Goal: Obtain resource: Download file/media

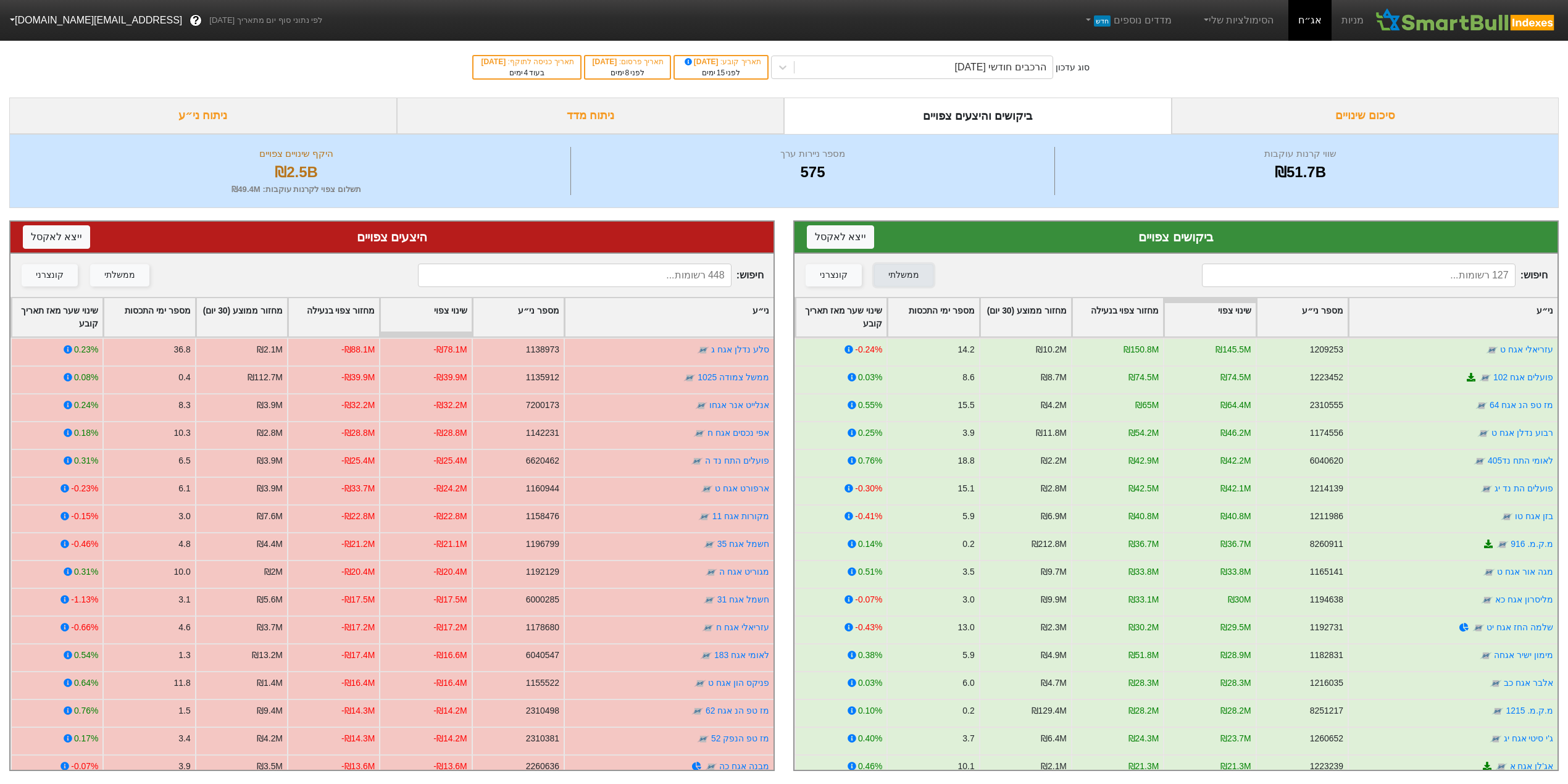
click at [902, 278] on div "ממשלתי" at bounding box center [903, 275] width 31 height 13
click at [129, 268] on button "ממשלתי" at bounding box center [119, 275] width 59 height 22
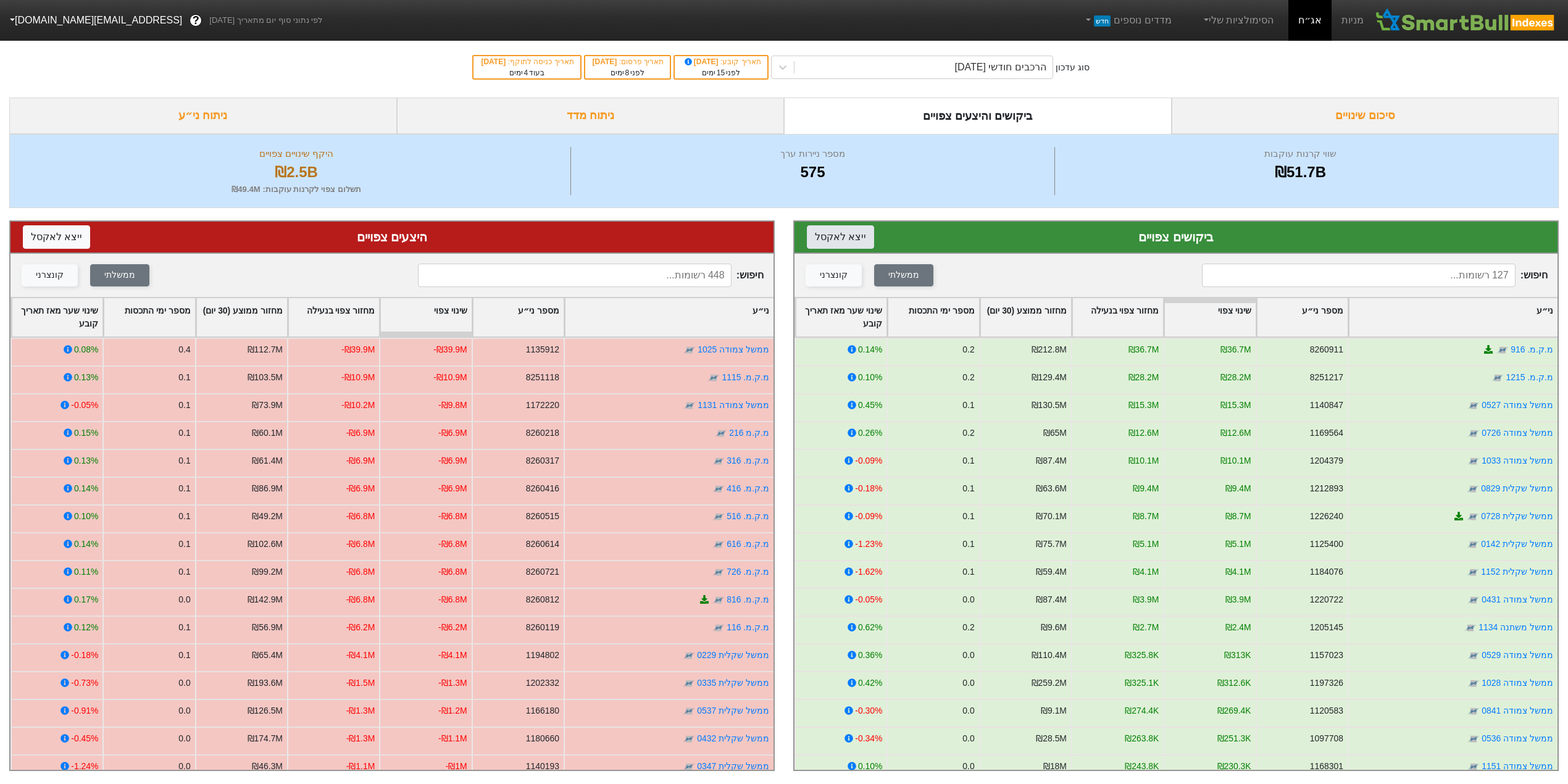
click at [838, 242] on button "ייצא ל אקסל" at bounding box center [841, 236] width 67 height 23
click at [43, 233] on button "ייצא ל אקסל" at bounding box center [57, 236] width 67 height 23
click at [601, 118] on div "ניתוח מדד" at bounding box center [591, 115] width 388 height 37
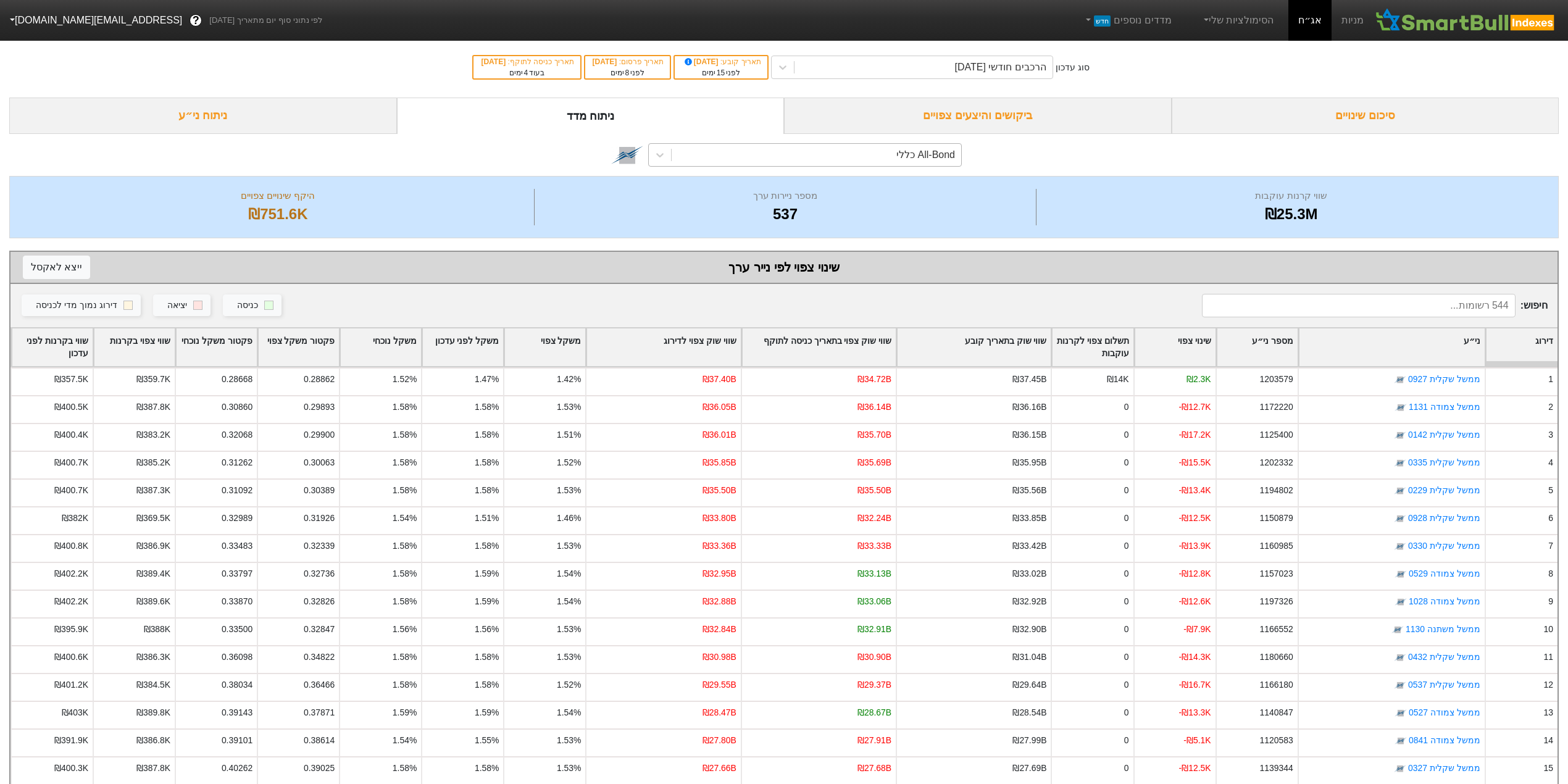
click at [924, 156] on div "All-Bond כללי" at bounding box center [926, 155] width 58 height 15
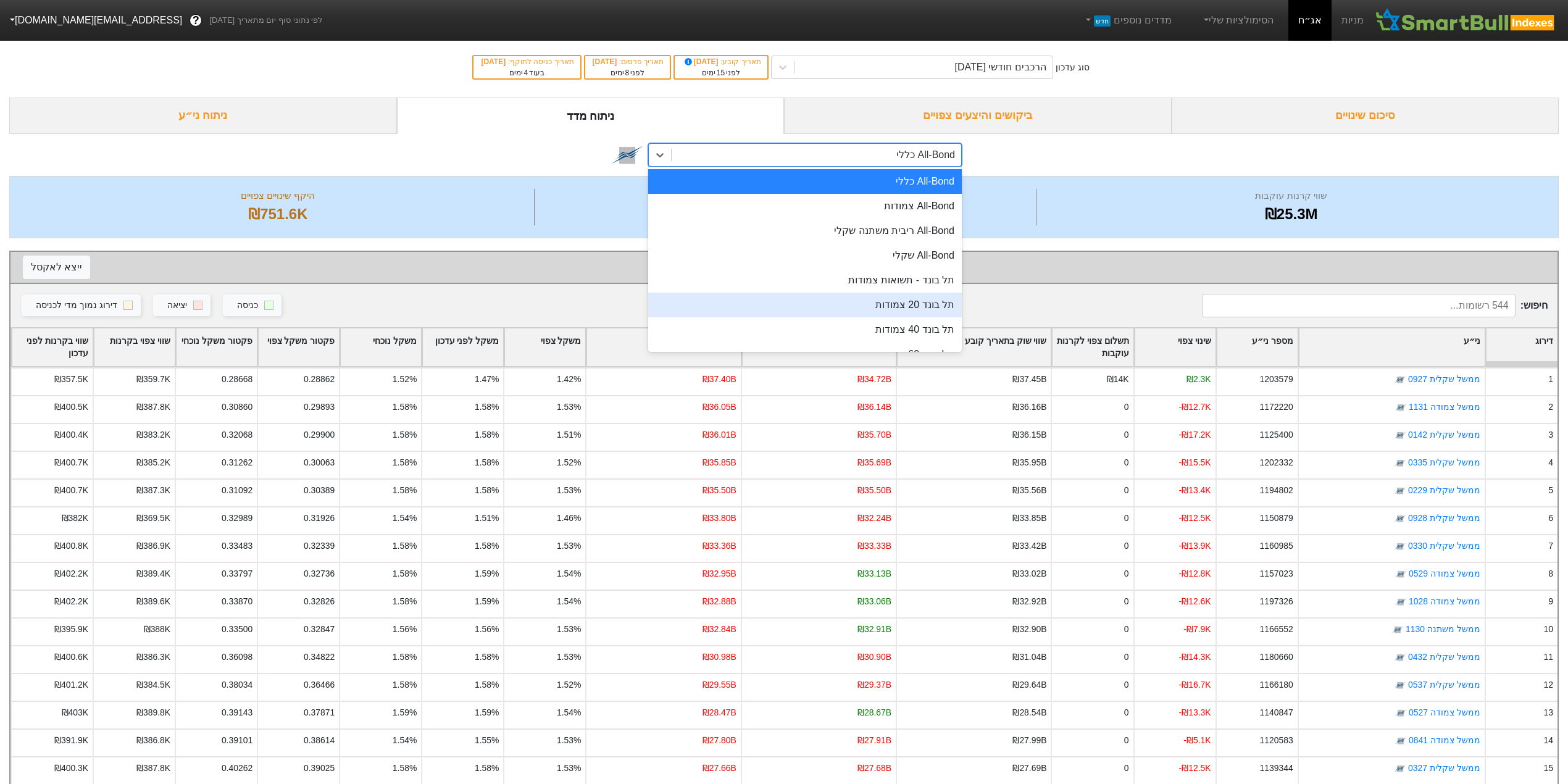
click at [914, 301] on div "תל בונד 20 צמודות" at bounding box center [805, 304] width 314 height 25
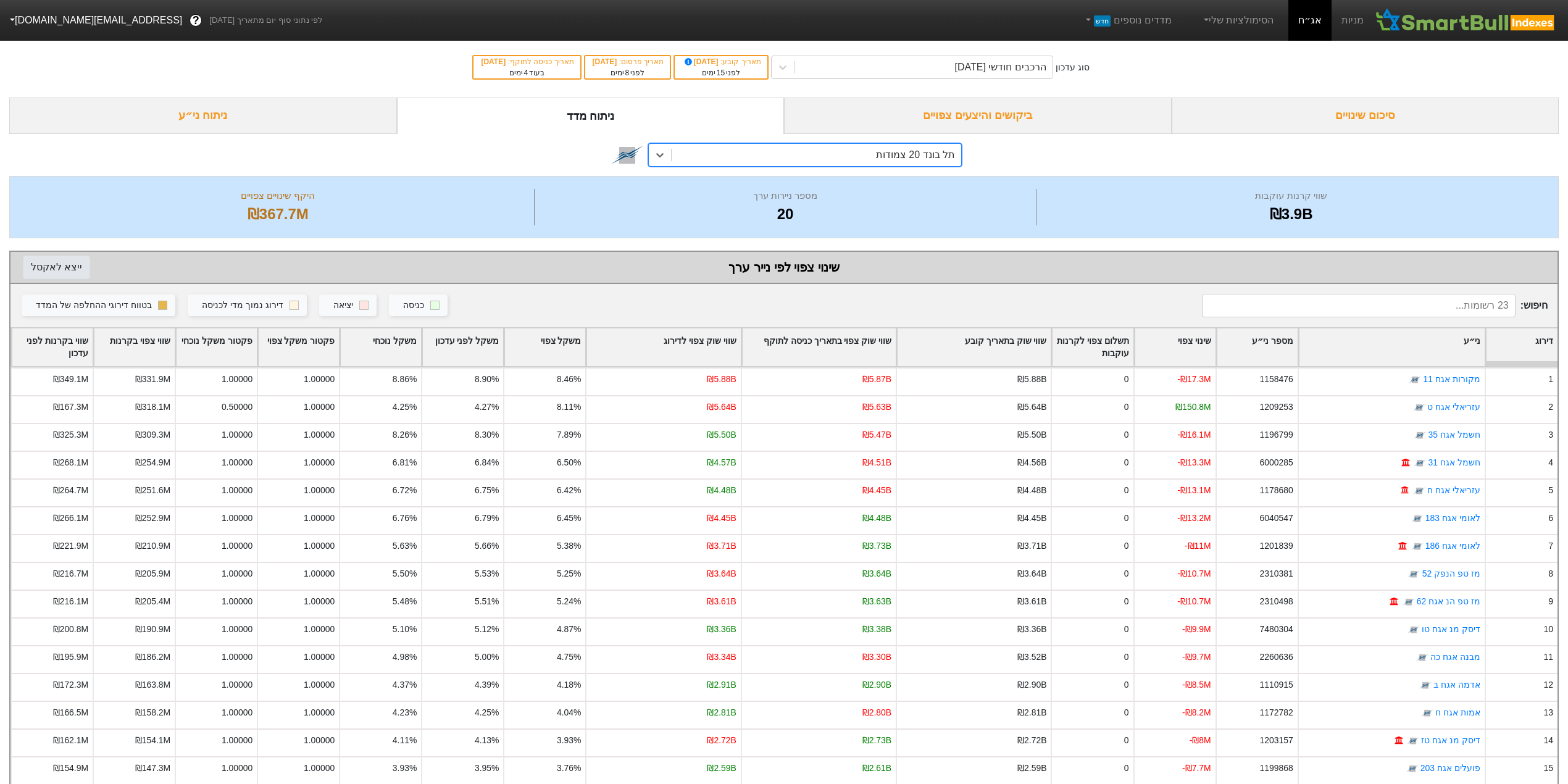
click at [49, 270] on button "ייצא ל אקסל" at bounding box center [57, 267] width 67 height 23
click at [877, 154] on div "תל בונד 20 צמודות" at bounding box center [816, 155] width 290 height 22
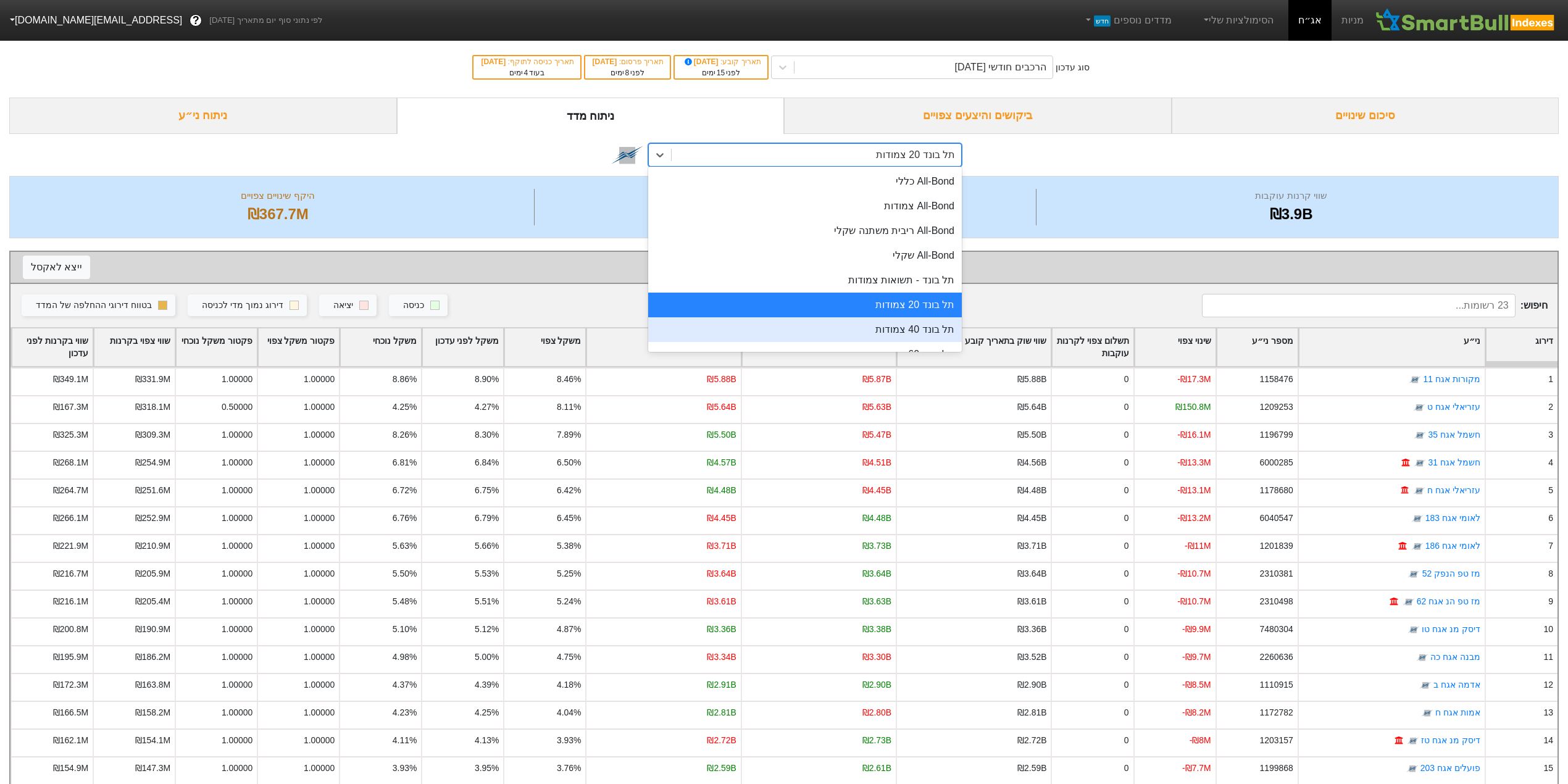
click at [887, 329] on div "תל בונד 40 צמודות" at bounding box center [805, 329] width 314 height 25
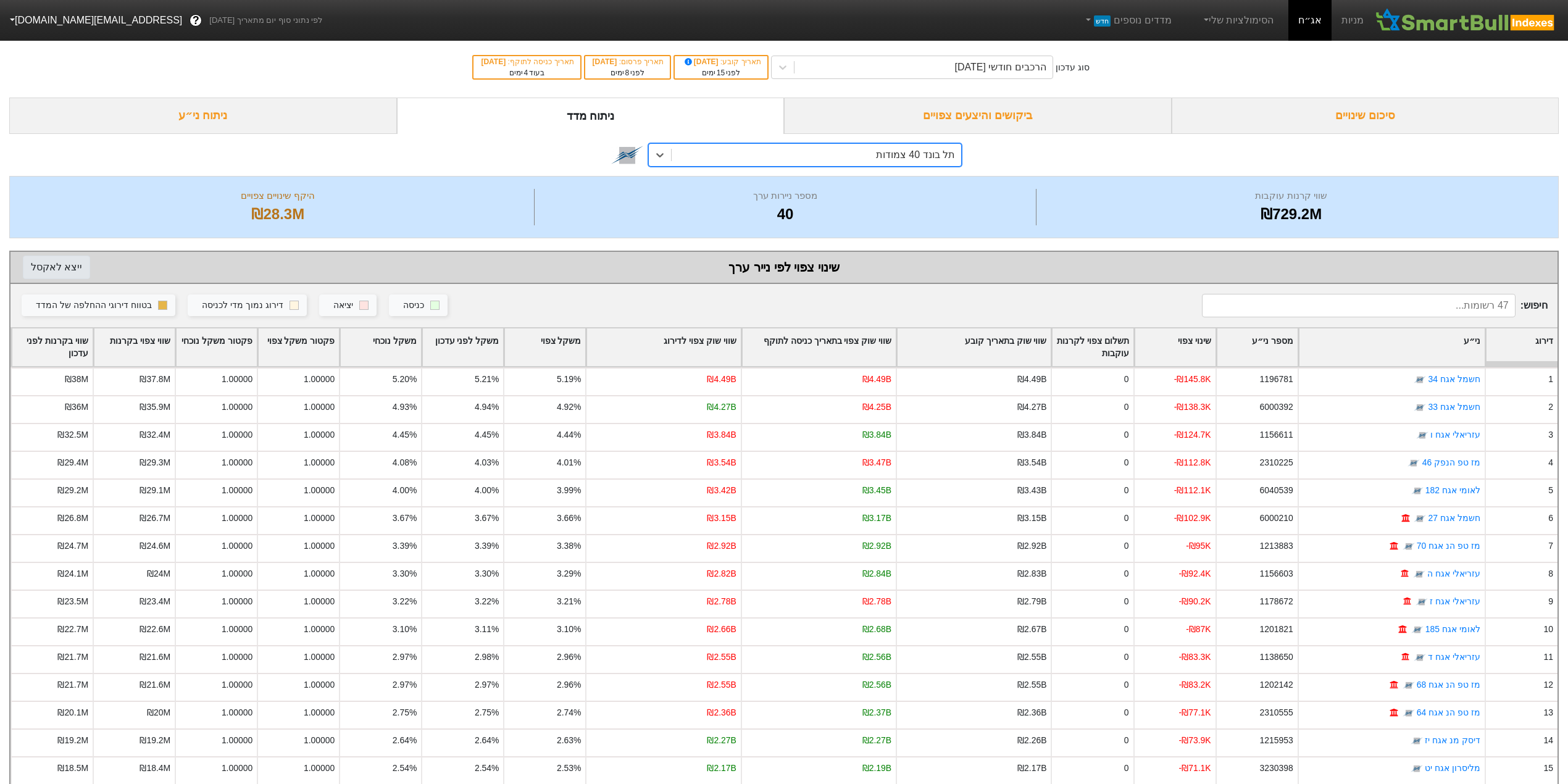
click at [38, 266] on button "ייצא ל אקסל" at bounding box center [57, 267] width 67 height 23
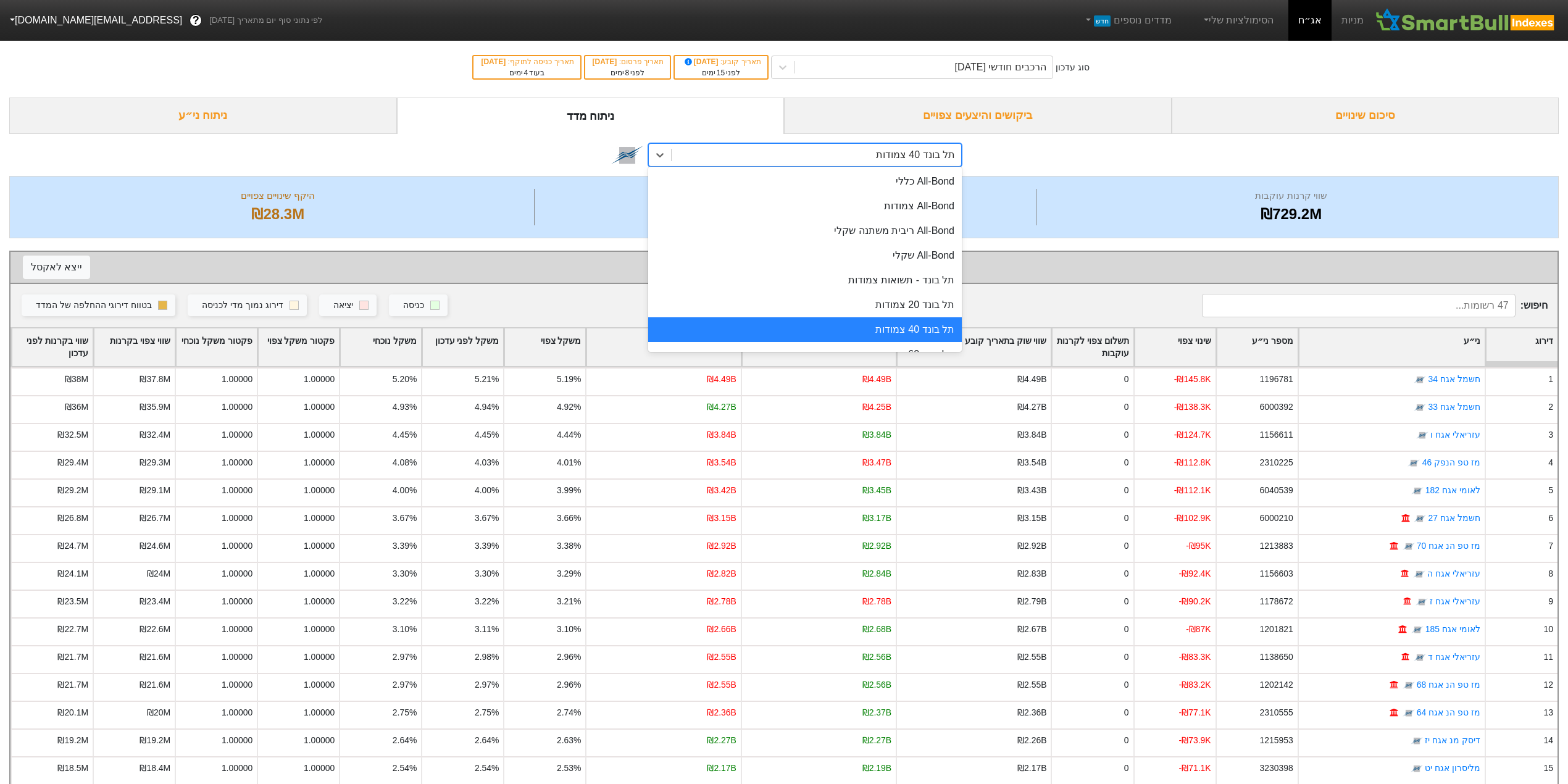
click at [872, 154] on div "תל בונד 40 צמודות" at bounding box center [816, 155] width 290 height 22
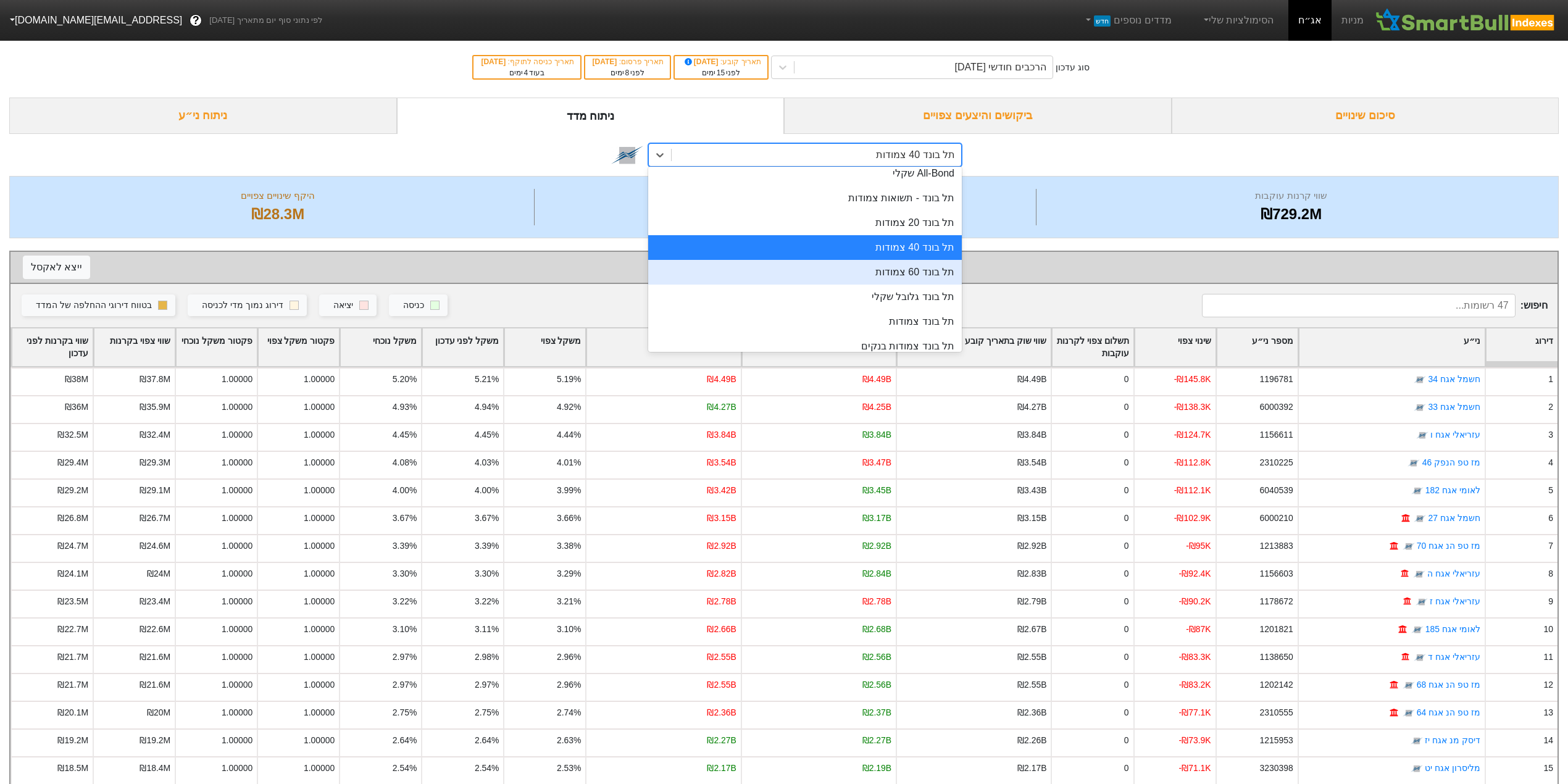
click at [877, 273] on div "תל בונד 60 צמודות" at bounding box center [805, 272] width 314 height 25
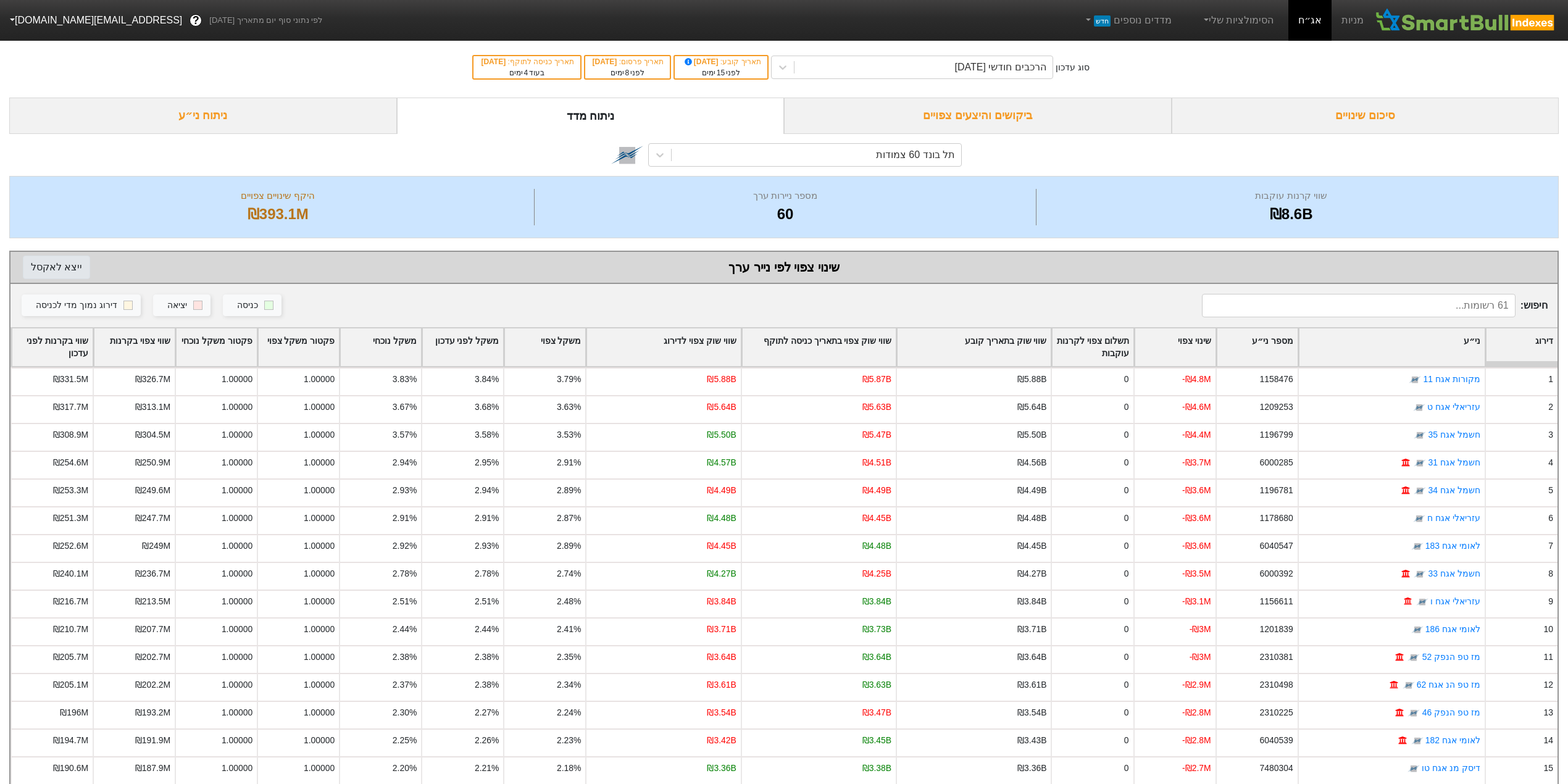
click at [61, 269] on button "ייצא ל אקסל" at bounding box center [57, 267] width 67 height 23
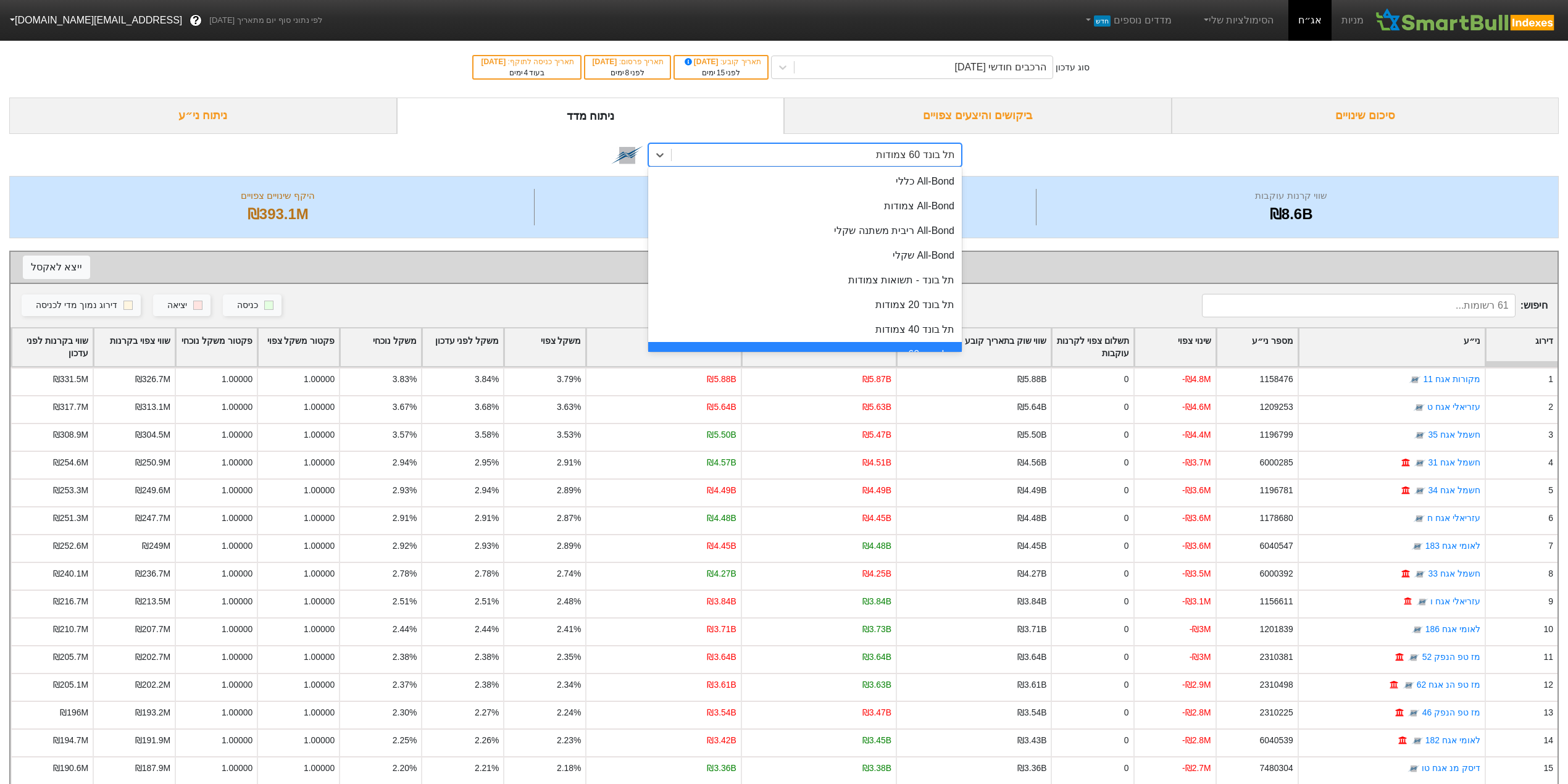
click at [885, 154] on div "תל בונד 60 צמודות" at bounding box center [916, 155] width 79 height 15
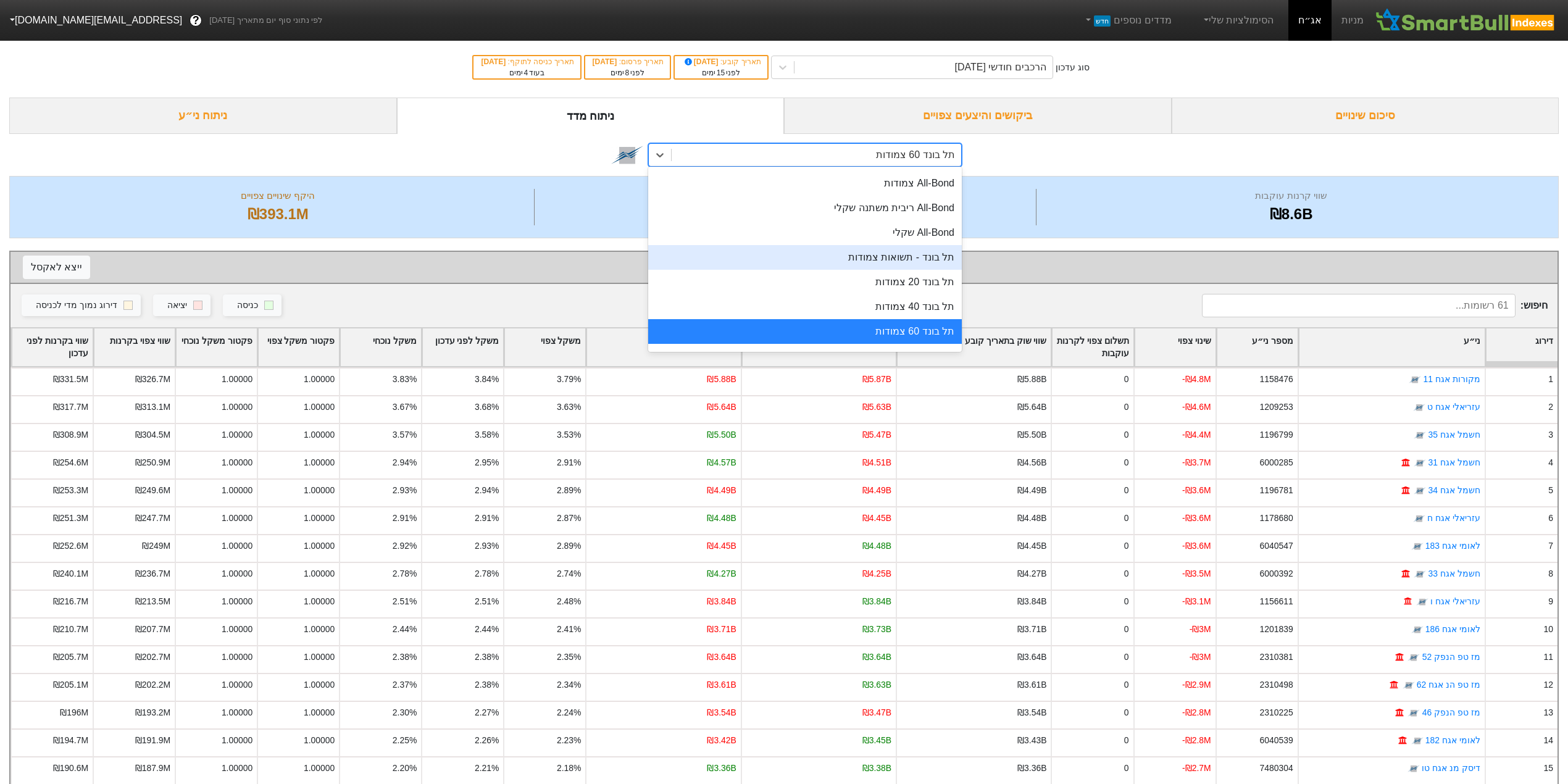
click at [835, 252] on div "תל בונד - תשואות צמודות" at bounding box center [805, 257] width 314 height 25
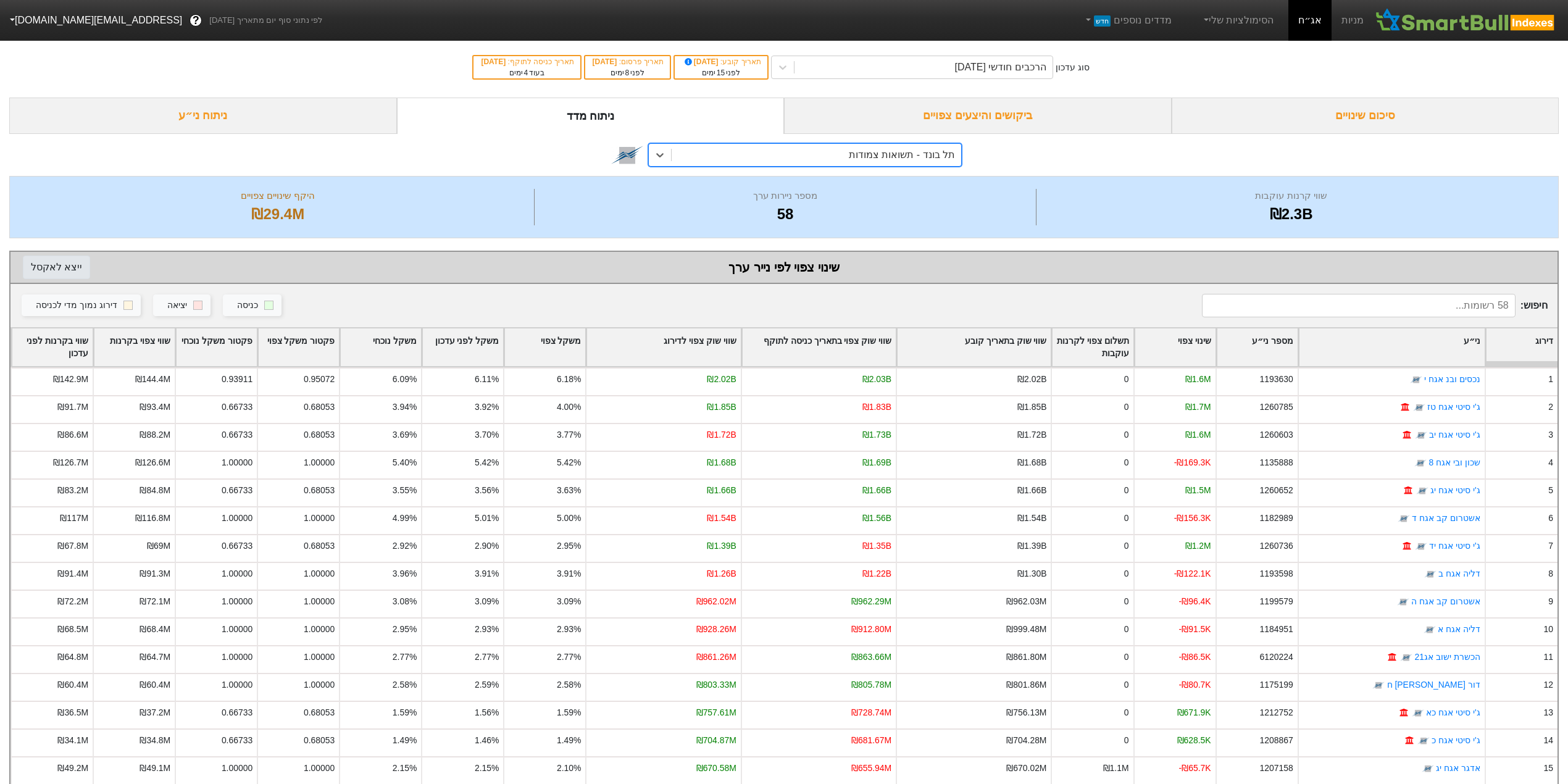
click at [46, 272] on button "ייצא ל אקסל" at bounding box center [57, 267] width 67 height 23
click at [843, 168] on div "תל בונד - תשואות צמודות" at bounding box center [784, 155] width 1549 height 42
click at [843, 150] on div "תל בונד - תשואות צמודות" at bounding box center [816, 155] width 290 height 22
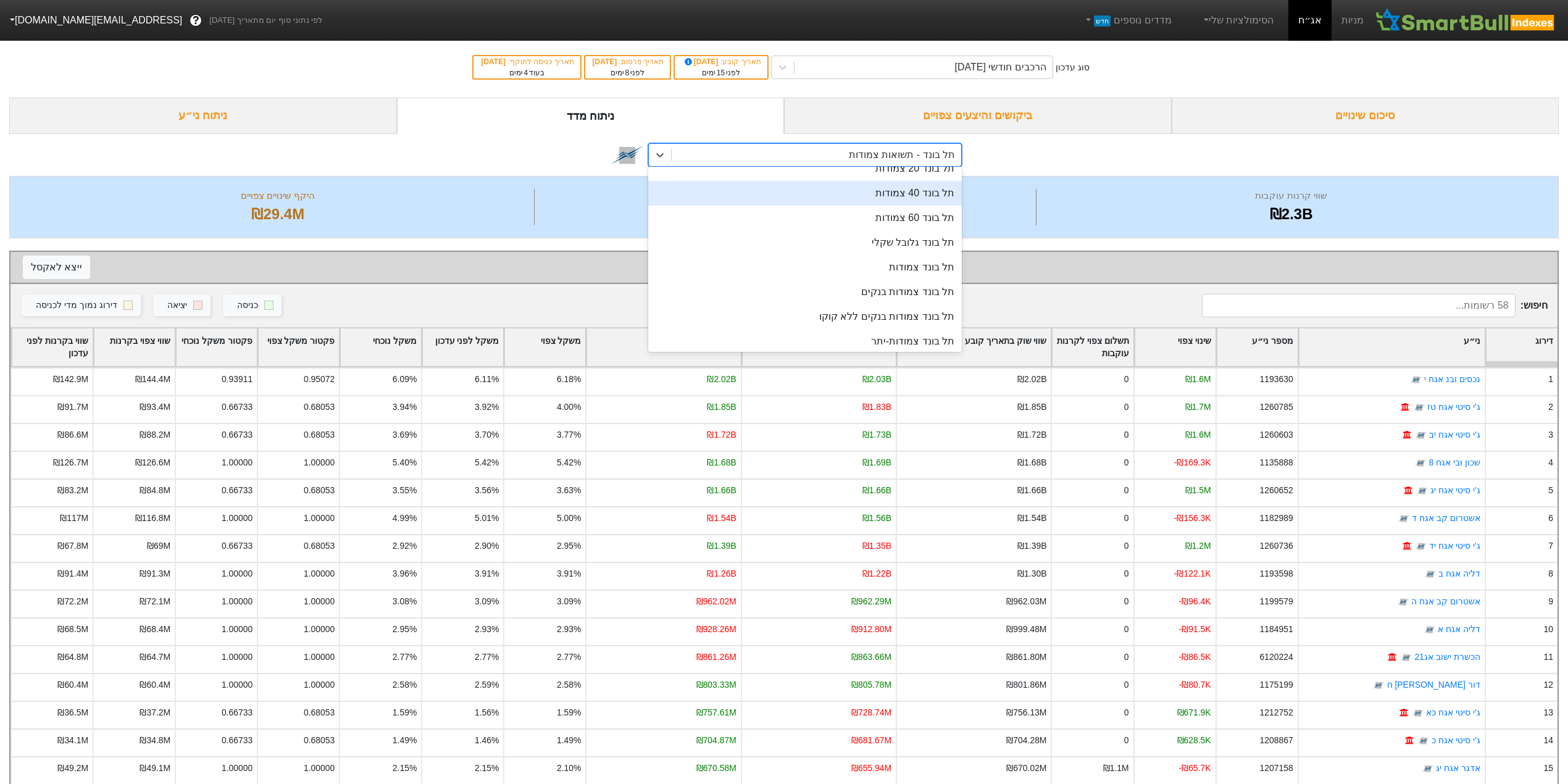
scroll to position [164, 0]
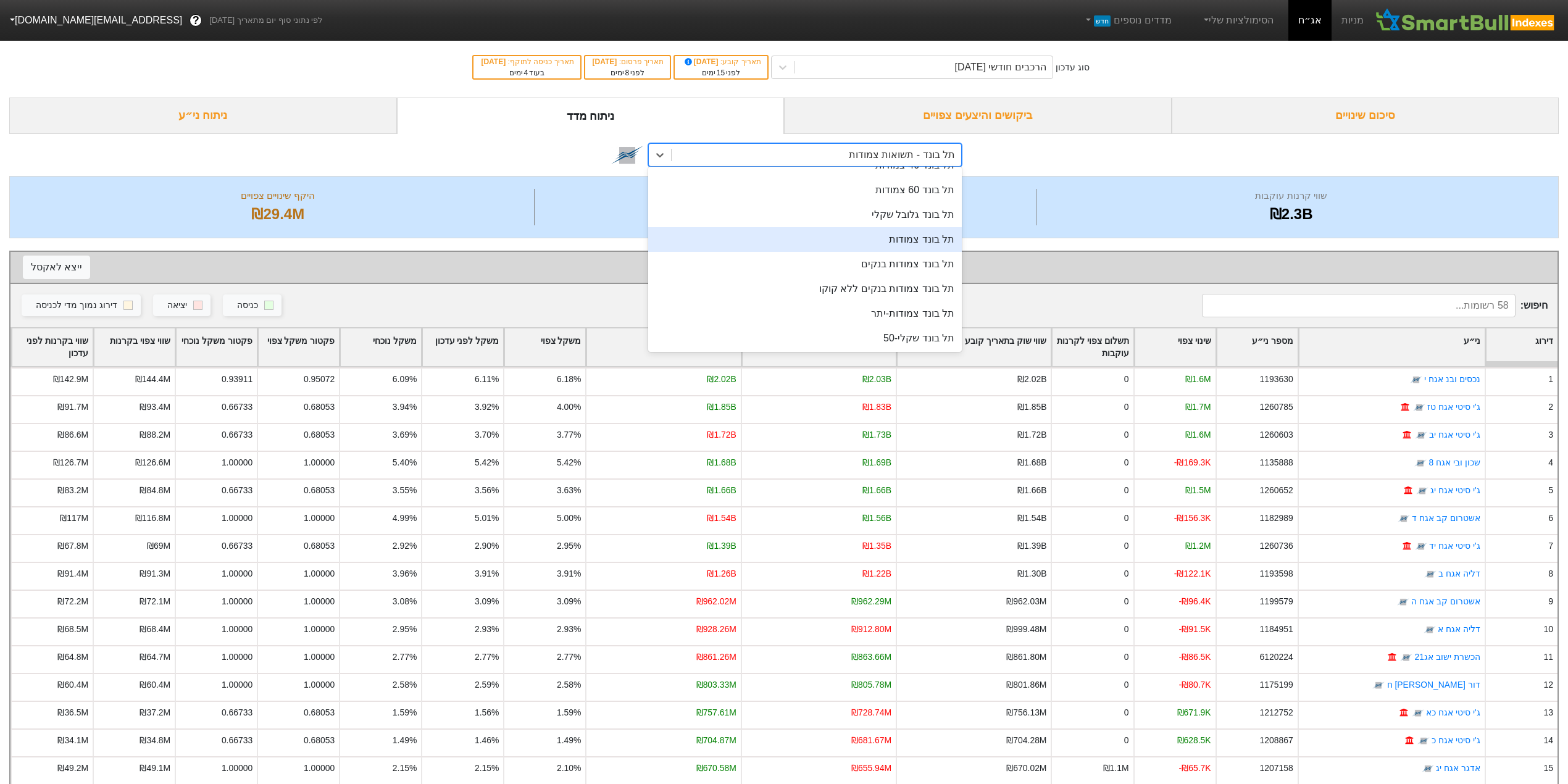
click at [889, 237] on div "תל בונד צמודות" at bounding box center [805, 239] width 314 height 25
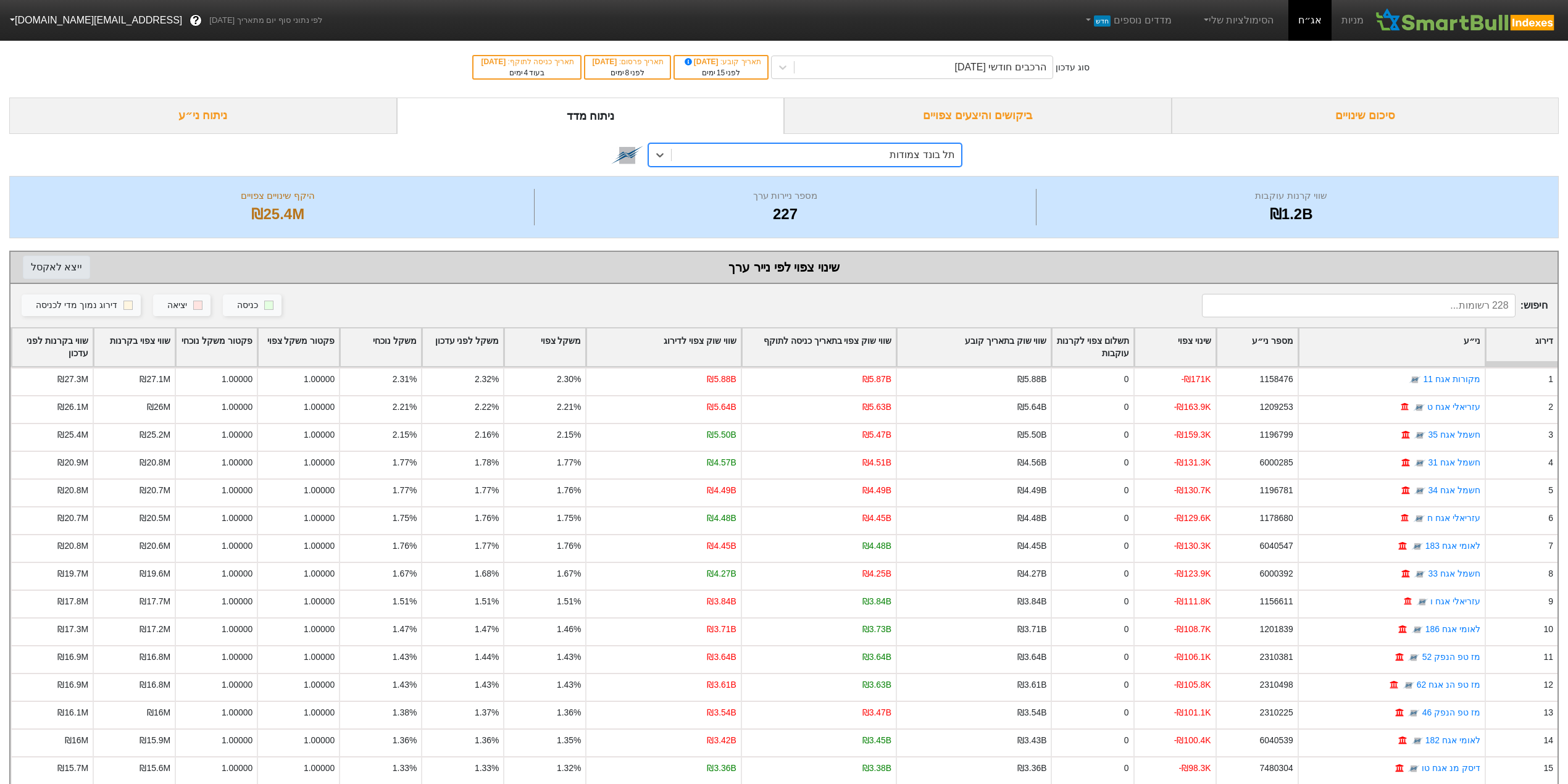
click at [64, 266] on button "ייצא ל אקסל" at bounding box center [57, 267] width 67 height 23
click at [885, 150] on div "תל בונד צמודות" at bounding box center [816, 155] width 290 height 22
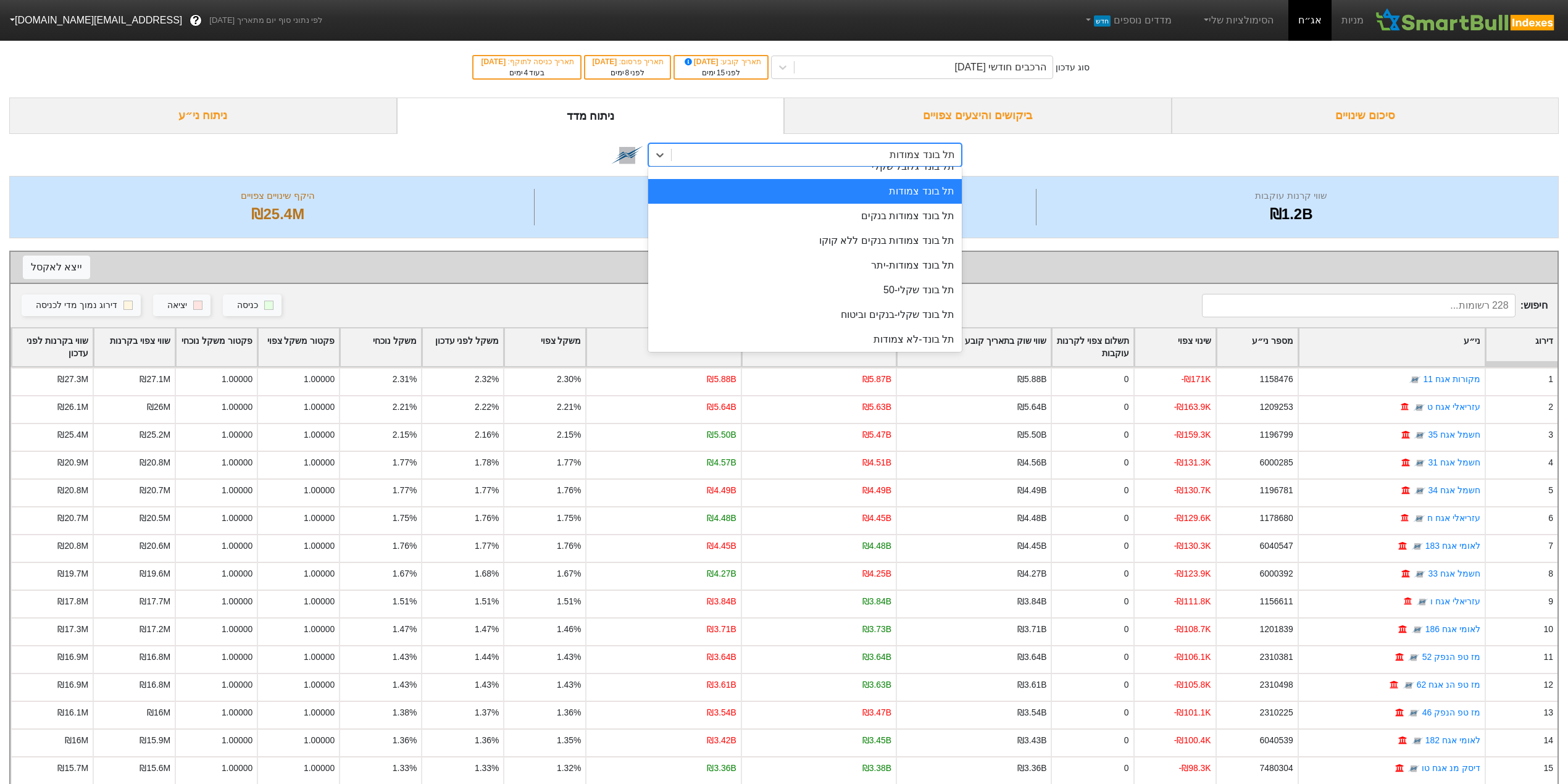
scroll to position [237, 0]
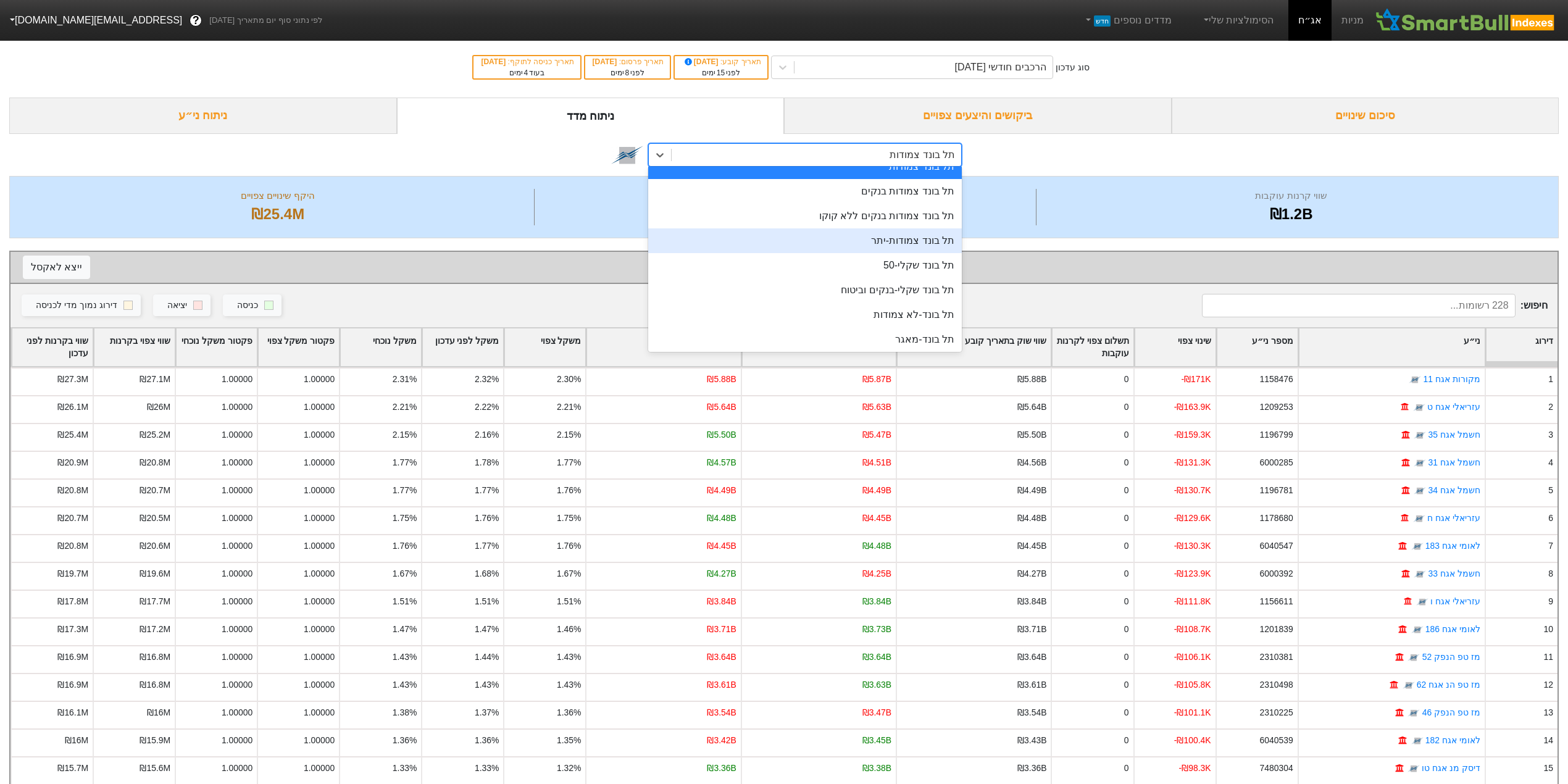
click at [908, 249] on div "תל בונד צמודות-יתר" at bounding box center [805, 240] width 314 height 25
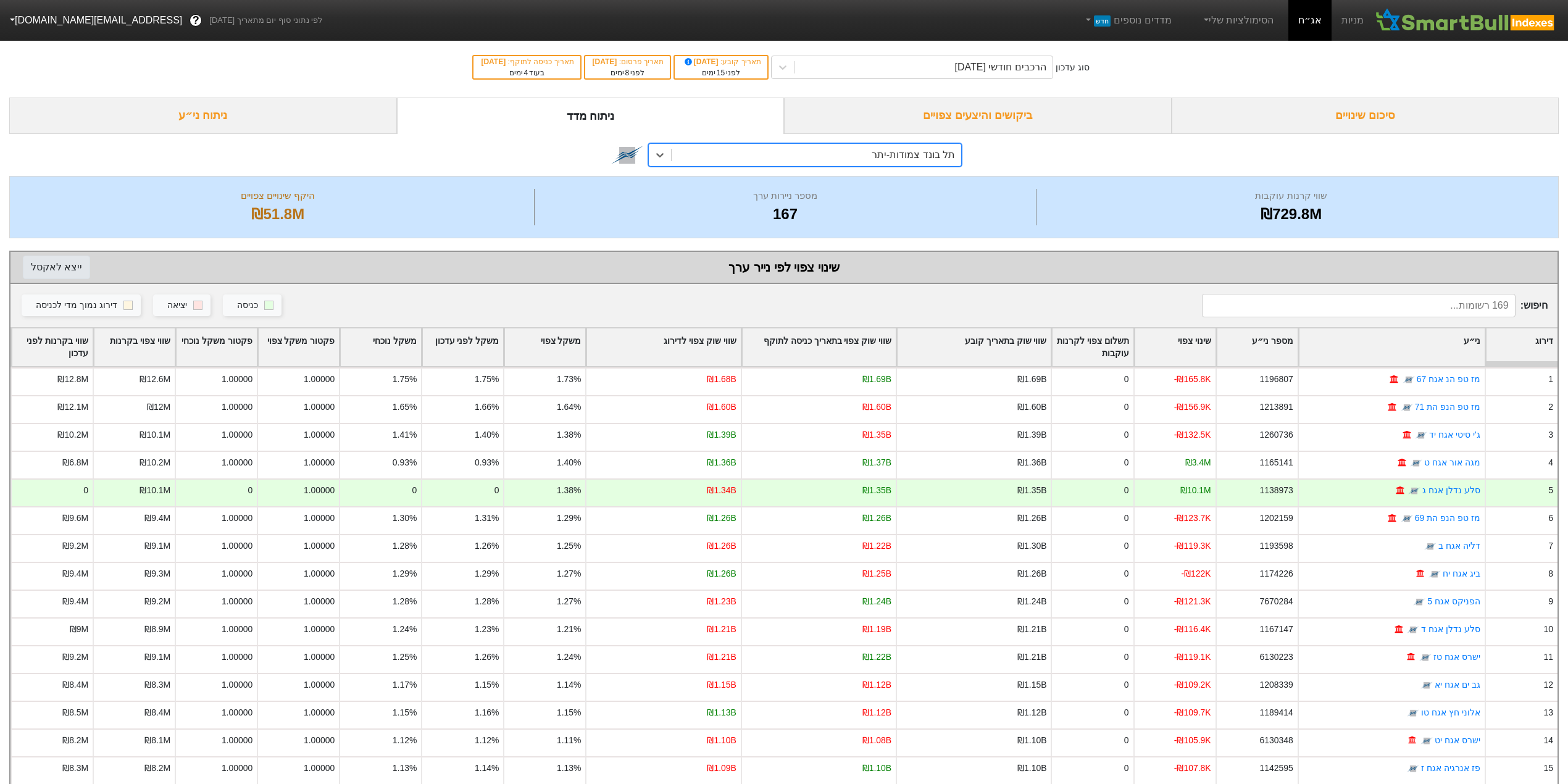
click at [52, 269] on button "ייצא ל אקסל" at bounding box center [57, 267] width 67 height 23
click at [55, 268] on button "ייצא ל אקסל" at bounding box center [57, 267] width 67 height 23
click at [890, 160] on div "תל בונד צמודות-יתר" at bounding box center [913, 155] width 83 height 15
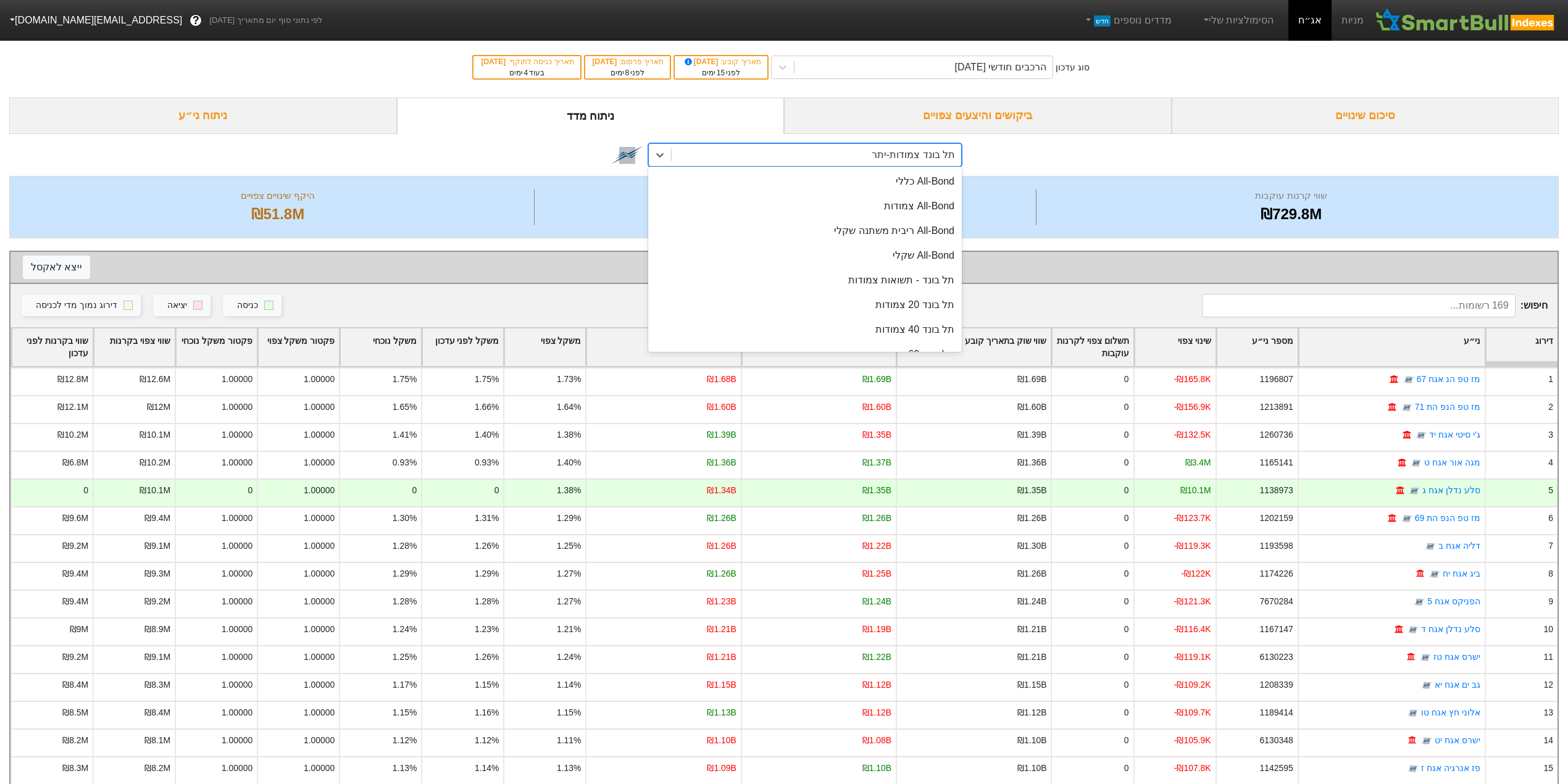
scroll to position [146, 0]
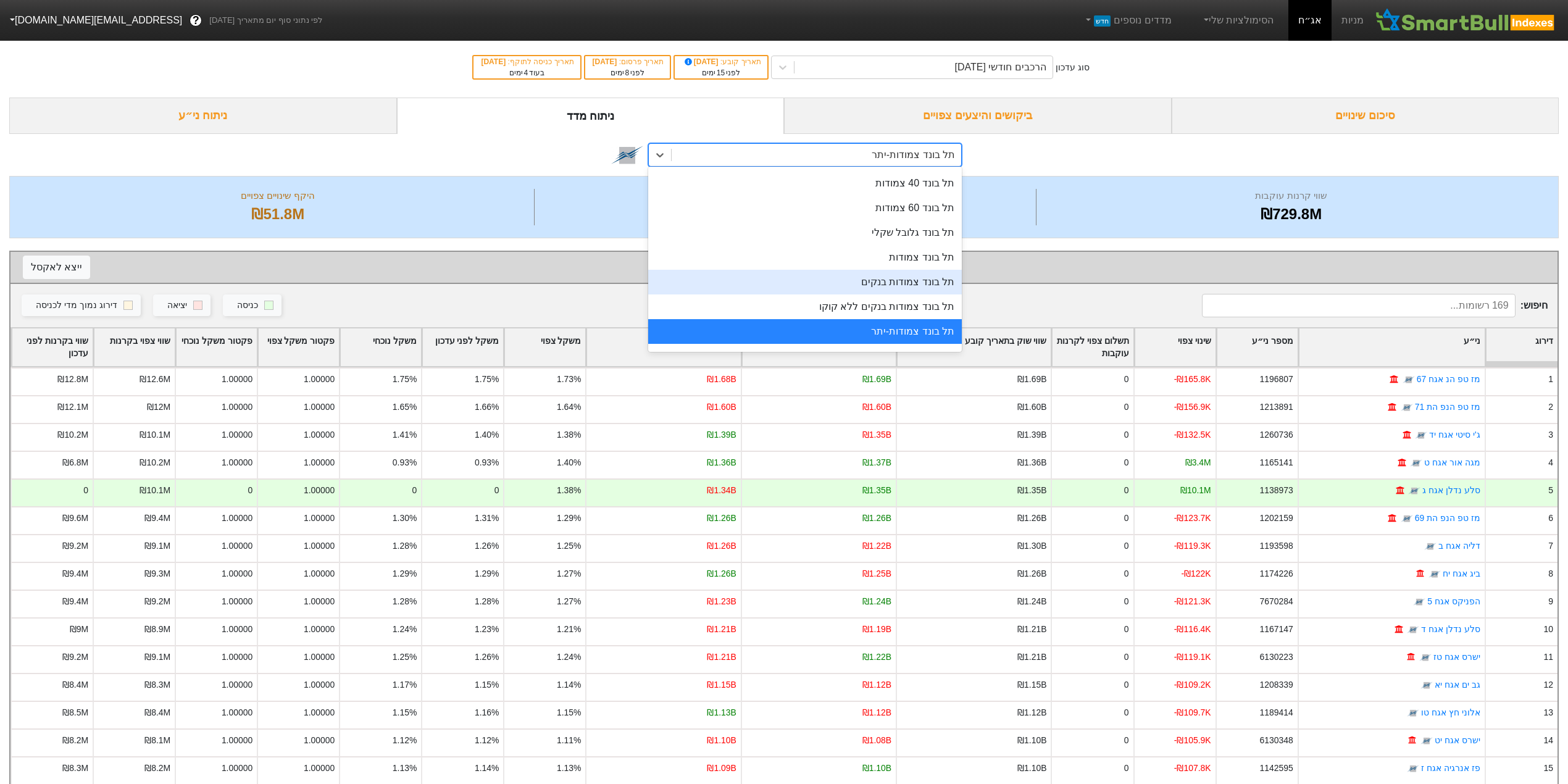
click at [893, 290] on div "תל בונד צמודות בנקים" at bounding box center [805, 281] width 314 height 25
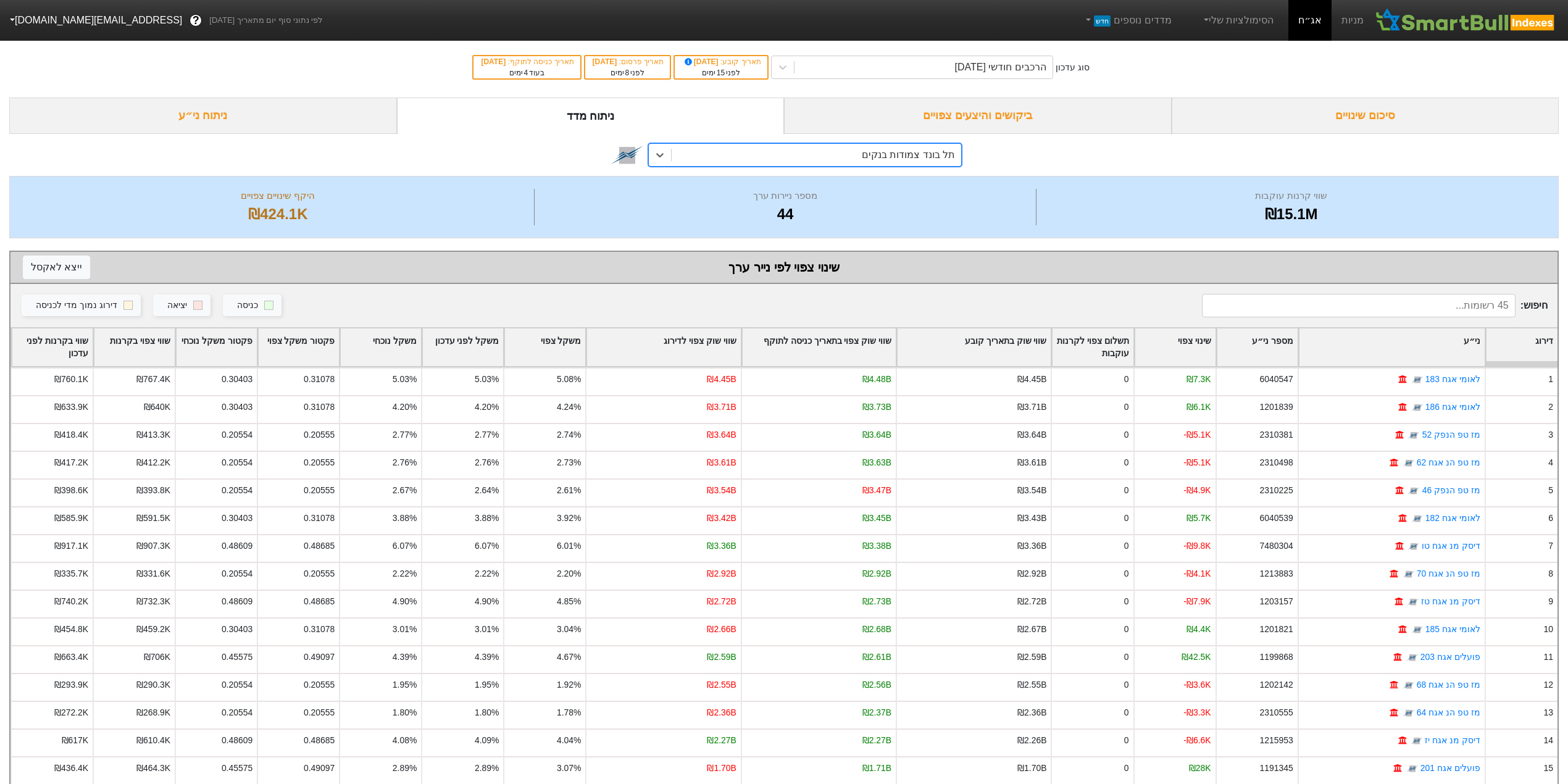
click at [855, 154] on div "תל בונד צמודות בנקים" at bounding box center [816, 155] width 290 height 22
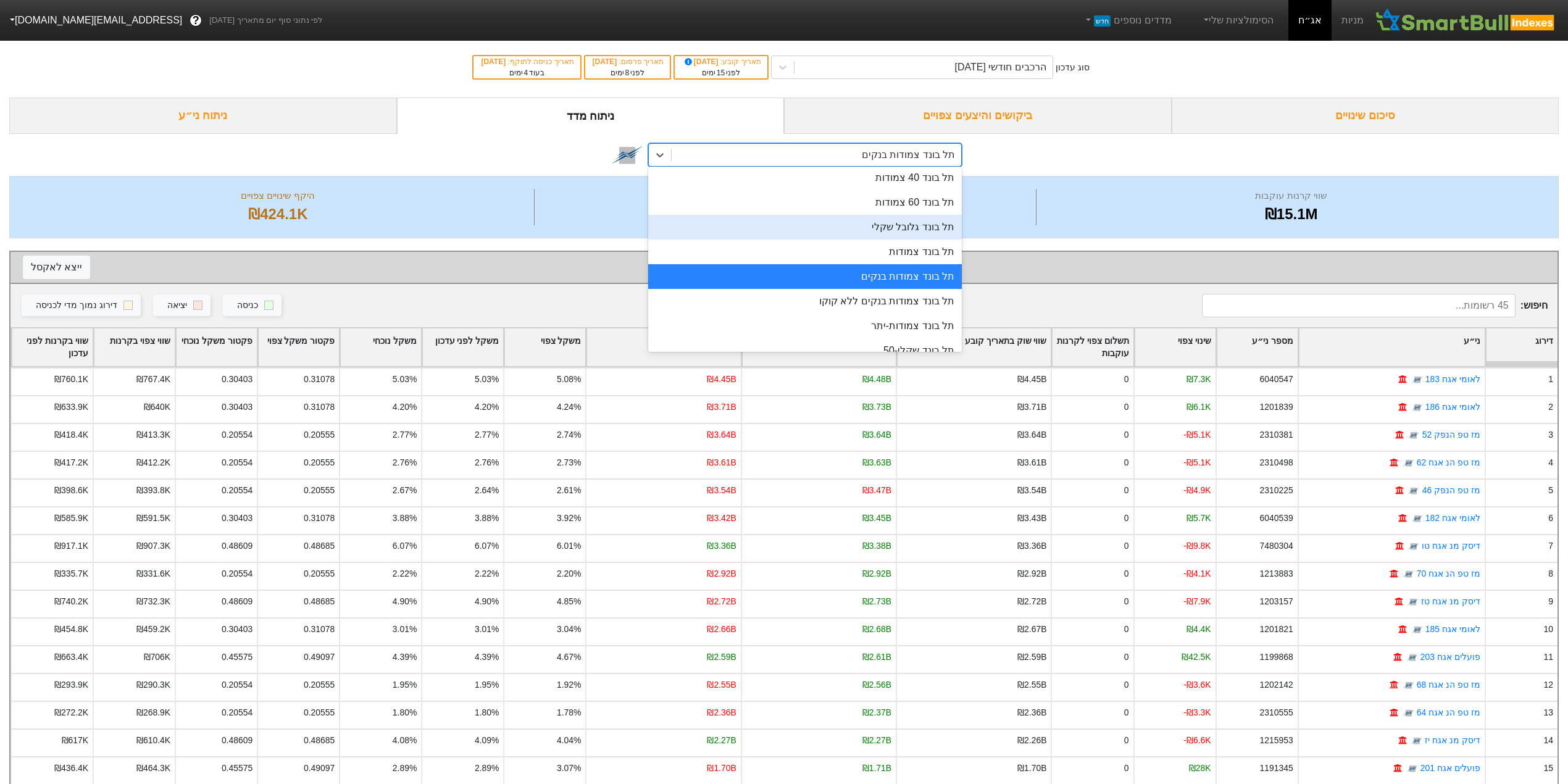
scroll to position [179, 0]
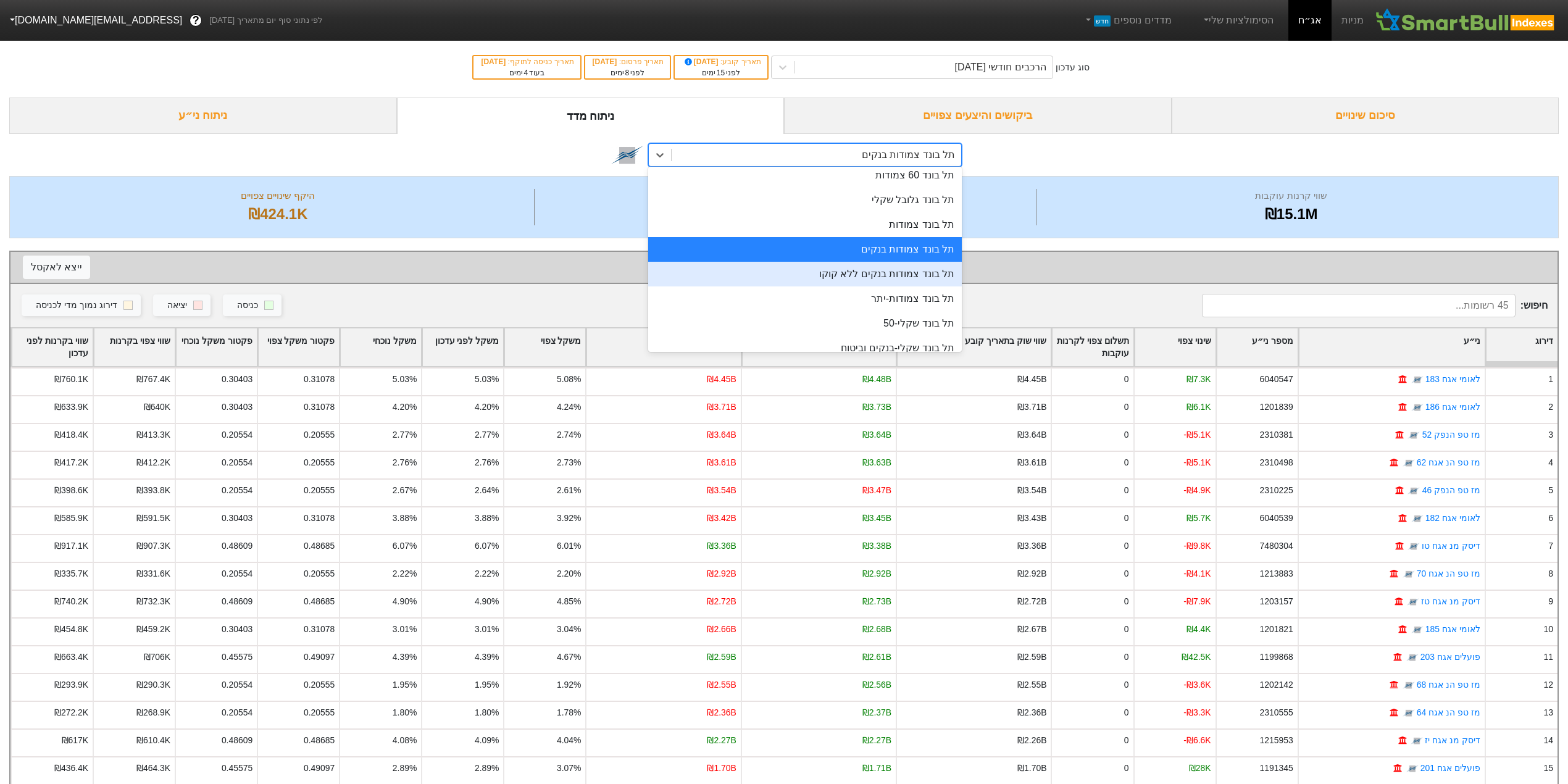
click at [847, 274] on div "תל בונד צמודות בנקים ללא קוקו" at bounding box center [805, 274] width 314 height 25
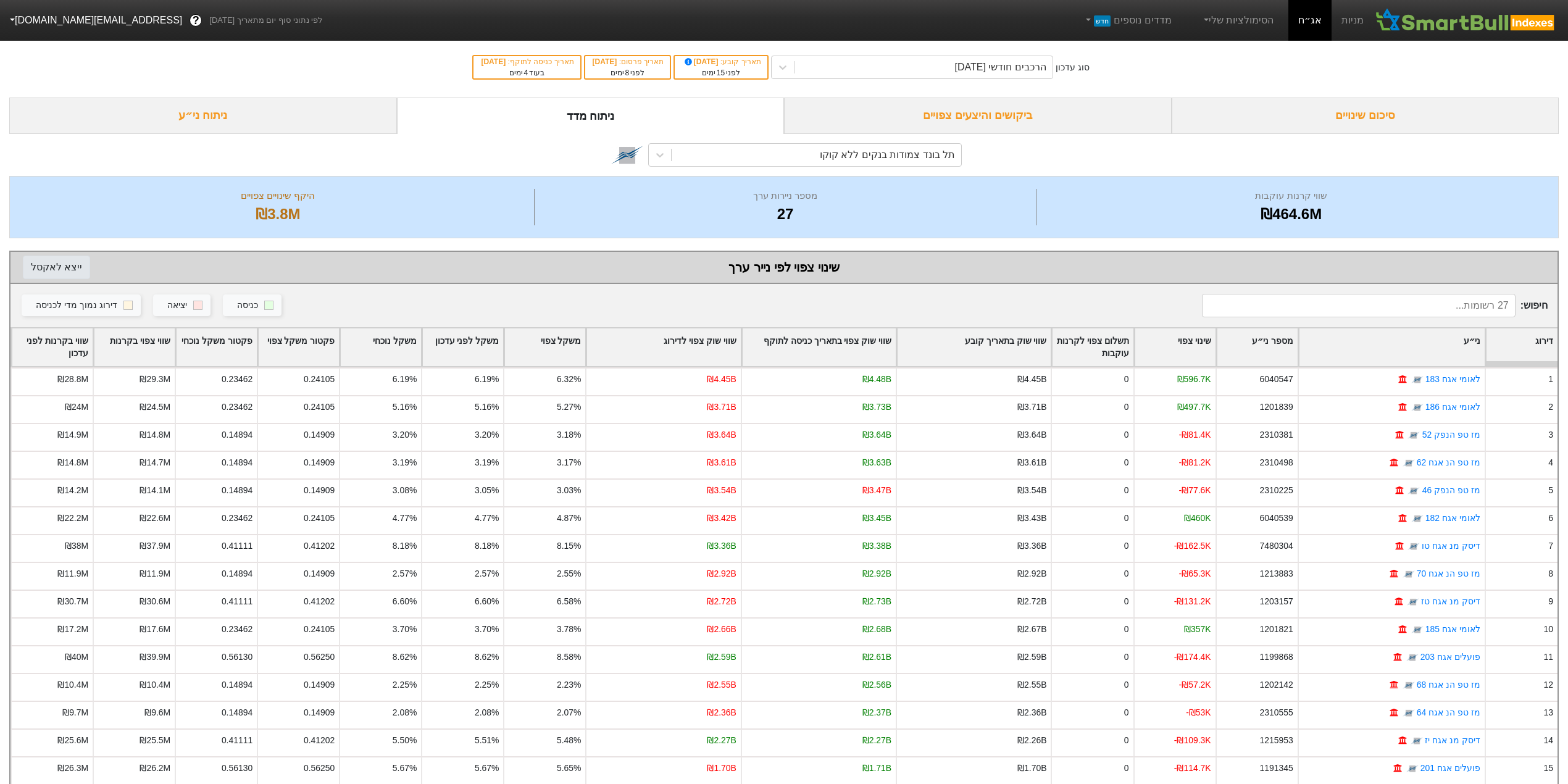
click at [52, 270] on button "ייצא ל אקסל" at bounding box center [57, 267] width 67 height 23
click at [867, 157] on div "תל בונד צמודות בנקים ללא קוקו" at bounding box center [887, 155] width 135 height 15
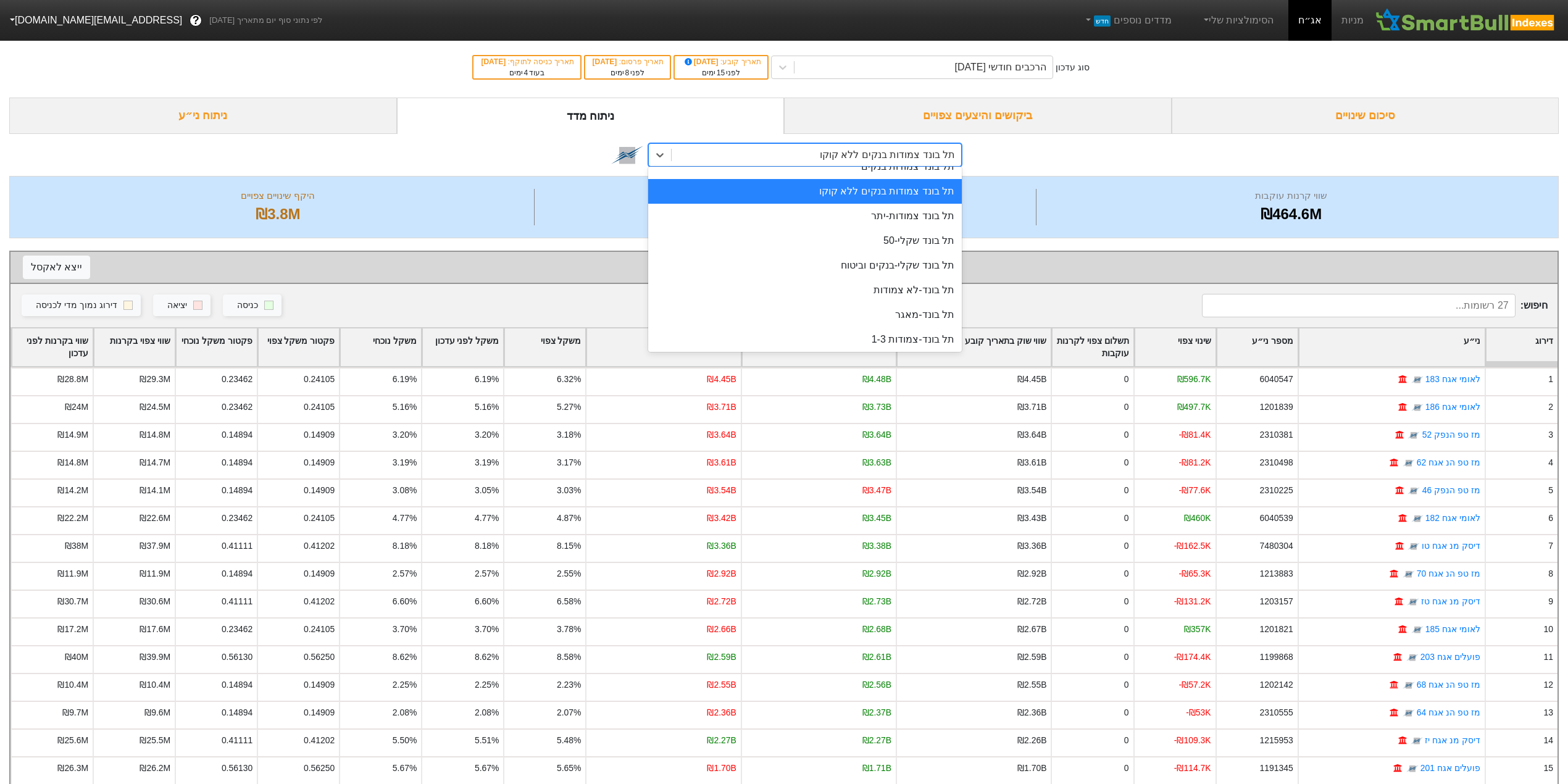
scroll to position [287, 0]
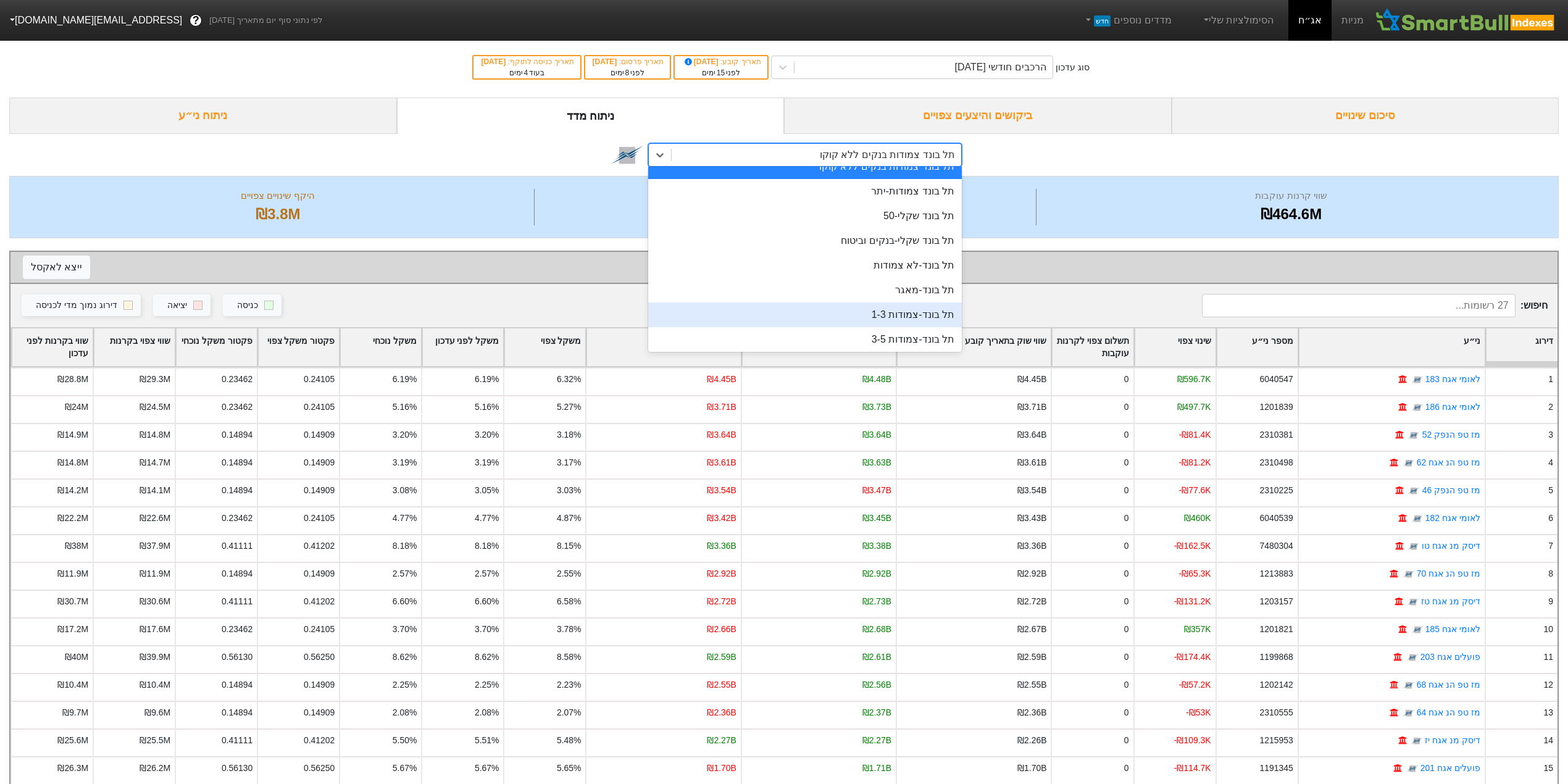
click at [818, 307] on div "תל בונד-צמודות 1-3" at bounding box center [805, 314] width 314 height 25
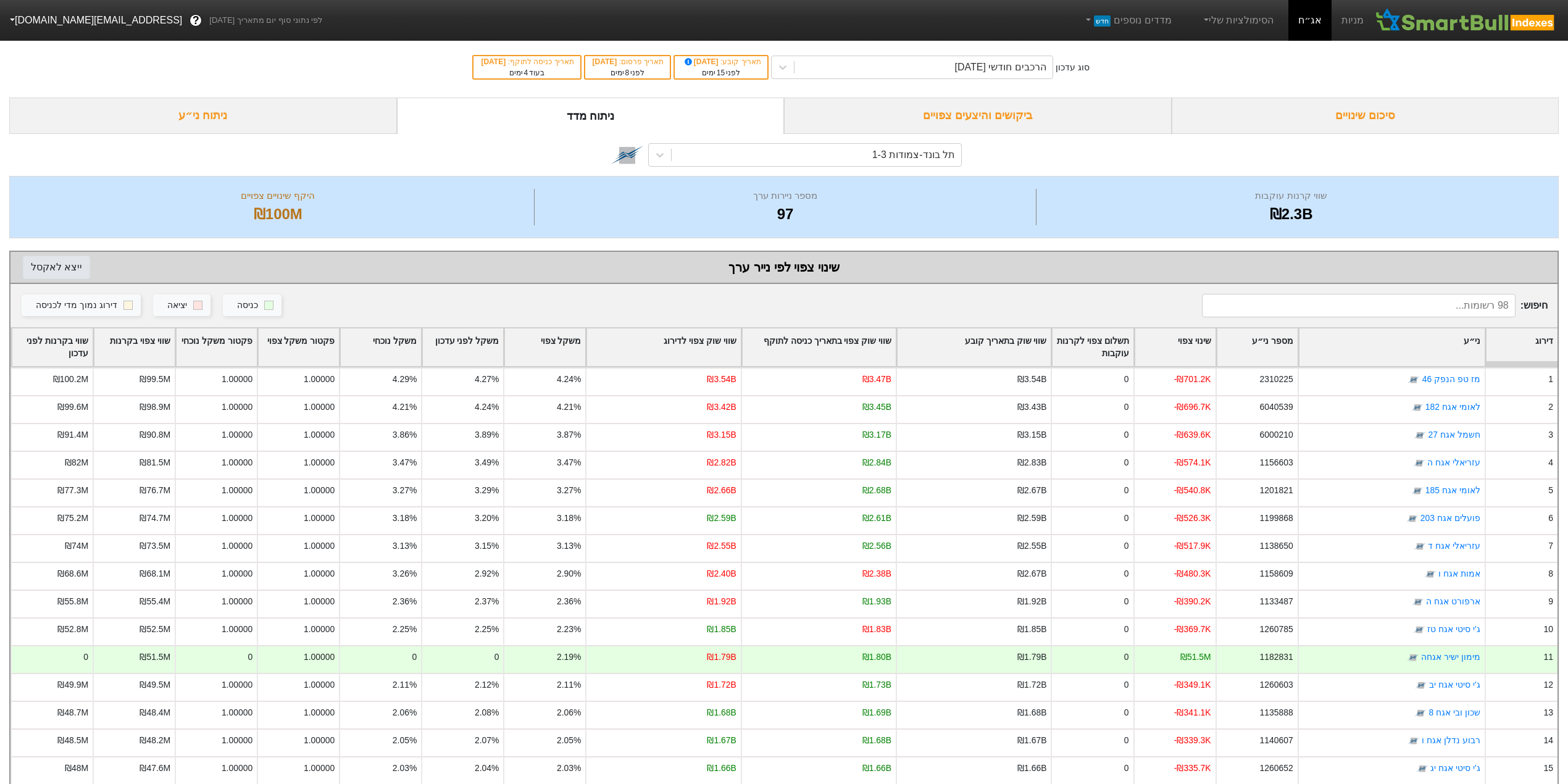
click at [55, 263] on button "ייצא ל אקסל" at bounding box center [57, 267] width 67 height 23
click at [817, 159] on div "תל בונד-צמודות 1-3" at bounding box center [816, 155] width 290 height 22
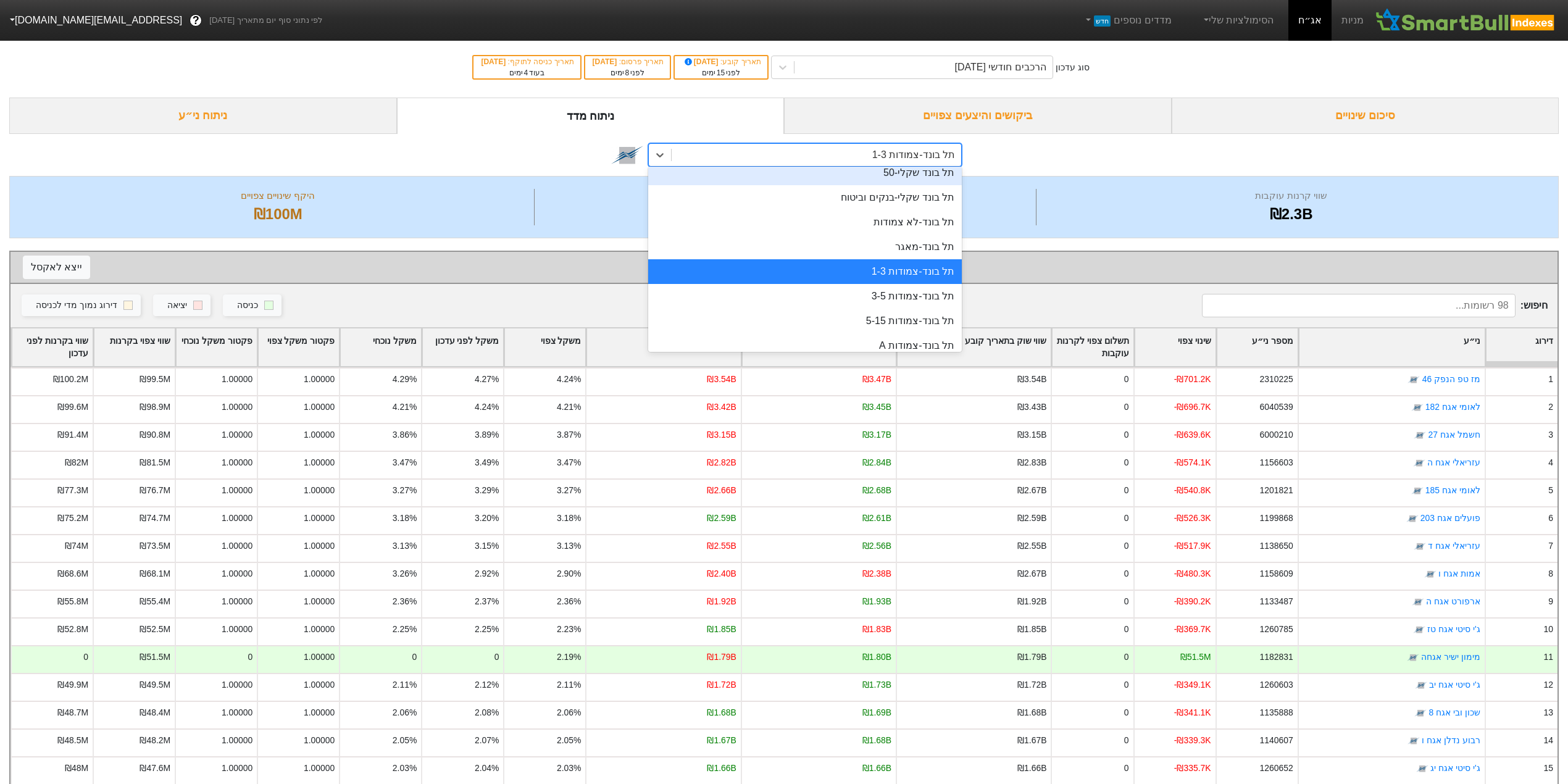
scroll to position [352, 0]
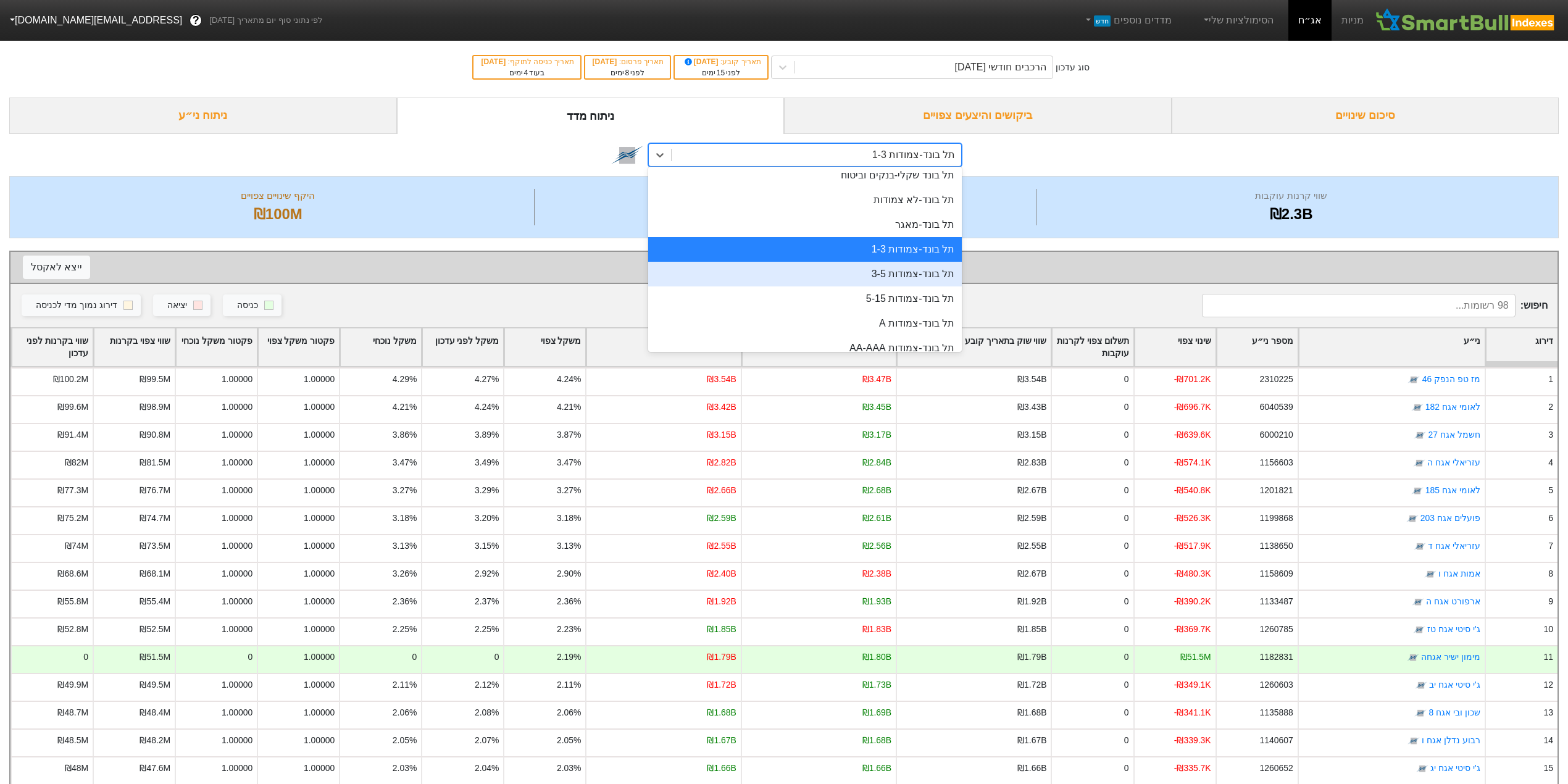
click at [873, 278] on div "תל בונד-צמודות 3-5" at bounding box center [805, 274] width 314 height 25
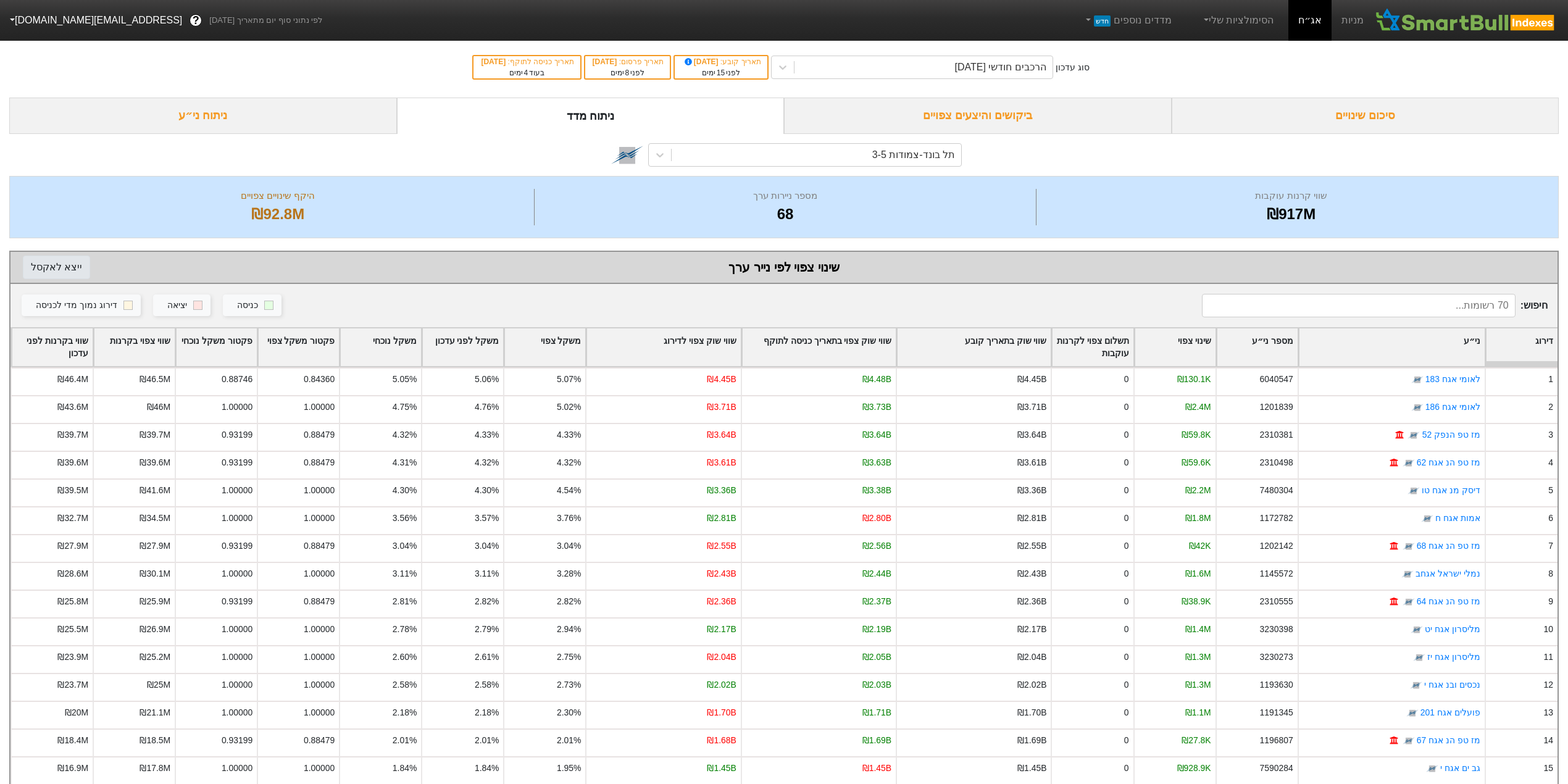
click at [40, 260] on button "ייצא ל אקסל" at bounding box center [57, 267] width 67 height 23
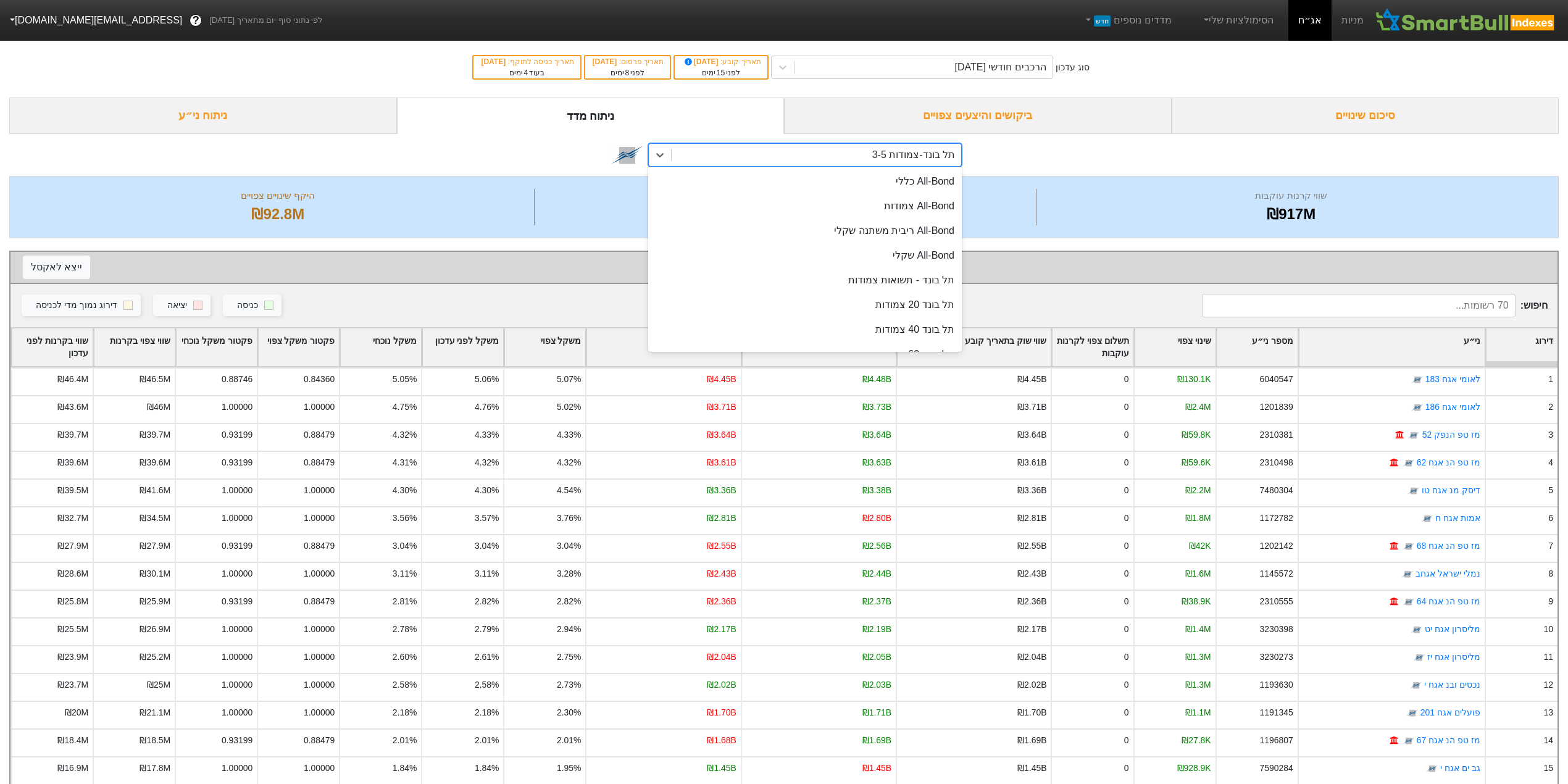
click at [855, 156] on div "תל בונד-צמודות 3-5" at bounding box center [816, 155] width 290 height 22
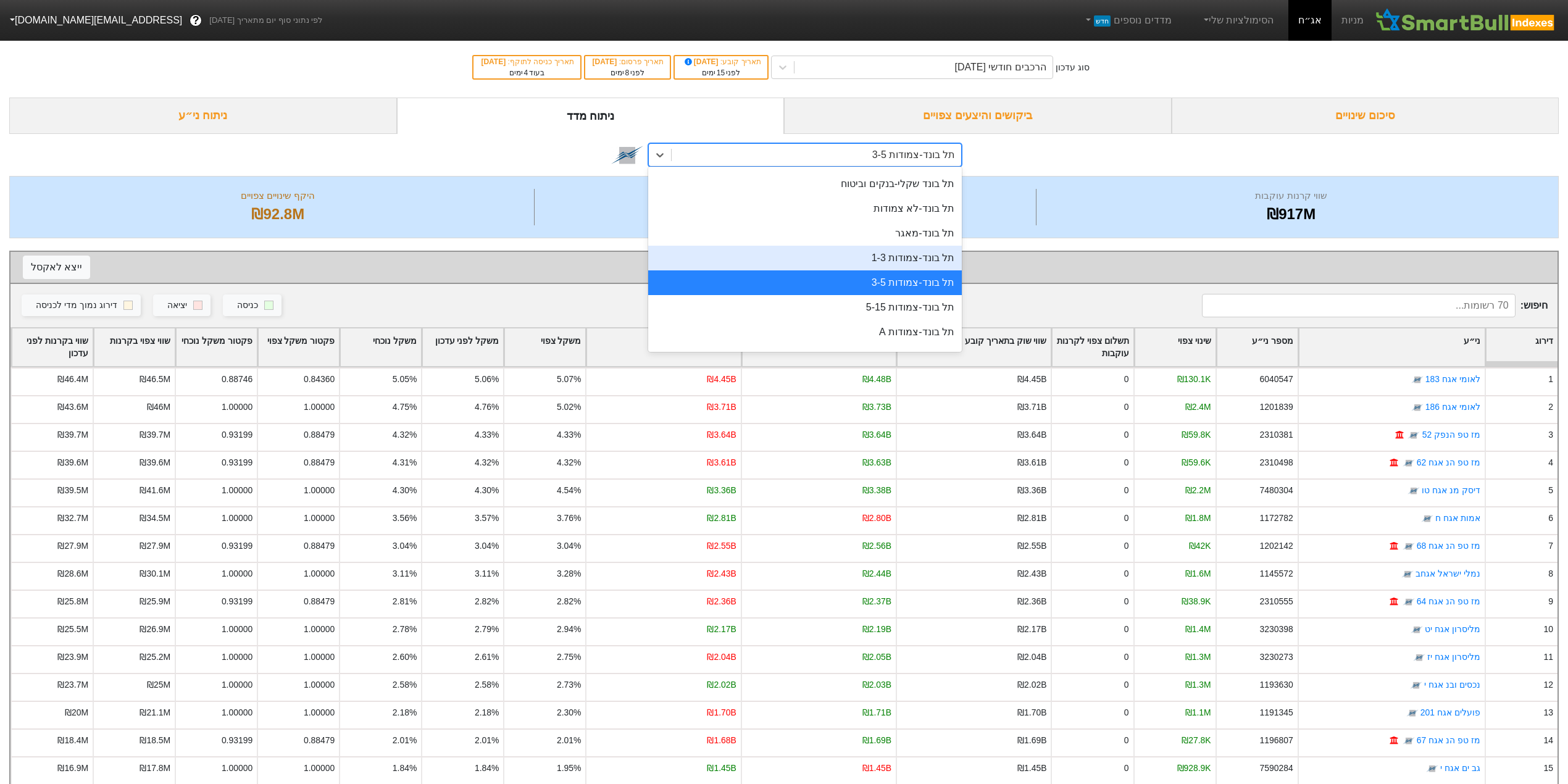
scroll to position [376, 0]
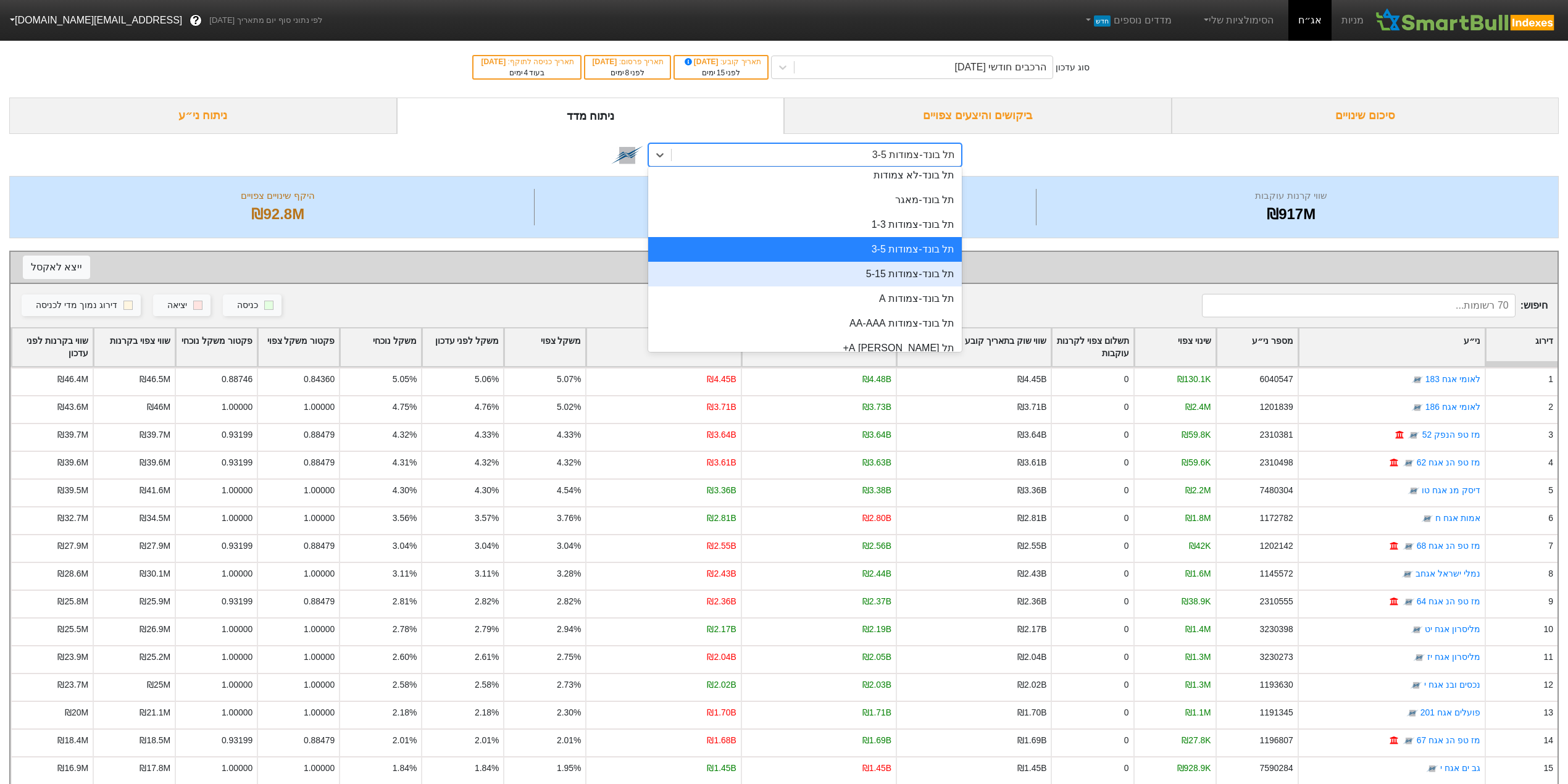
click at [865, 281] on div "תל בונד-צמודות 5-15" at bounding box center [805, 274] width 314 height 25
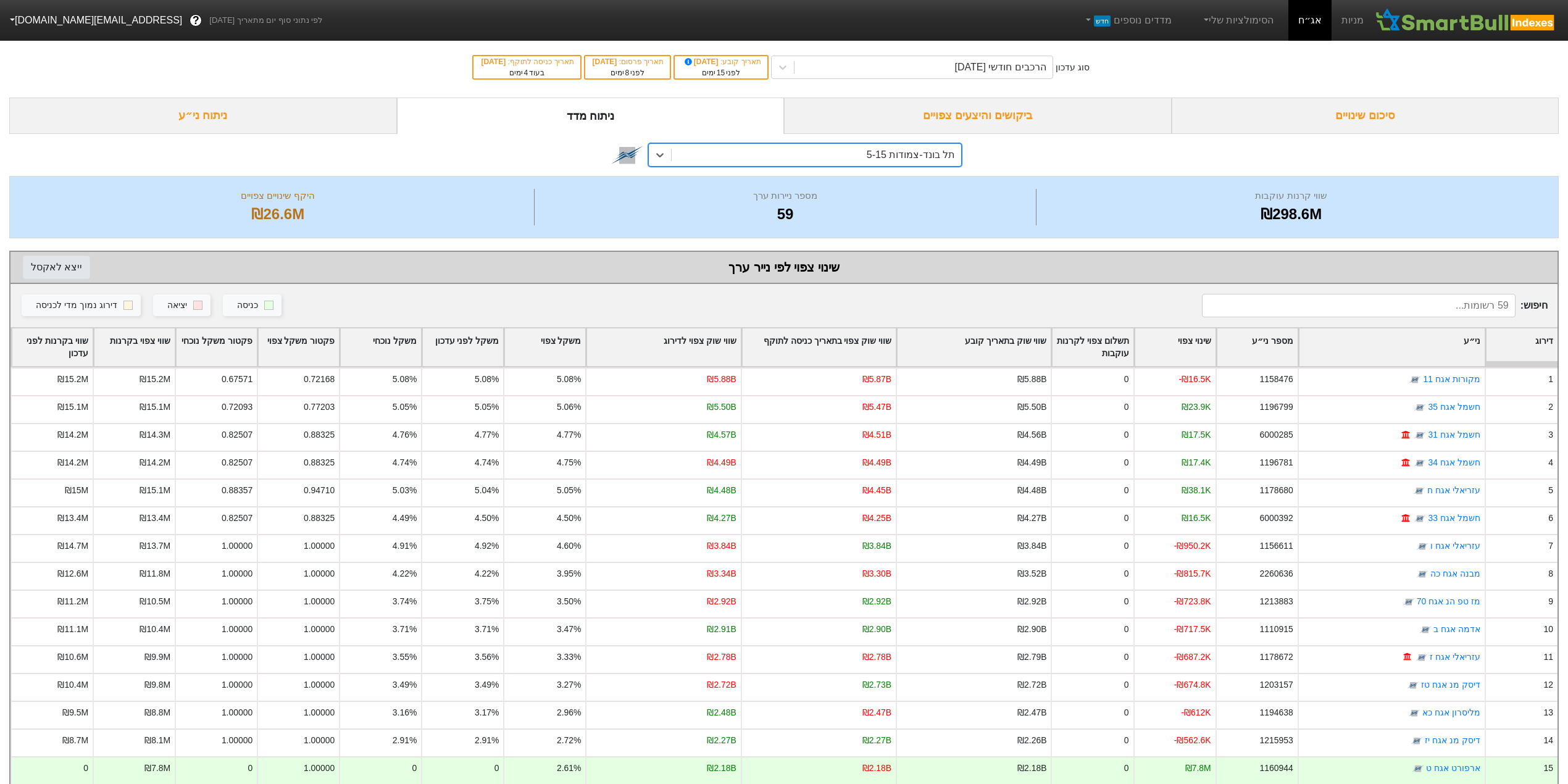
click at [55, 272] on button "ייצא ל אקסל" at bounding box center [57, 267] width 67 height 23
click at [912, 153] on div "תל בונד-צמודות 5-15" at bounding box center [911, 155] width 88 height 15
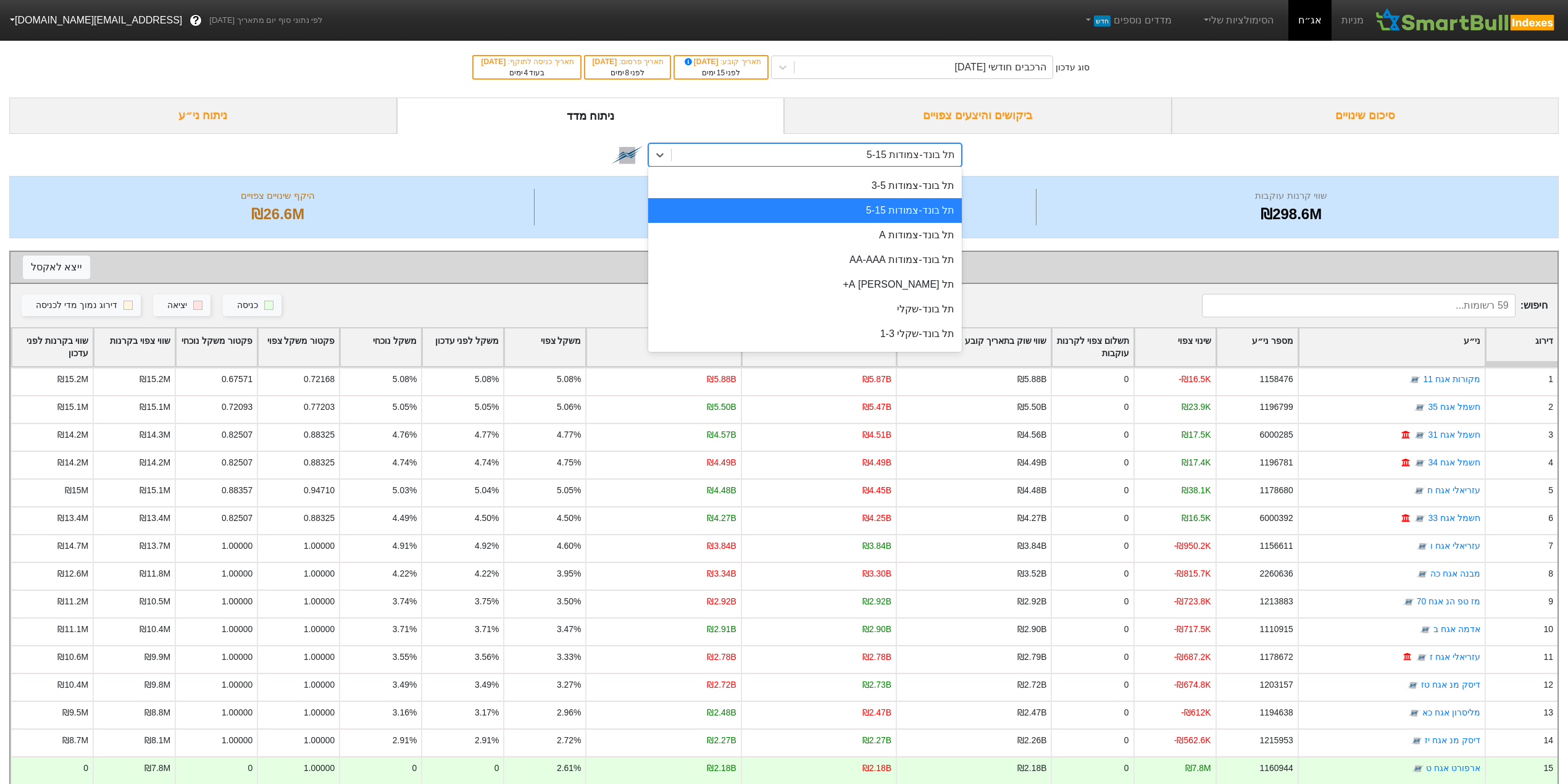
scroll to position [446, 0]
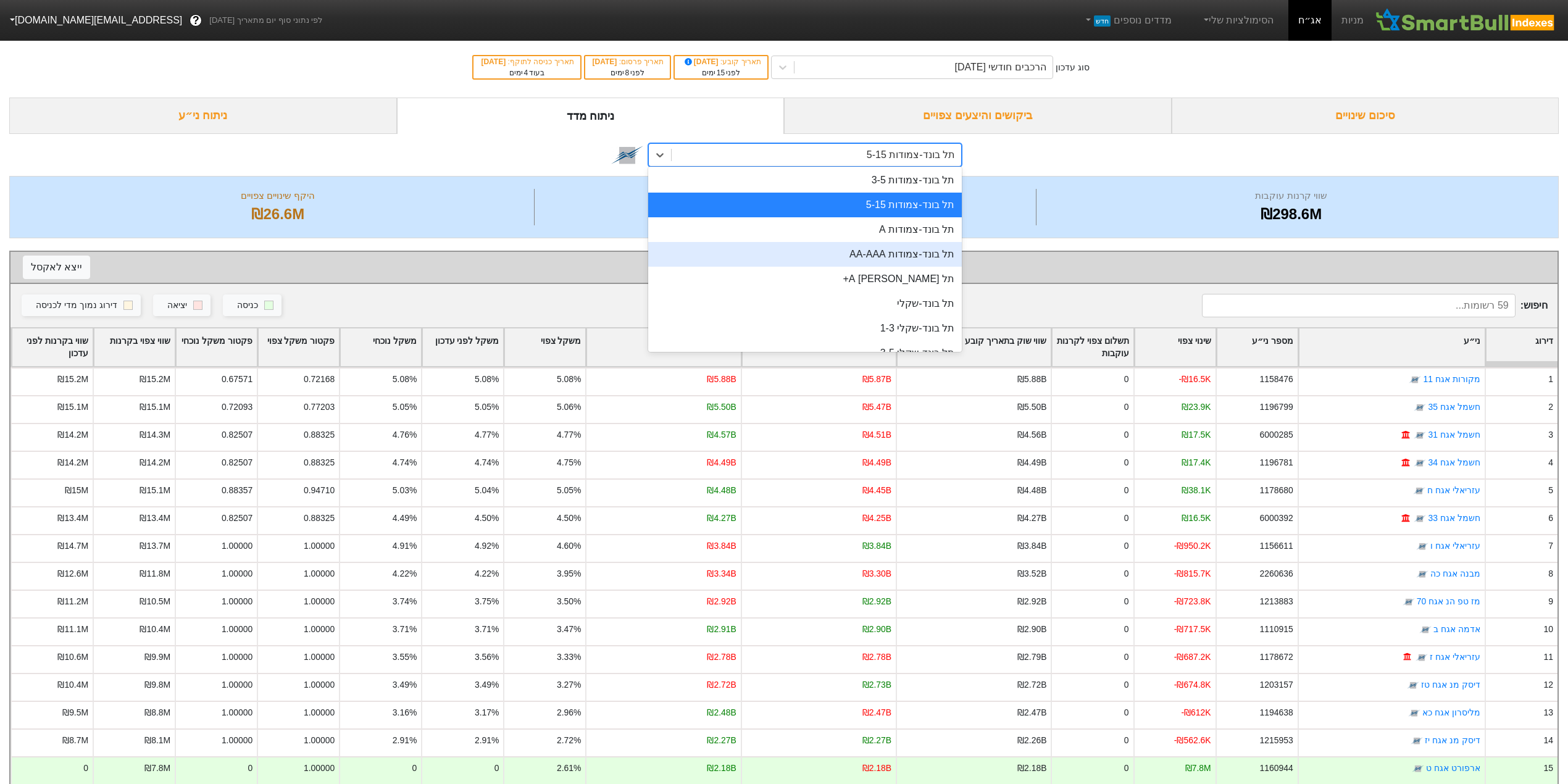
click at [858, 248] on div "תל בונד-צמודות AA-AAA" at bounding box center [805, 254] width 314 height 25
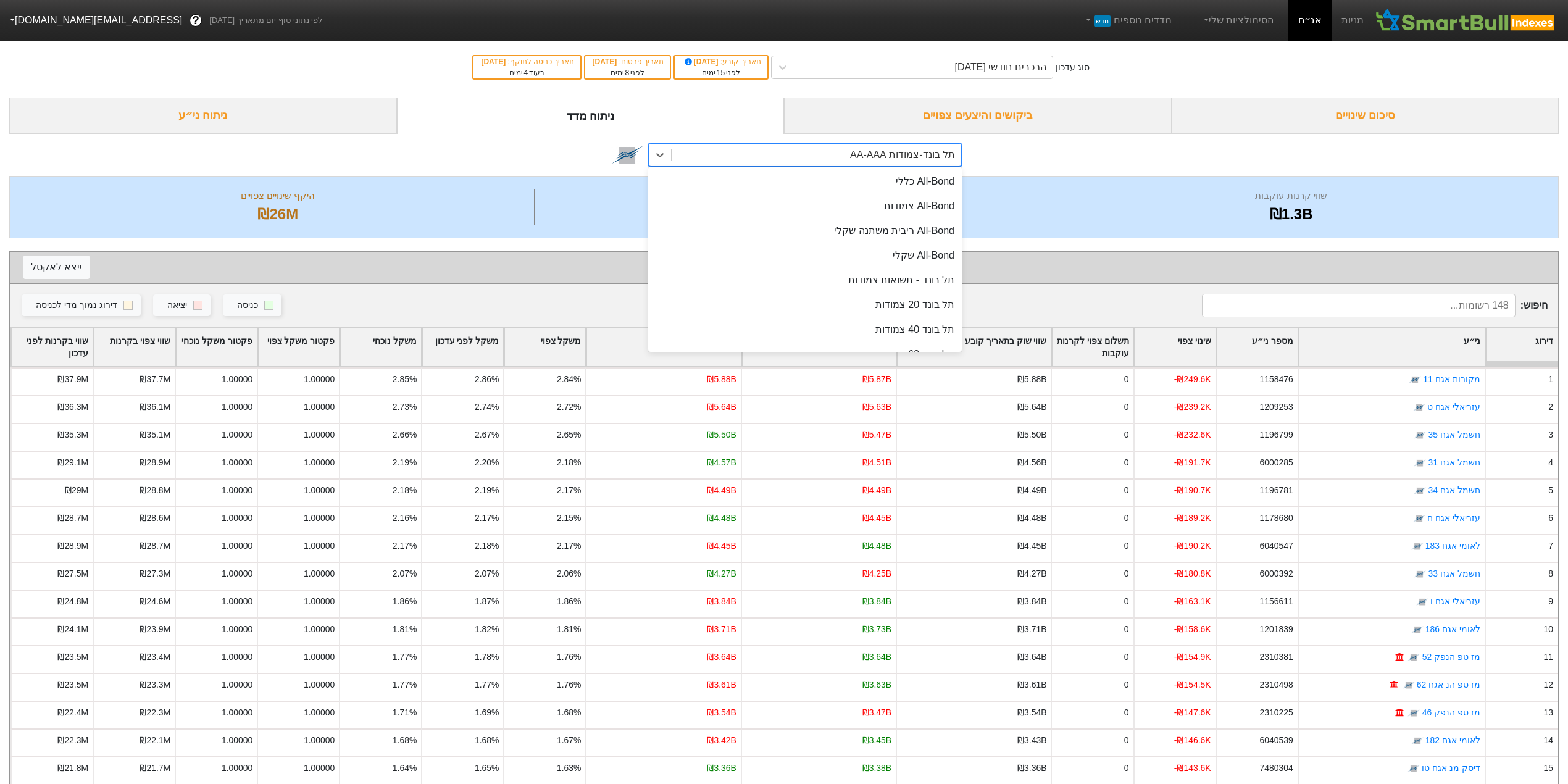
click at [870, 151] on div "תל בונד-צמודות AA-AAA" at bounding box center [903, 155] width 105 height 15
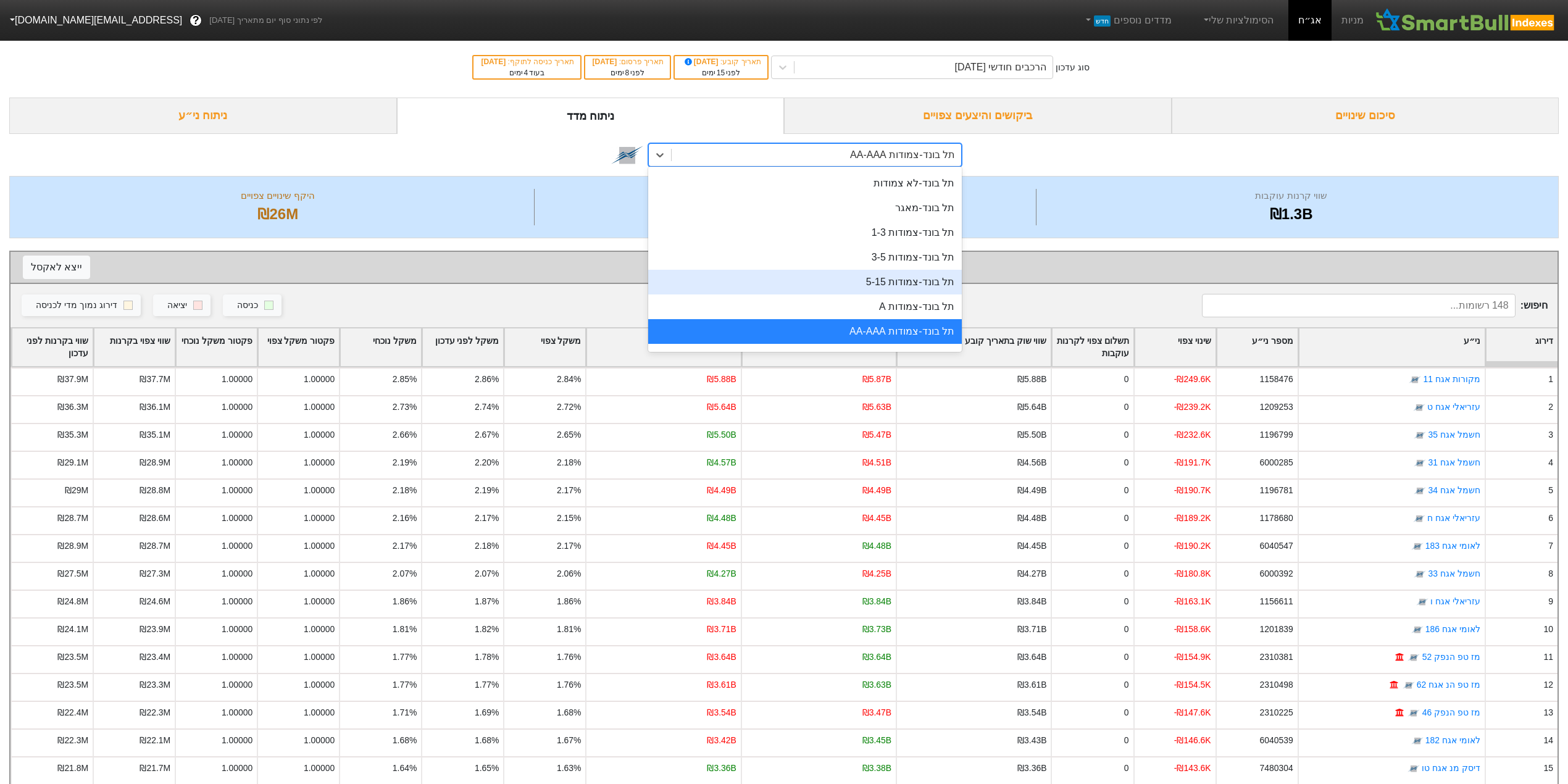
scroll to position [533, 0]
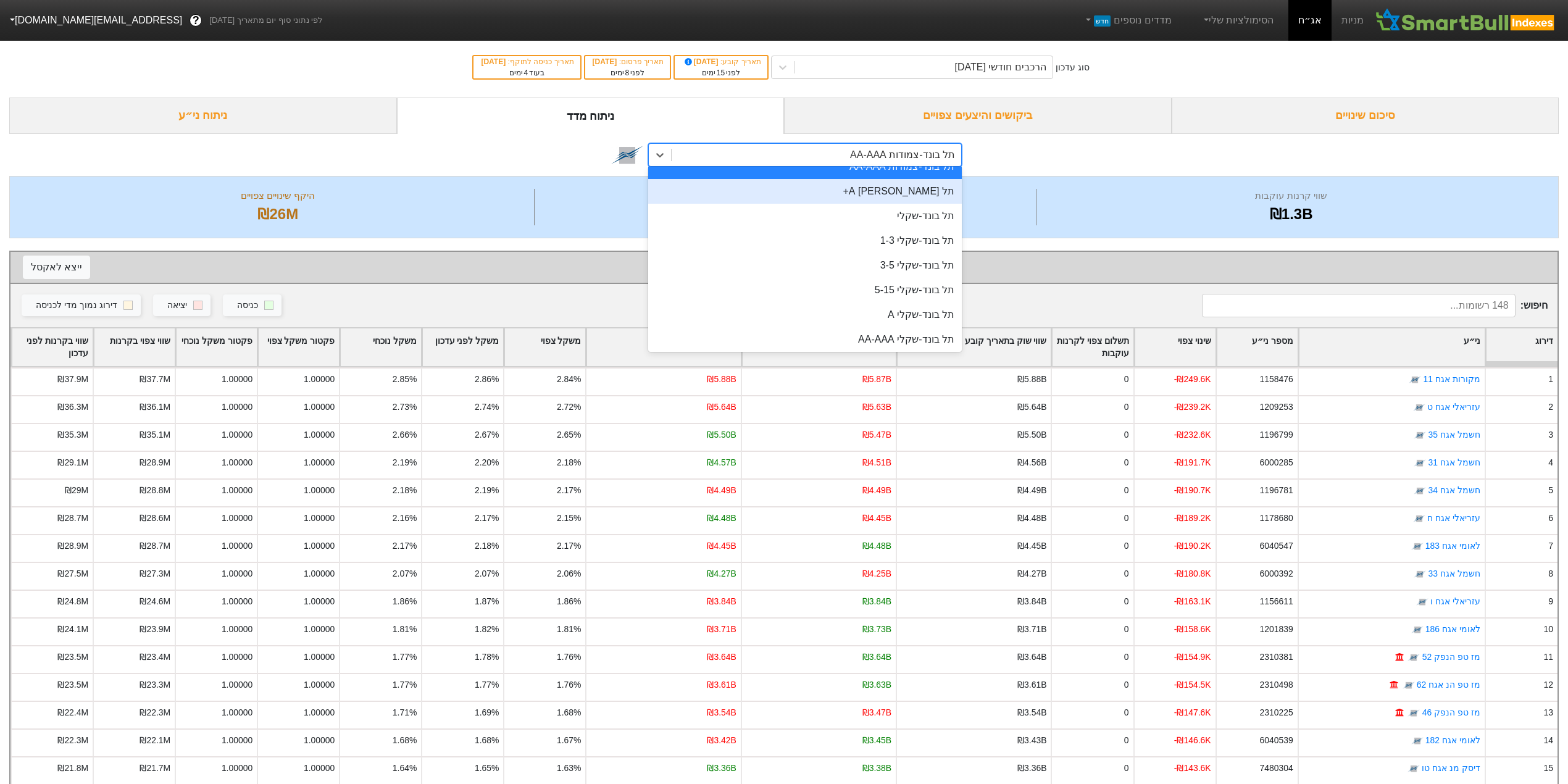
click at [876, 184] on div "תל [PERSON_NAME] A+" at bounding box center [805, 191] width 314 height 25
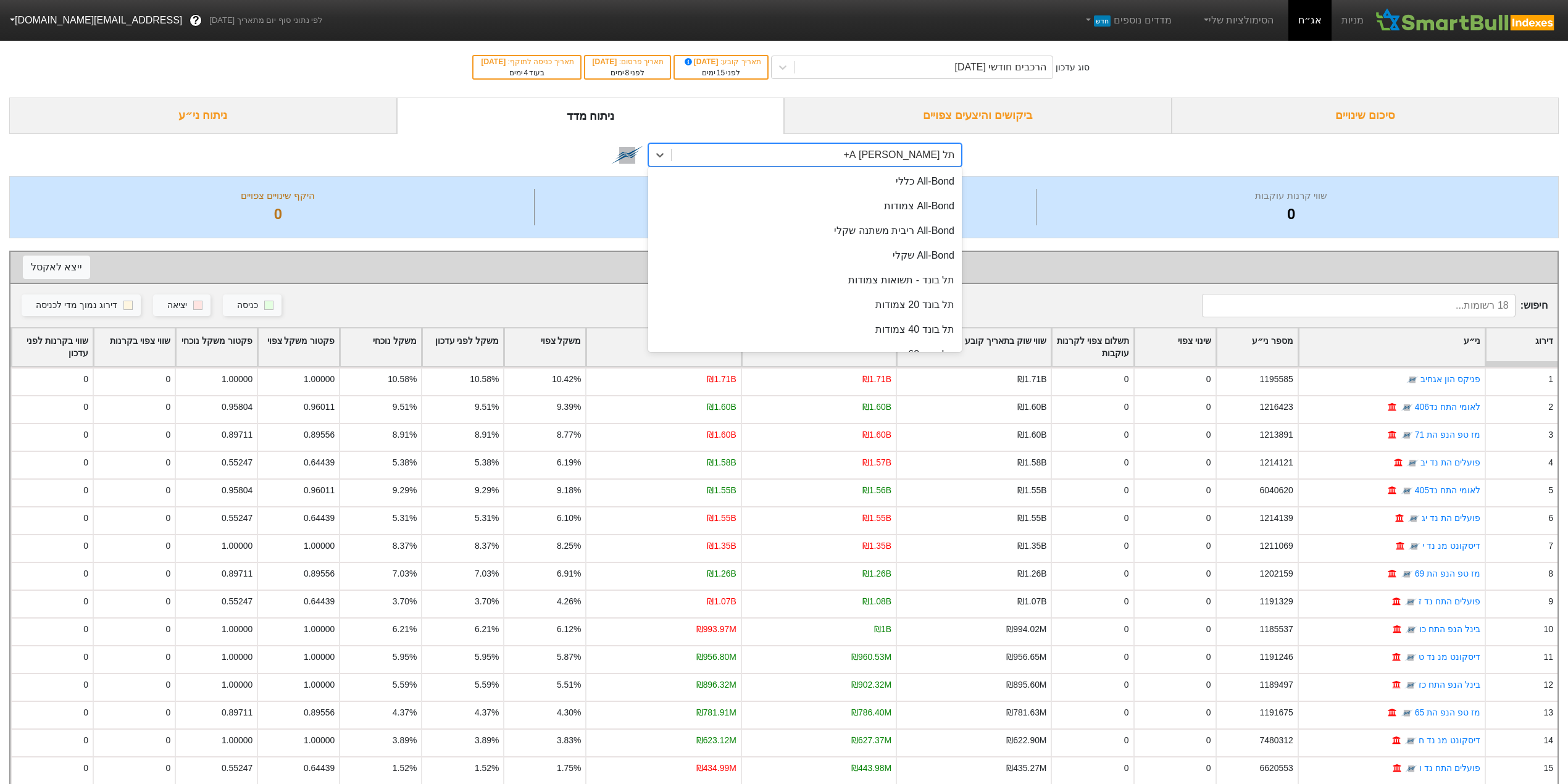
click at [872, 151] on div "תל [PERSON_NAME] A+" at bounding box center [816, 155] width 290 height 22
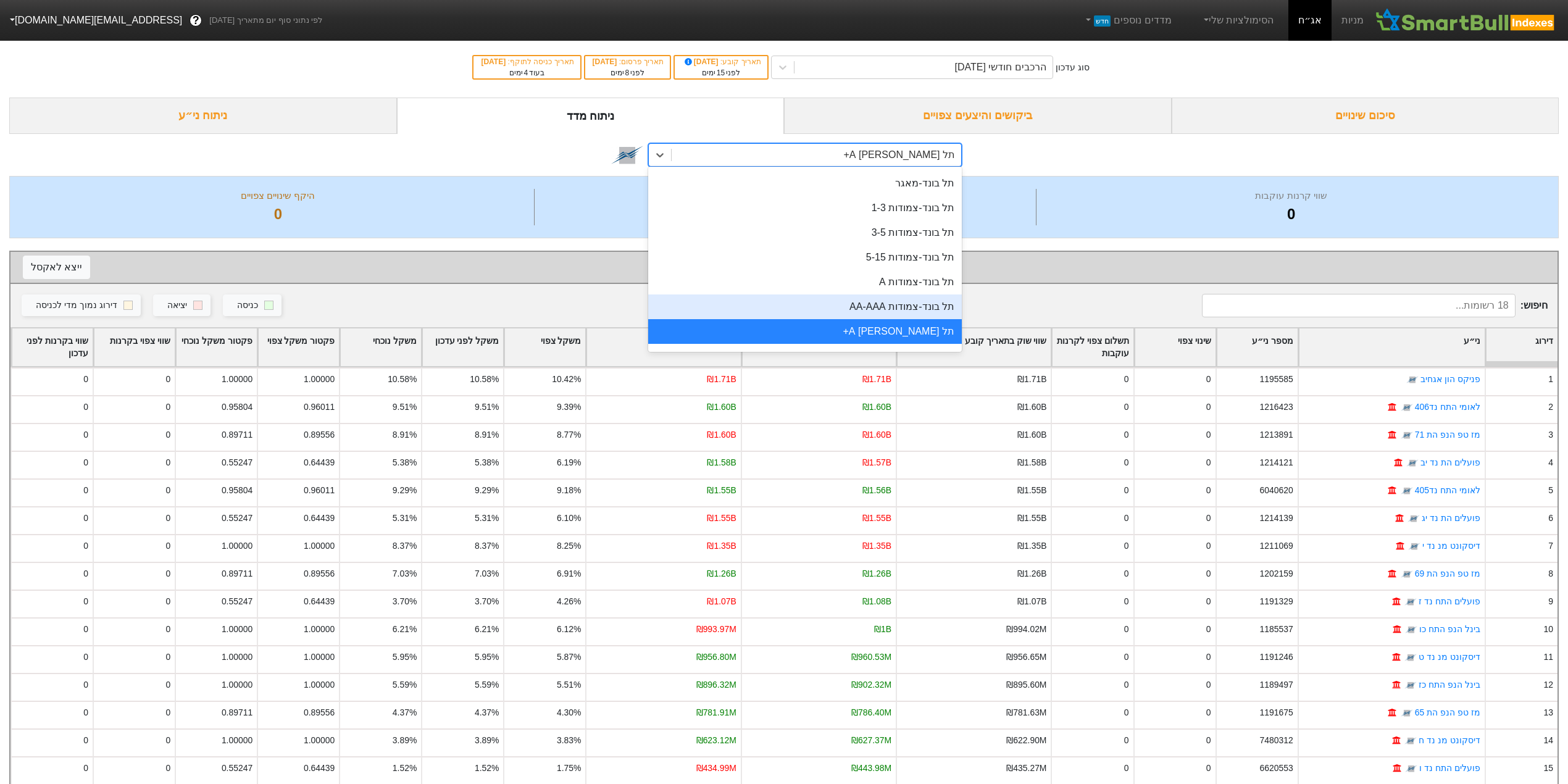
click at [876, 304] on div "תל בונד-צמודות AA-AAA" at bounding box center [805, 306] width 314 height 25
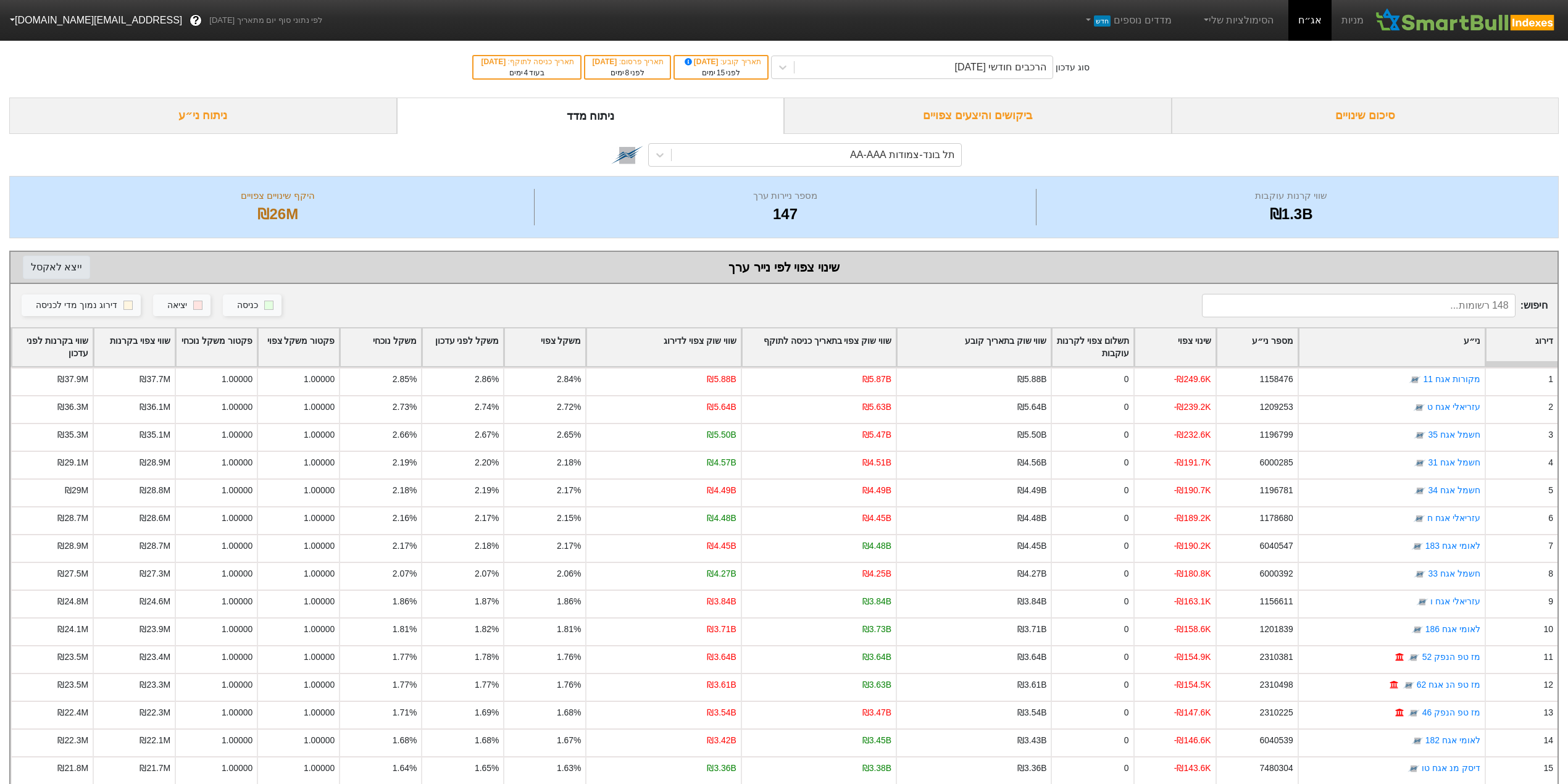
click at [70, 272] on button "ייצא ל אקסל" at bounding box center [57, 267] width 67 height 23
click at [658, 151] on icon at bounding box center [660, 155] width 12 height 12
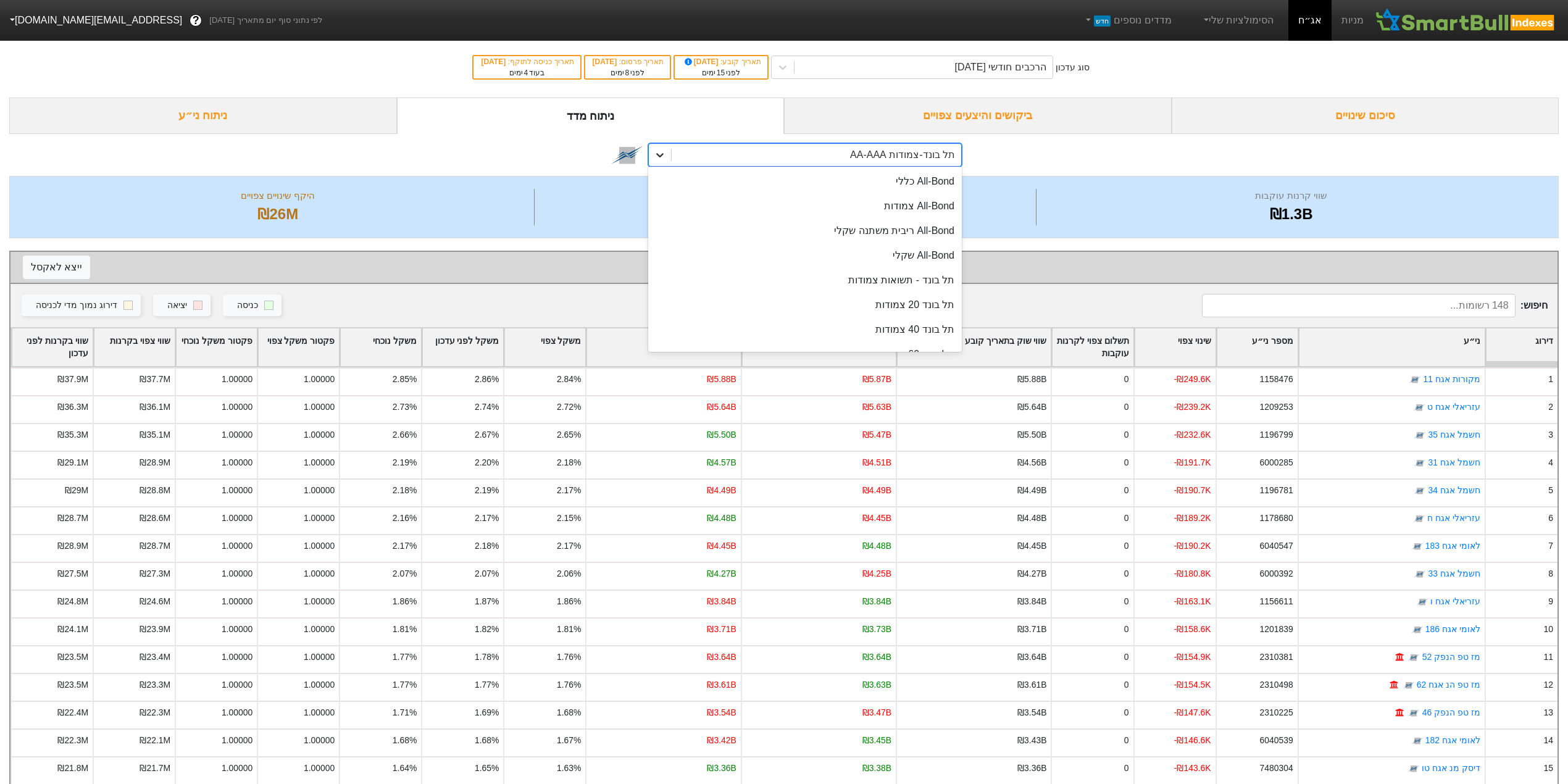
scroll to position [368, 0]
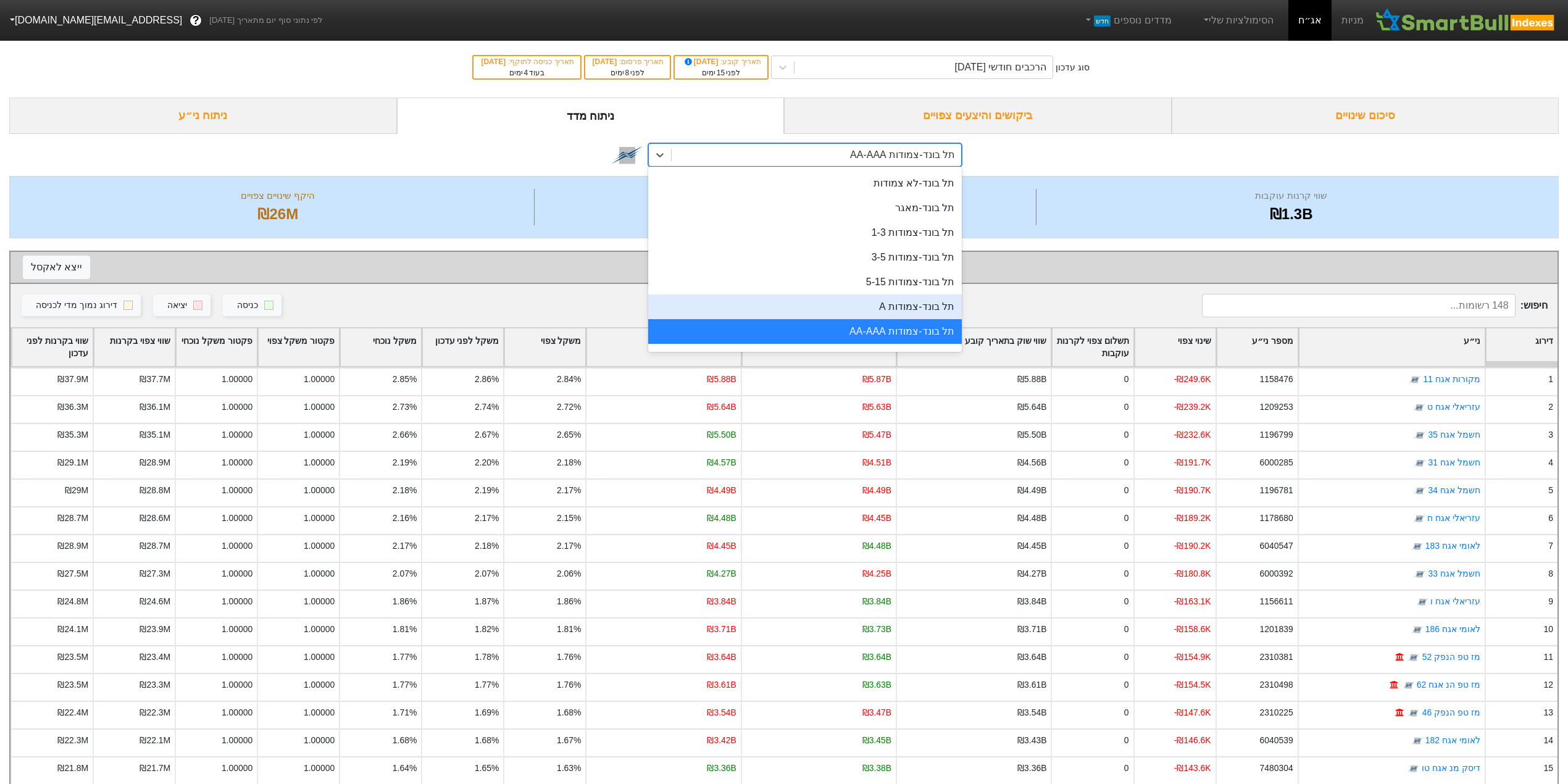
click at [753, 298] on div "תל בונד-צמודות A" at bounding box center [805, 306] width 314 height 25
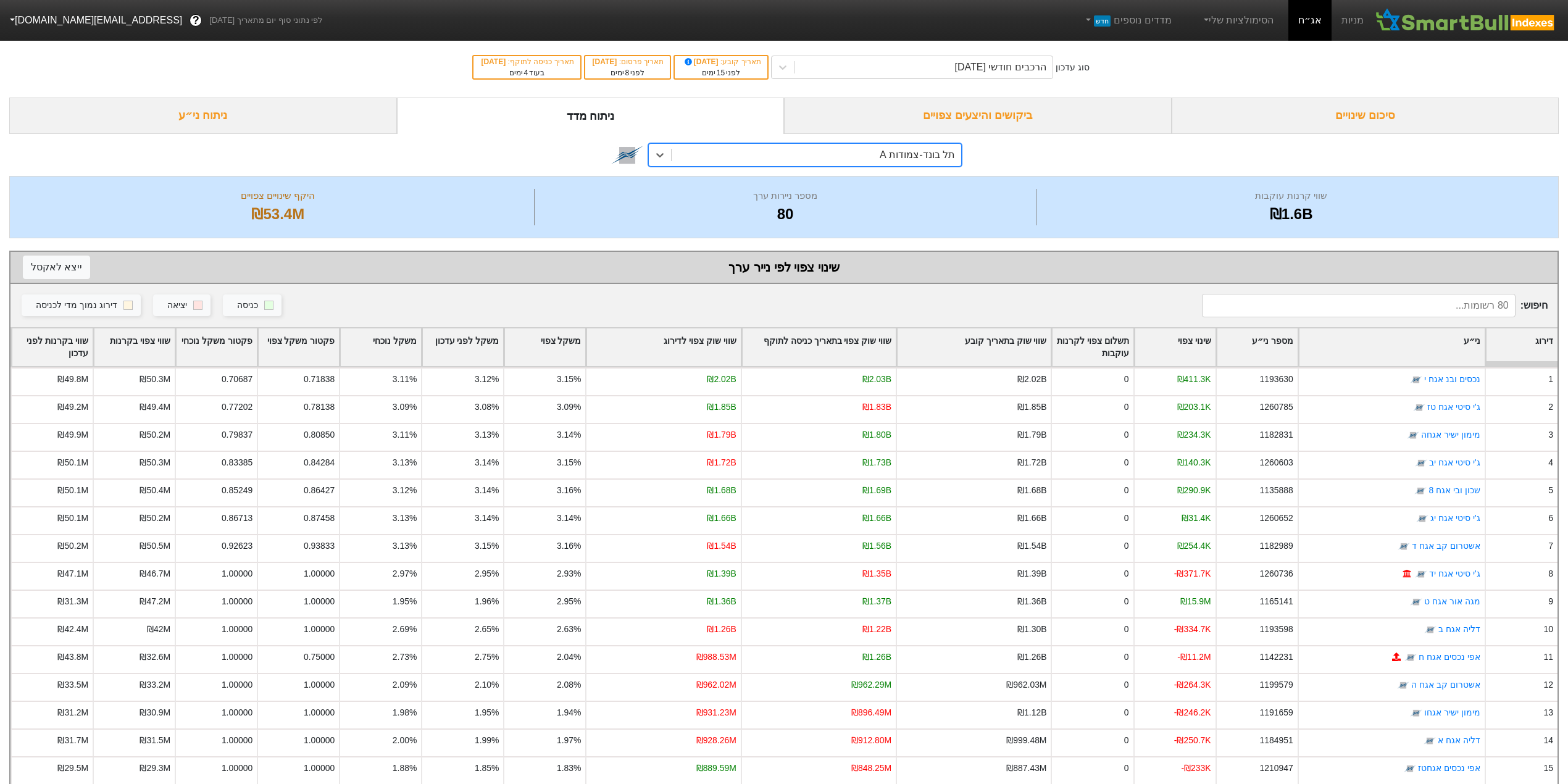
click at [82, 279] on div "שינוי צפוי לפי נייר ערך ייצא ל אקסל" at bounding box center [784, 268] width 1547 height 32
click at [65, 272] on button "ייצא ל אקסל" at bounding box center [57, 267] width 67 height 23
click at [922, 159] on div "תל בונד-צמודות A" at bounding box center [917, 155] width 76 height 15
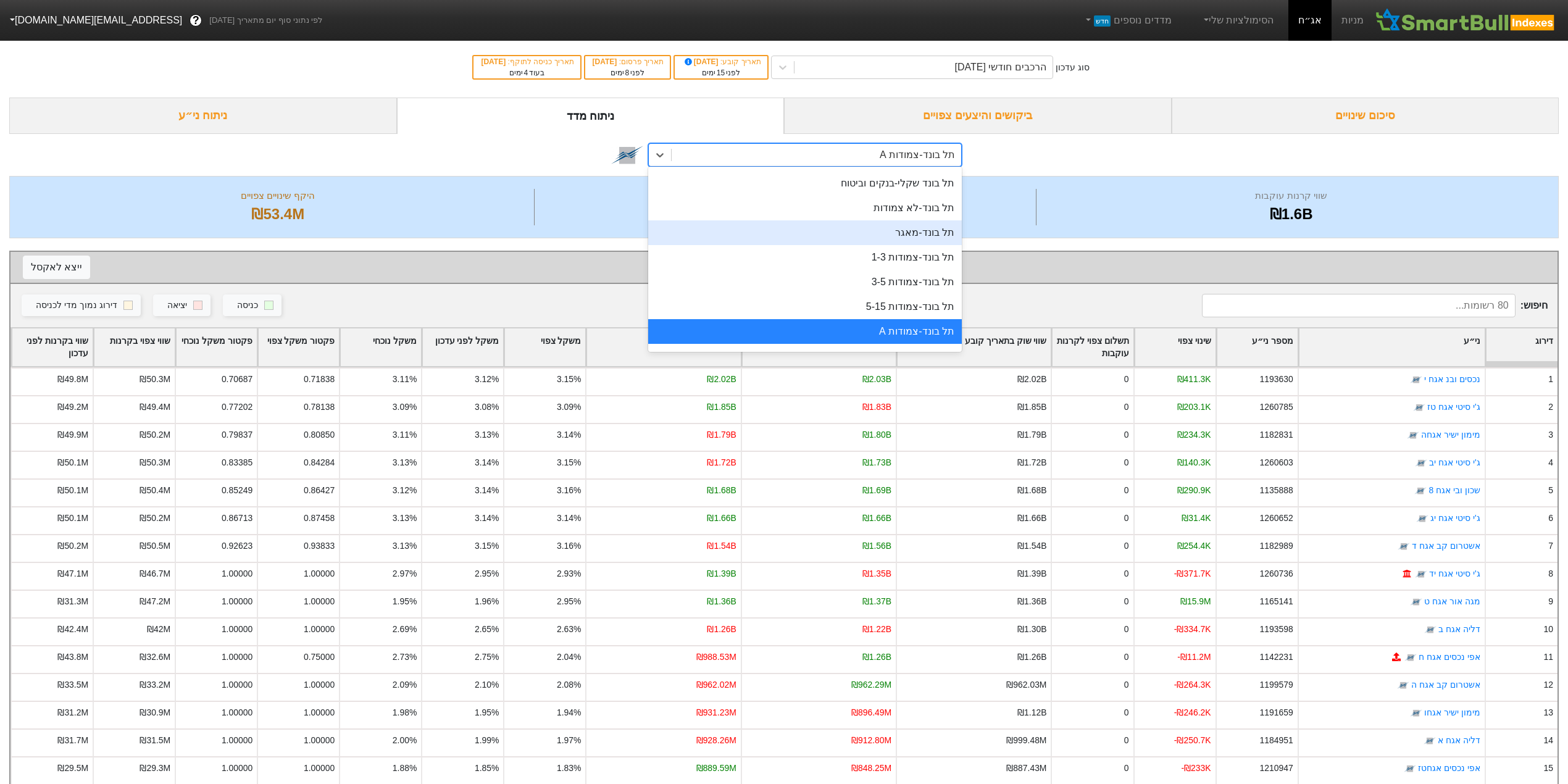
scroll to position [426, 0]
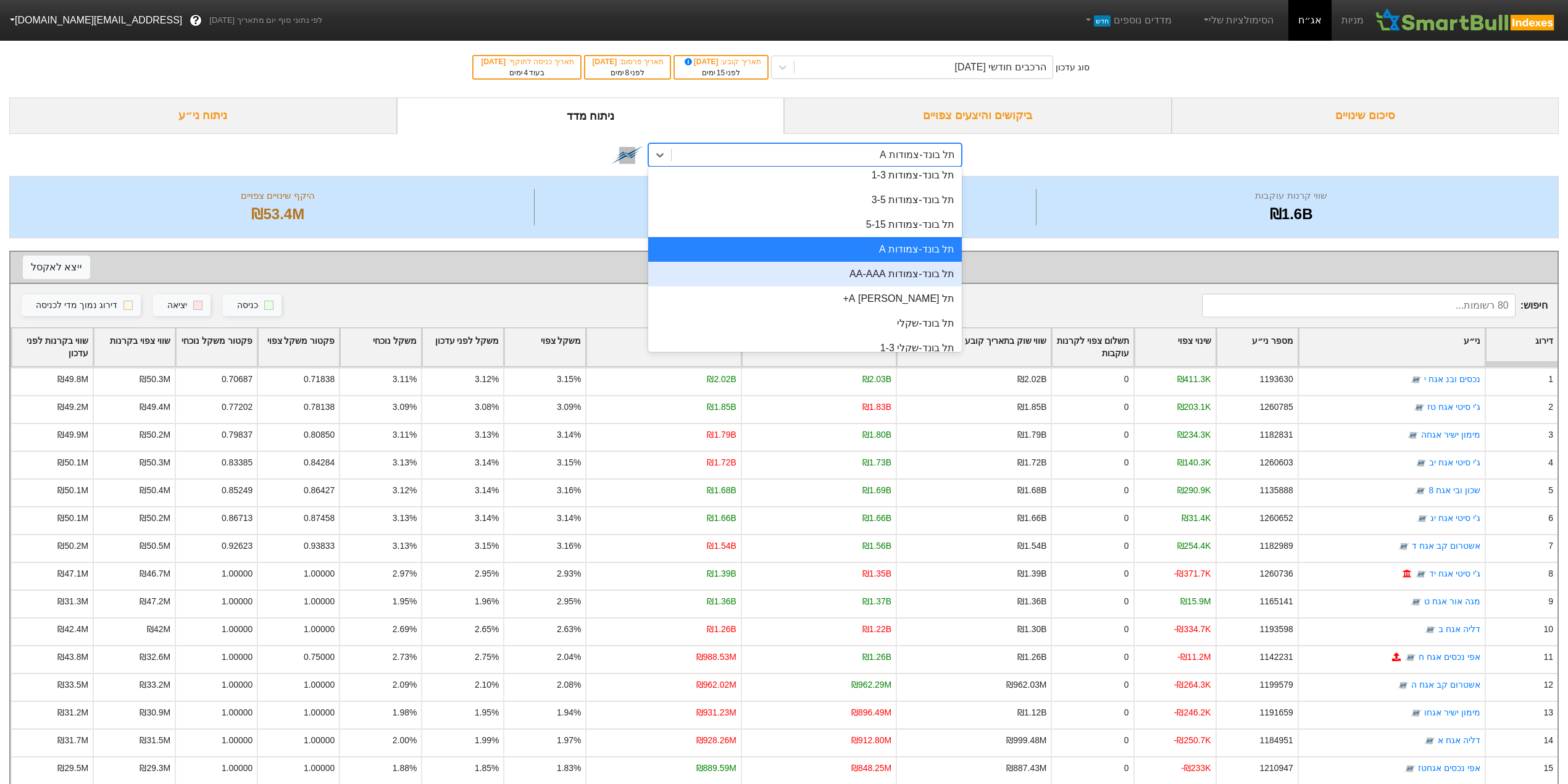
click at [887, 282] on div "תל בונד-צמודות AA-AAA" at bounding box center [805, 274] width 314 height 25
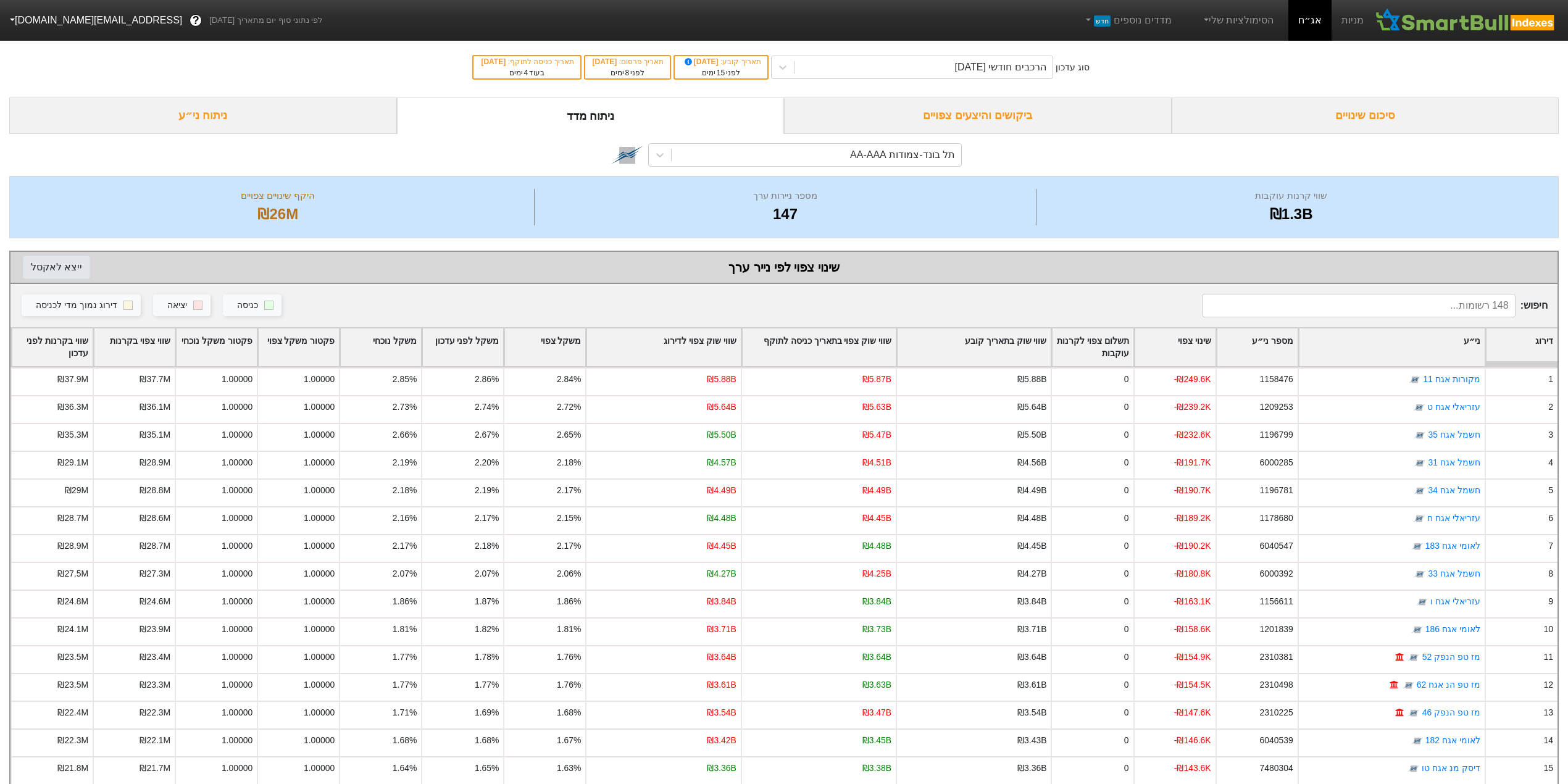
click at [50, 267] on button "ייצא ל אקסל" at bounding box center [57, 267] width 67 height 23
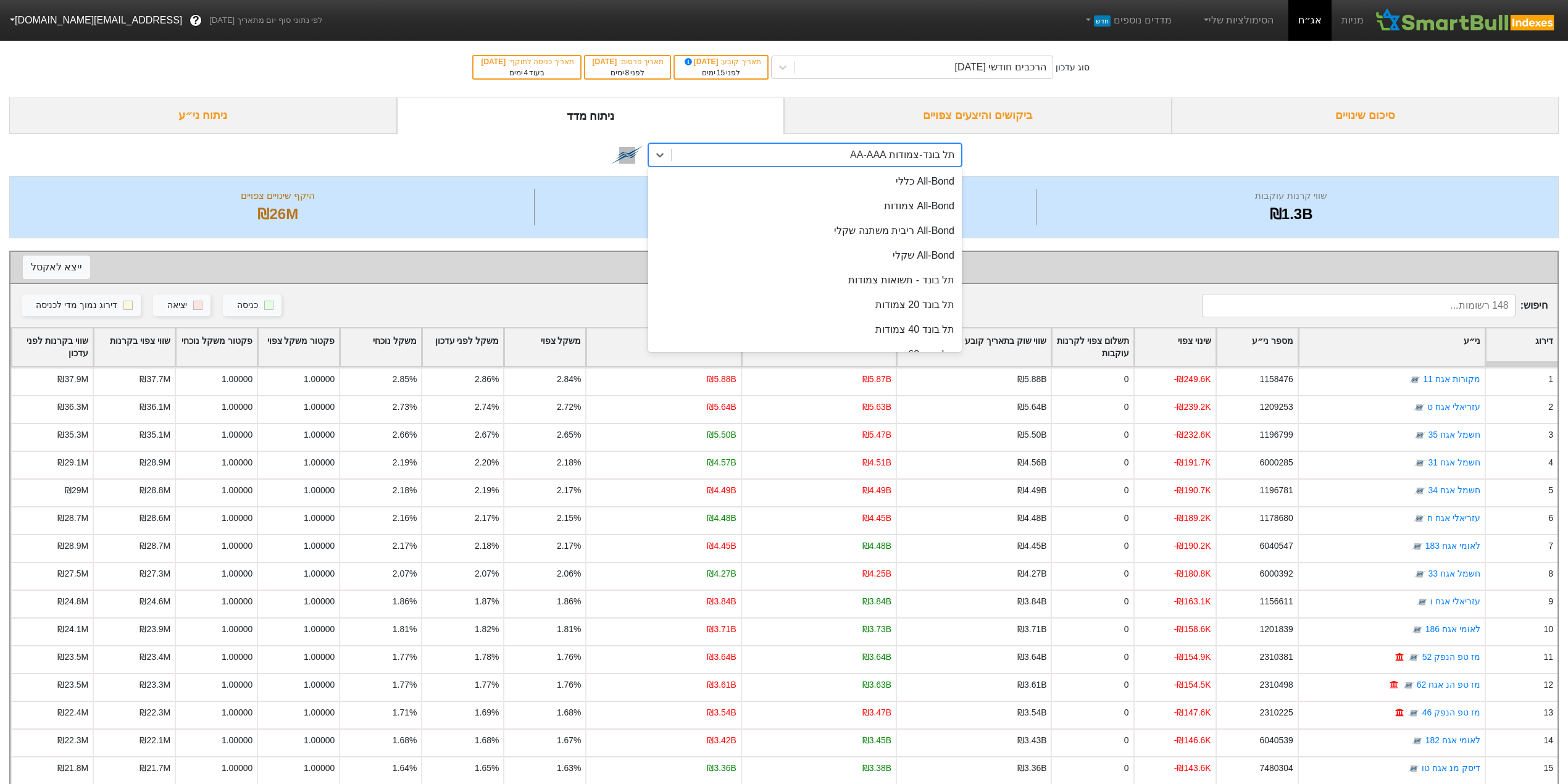
click at [892, 156] on div "תל בונד-צמודות AA-AAA" at bounding box center [903, 155] width 105 height 15
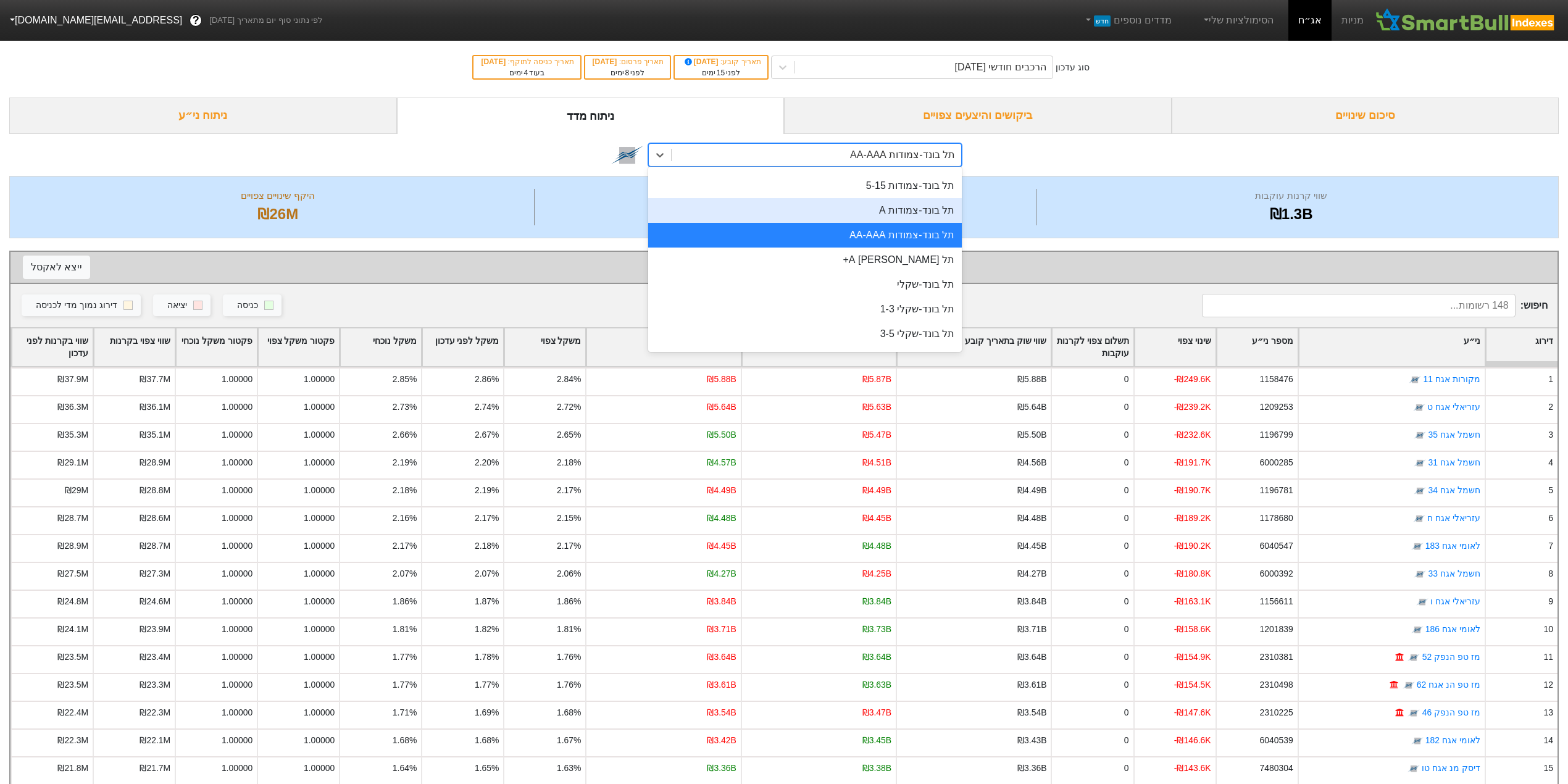
scroll to position [494, 0]
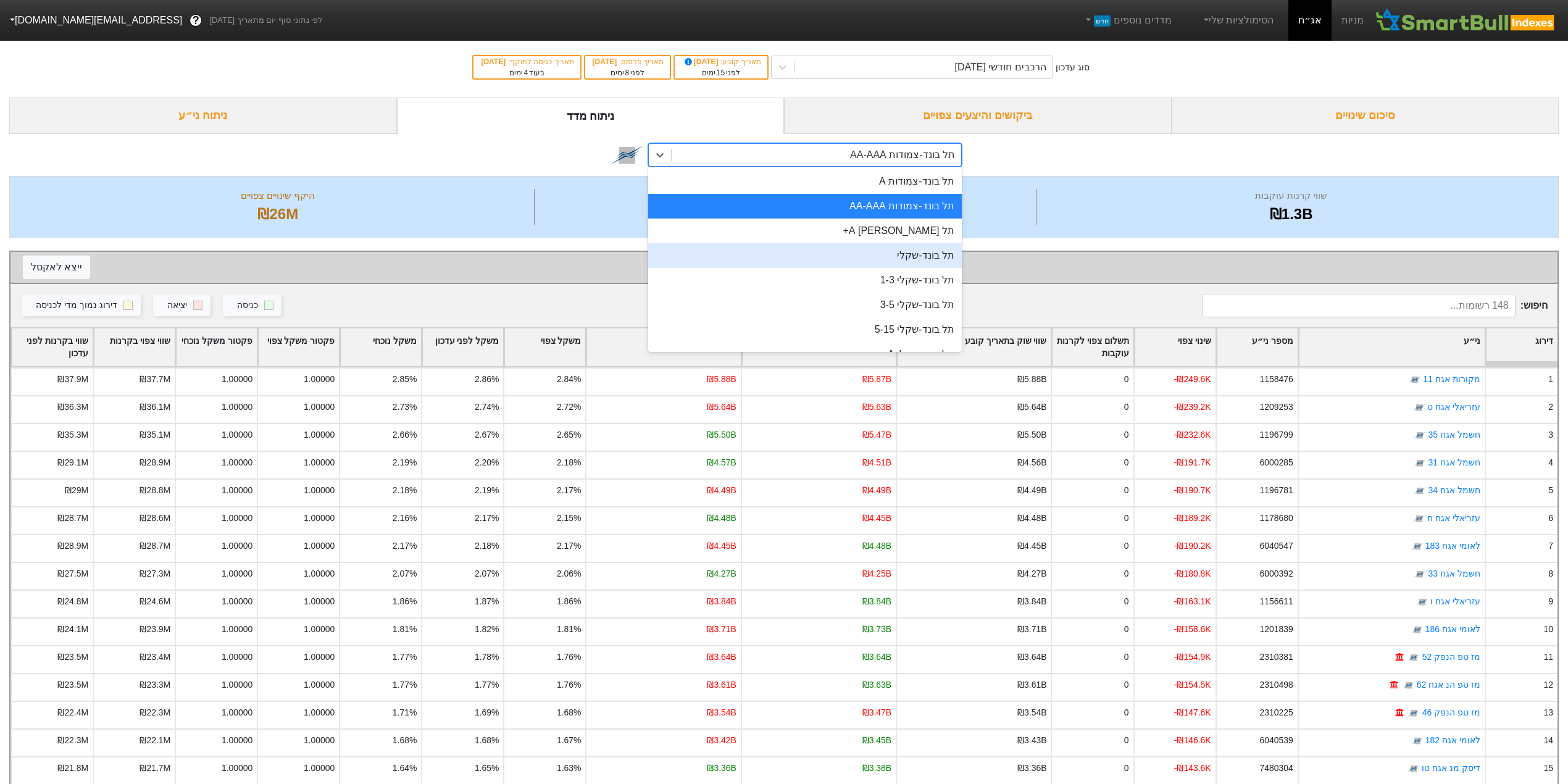
click at [916, 255] on div "תל בונד-שקלי" at bounding box center [805, 255] width 314 height 25
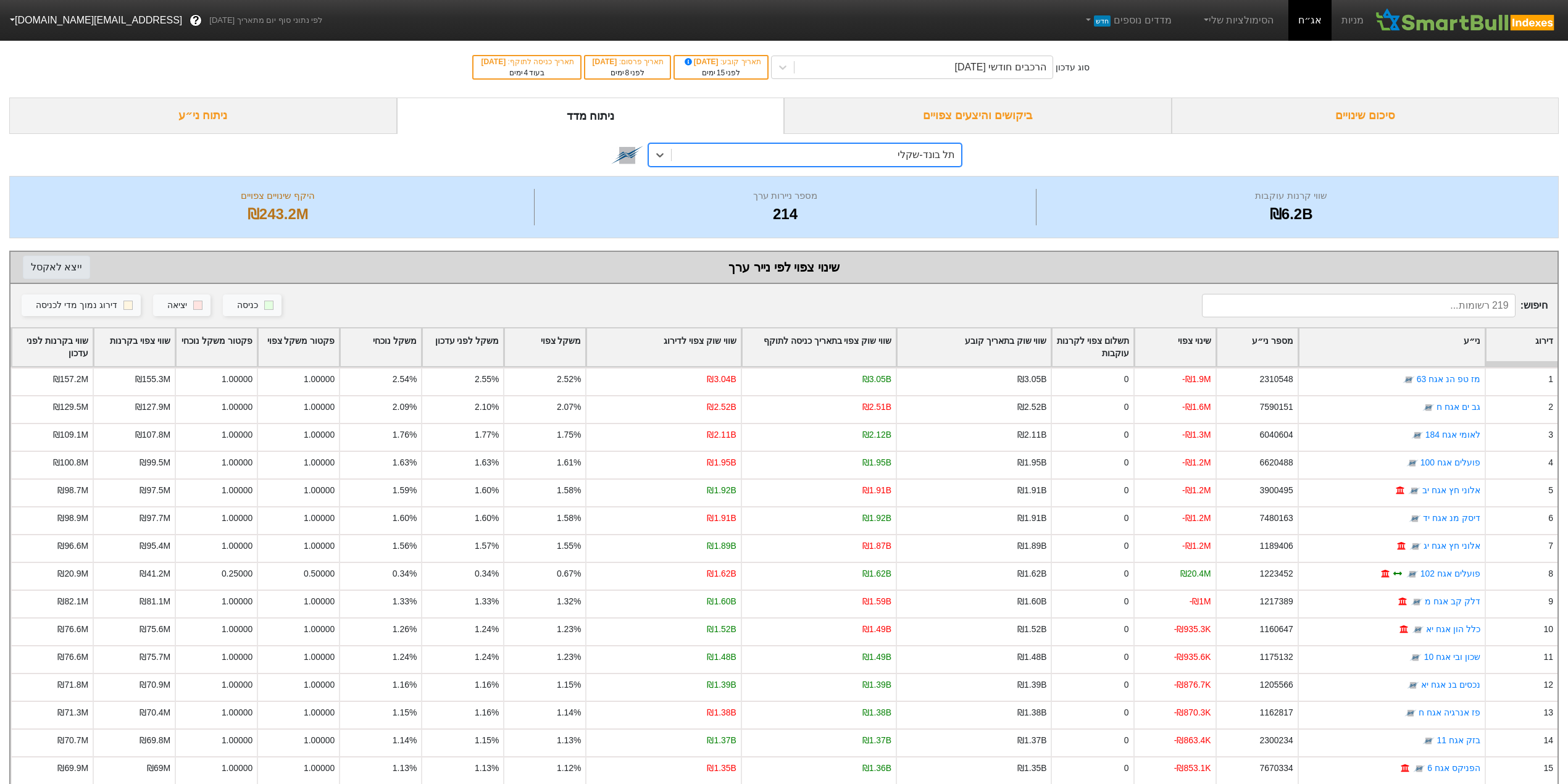
click at [61, 272] on button "ייצא ל אקסל" at bounding box center [57, 267] width 67 height 23
click at [826, 157] on div "תל בונד-שקלי" at bounding box center [816, 155] width 290 height 22
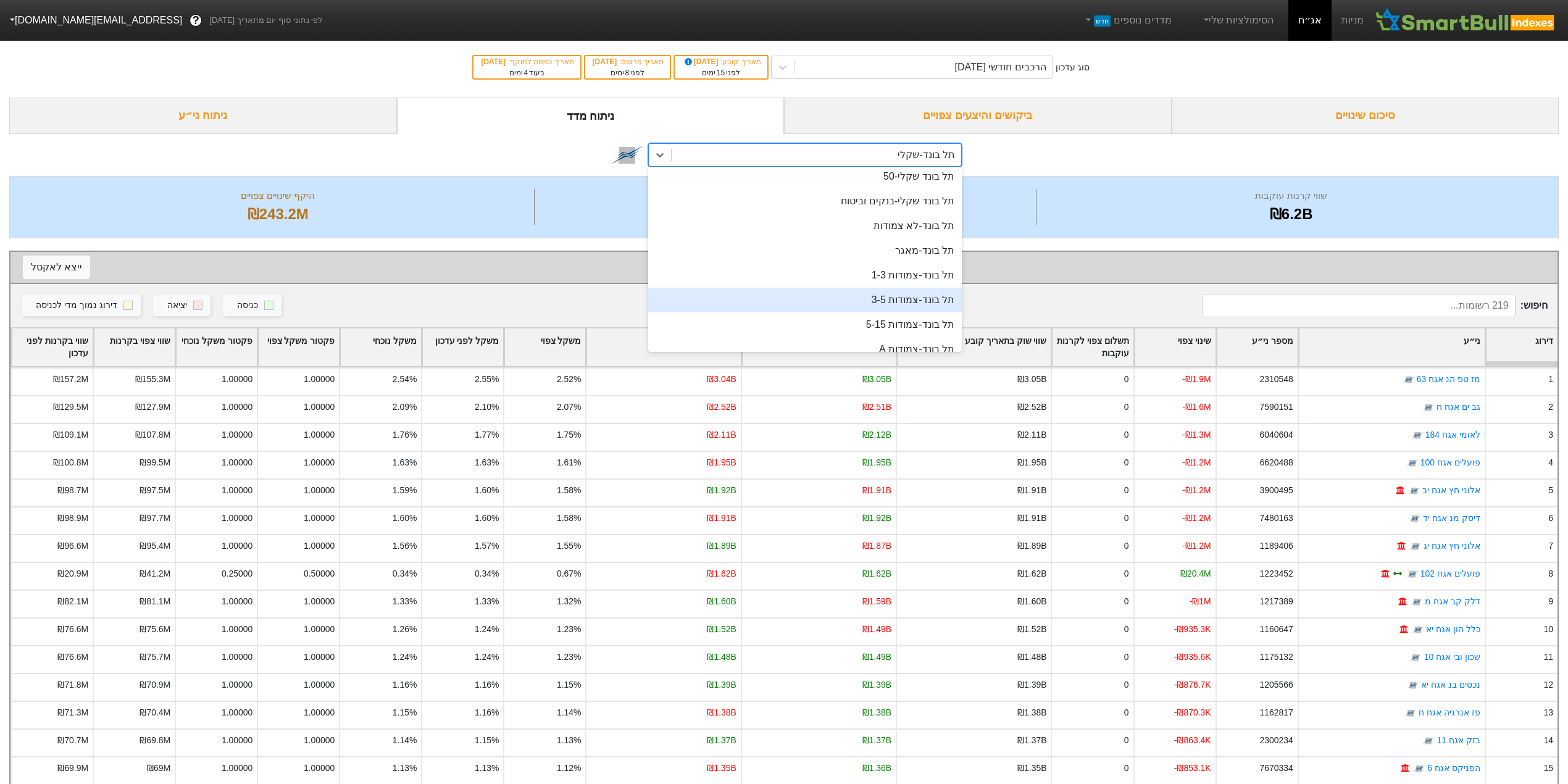
scroll to position [297, 0]
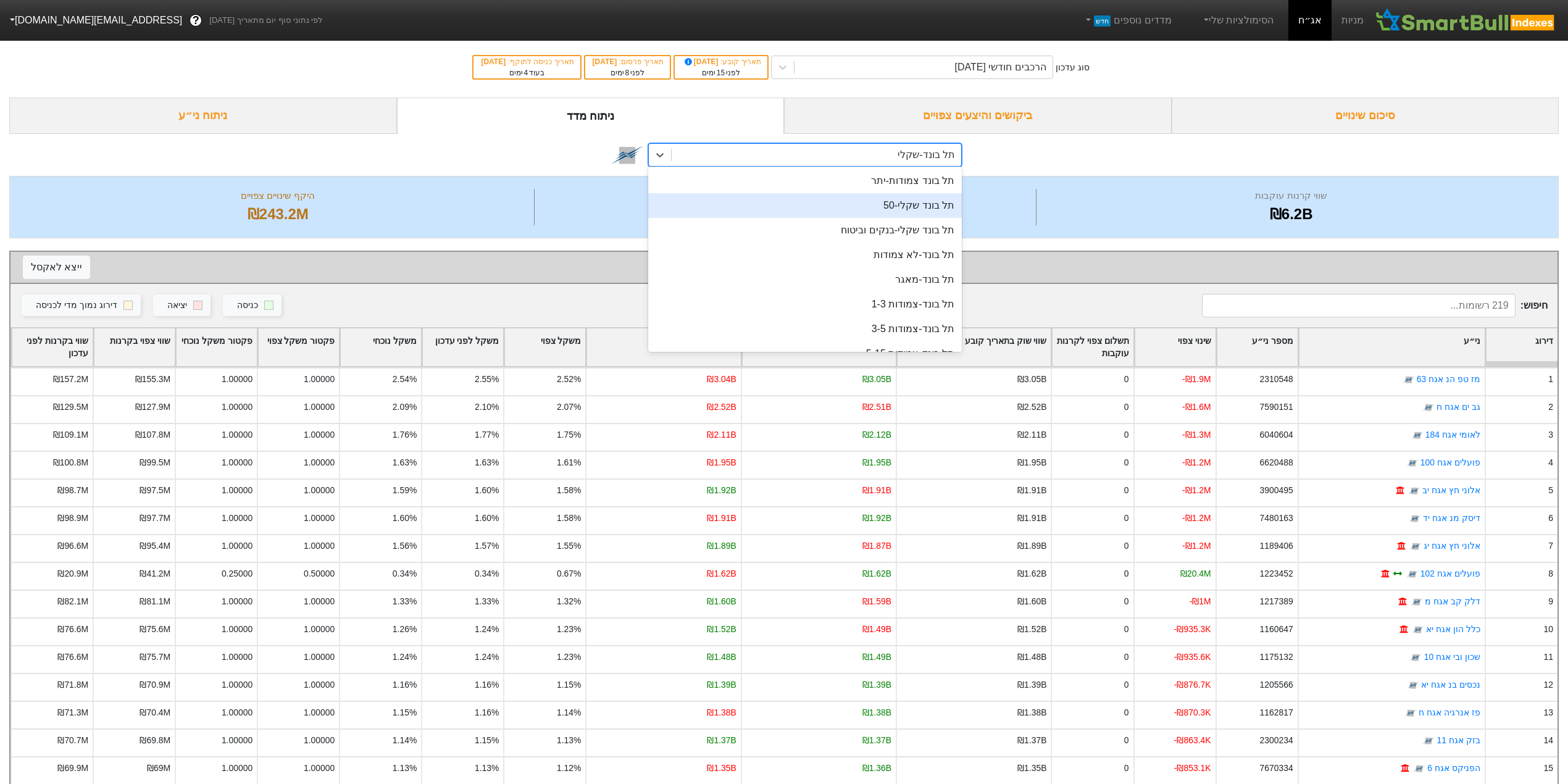
click at [912, 206] on div "תל בונד שקלי-50" at bounding box center [805, 205] width 314 height 25
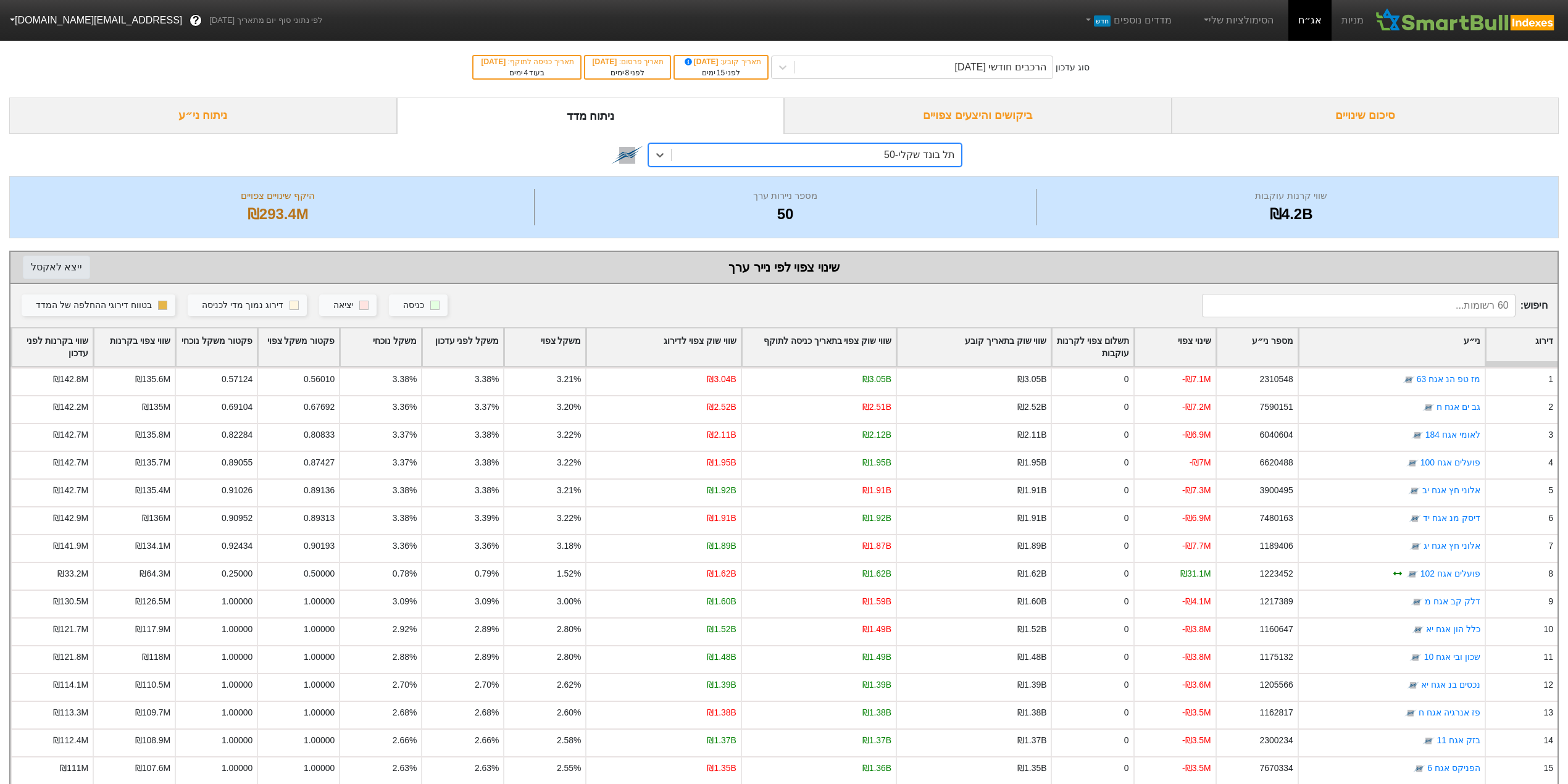
click at [48, 265] on button "ייצא ל אקסל" at bounding box center [57, 267] width 67 height 23
click at [918, 156] on div "תל בונד שקלי-50" at bounding box center [919, 155] width 71 height 15
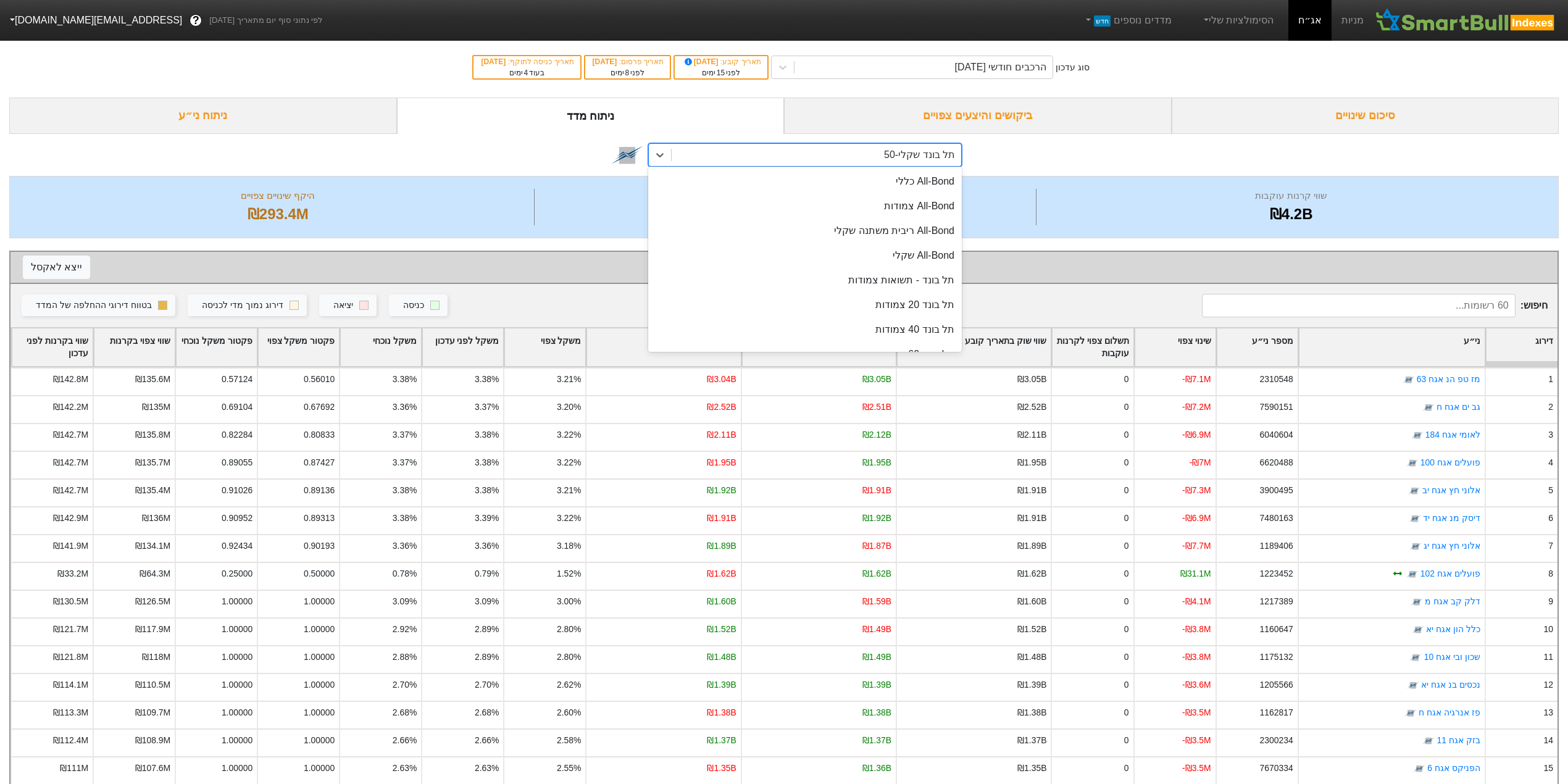
scroll to position [171, 0]
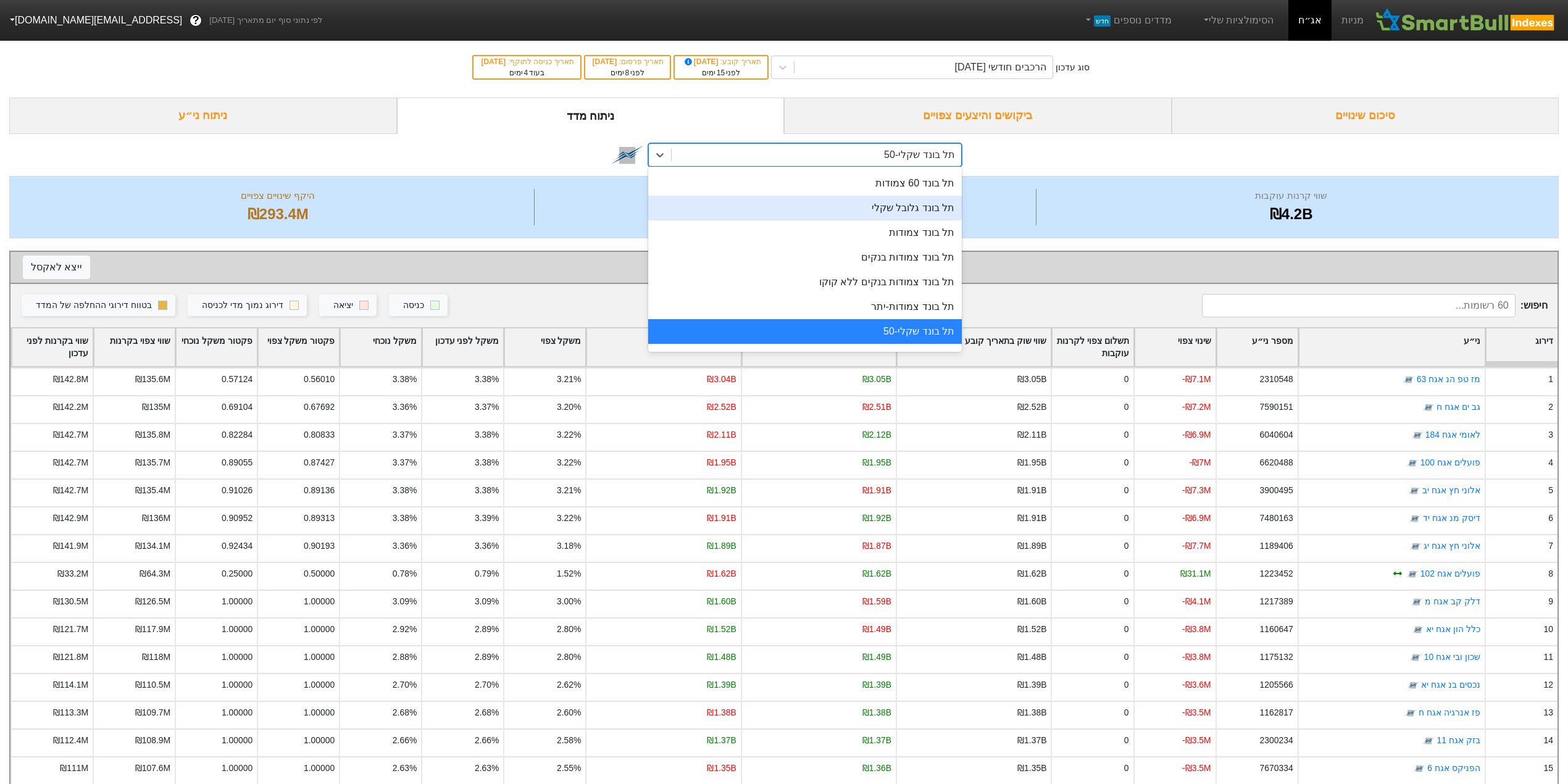
click at [914, 206] on div "תל בונד גלובל שקלי" at bounding box center [805, 207] width 314 height 25
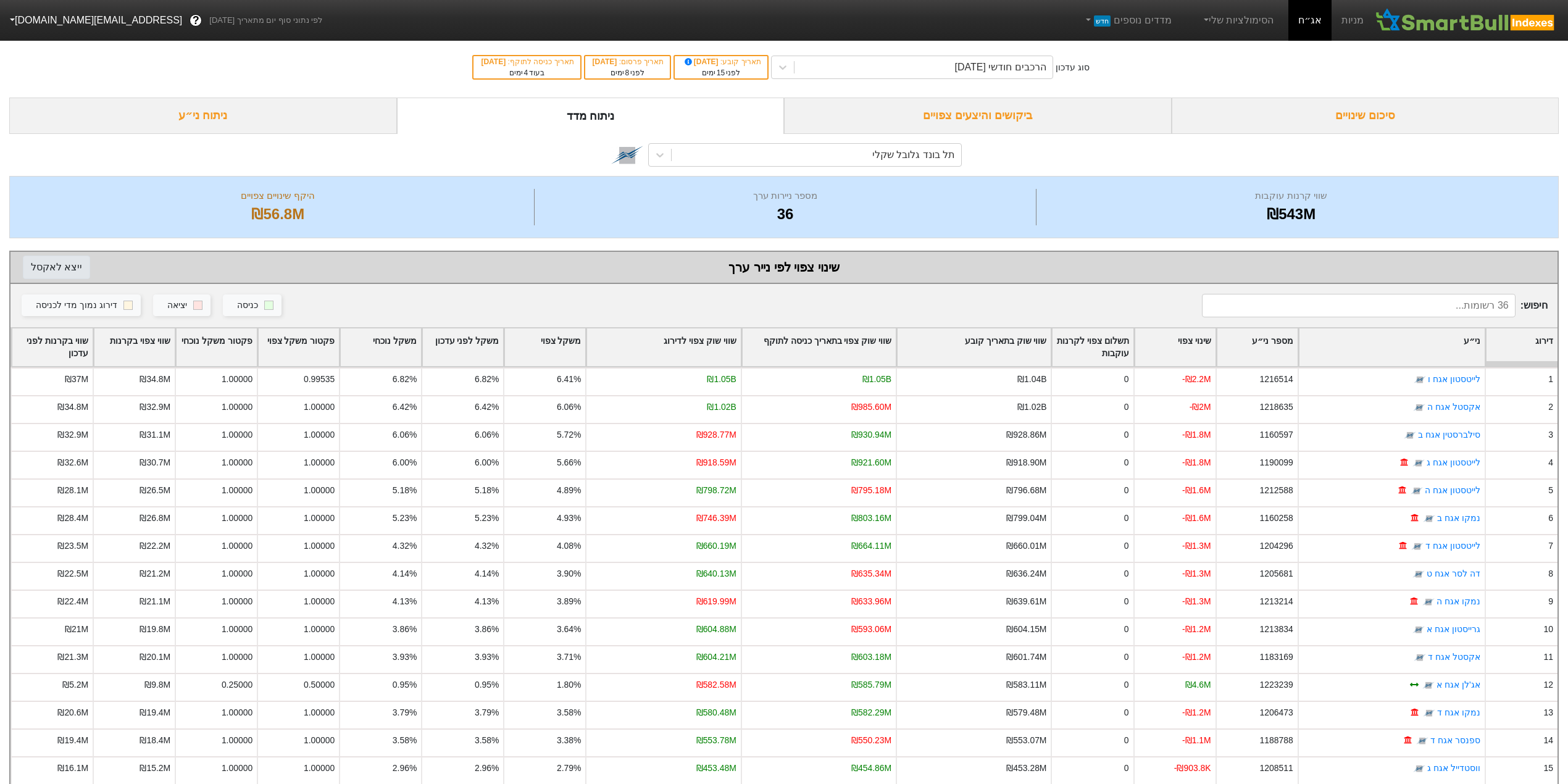
click at [60, 272] on button "ייצא ל אקסל" at bounding box center [57, 267] width 67 height 23
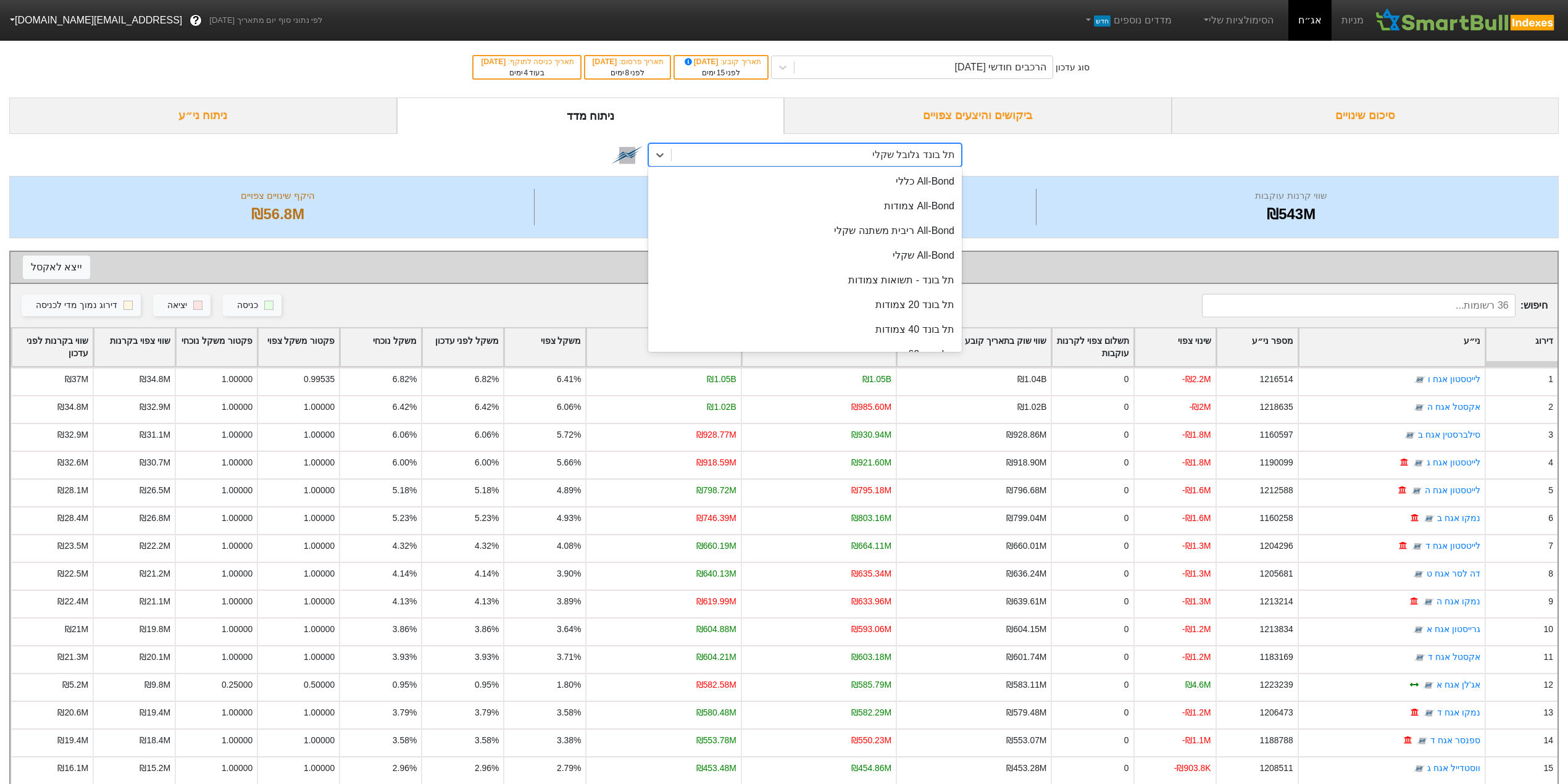
drag, startPoint x: 869, startPoint y: 165, endPoint x: 875, endPoint y: 157, distance: 10.0
click at [873, 160] on div "תל בונד גלובל שקלי" at bounding box center [816, 155] width 290 height 22
click at [862, 151] on div "תל בונד גלובל שקלי" at bounding box center [816, 155] width 290 height 22
click at [793, 339] on div "תלבונד-תשואות שקלי" at bounding box center [805, 337] width 314 height 25
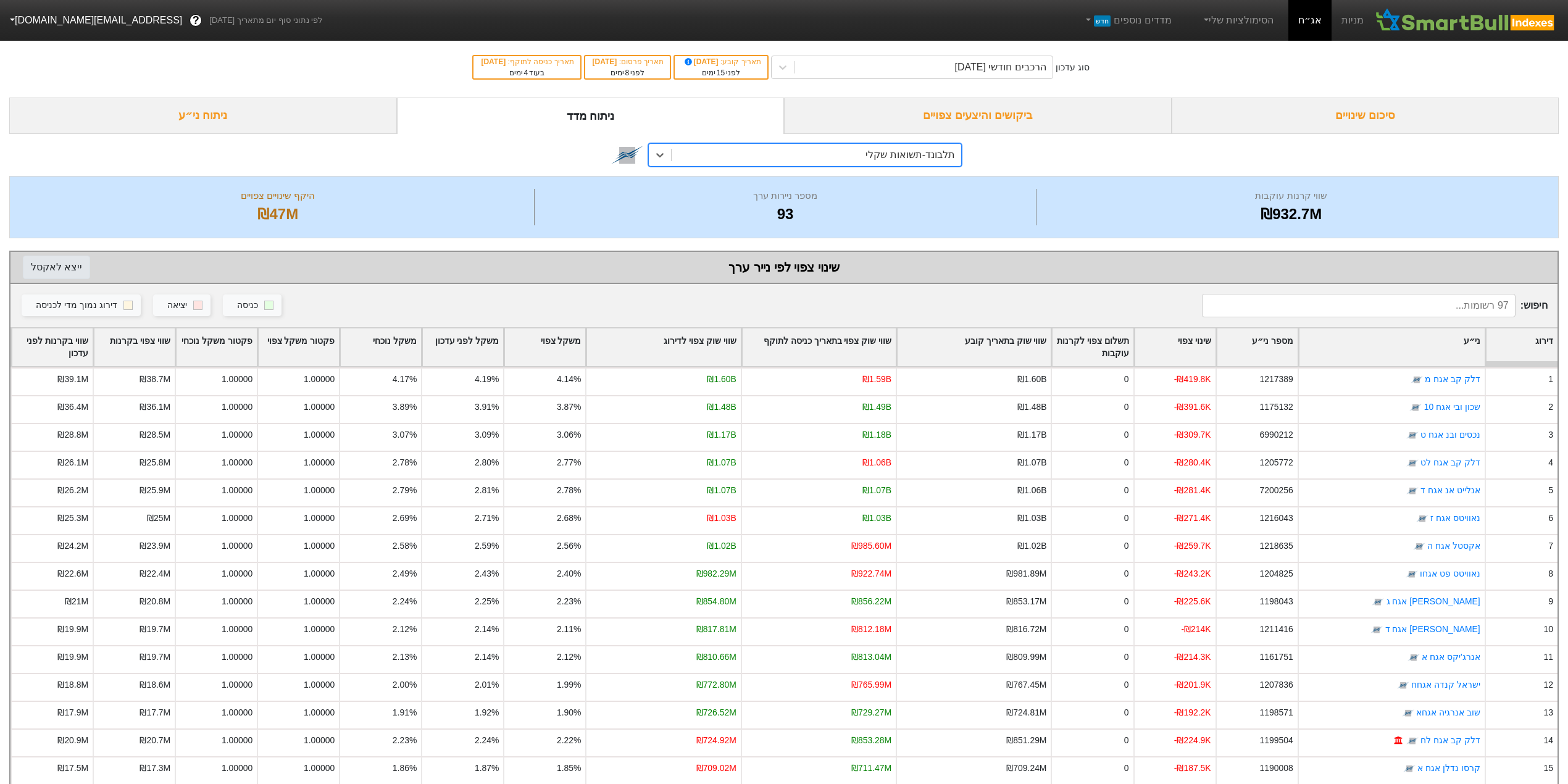
click at [53, 266] on button "ייצא ל אקסל" at bounding box center [57, 267] width 67 height 23
click at [826, 150] on div "תלבונד-תשואות שקלי" at bounding box center [816, 155] width 290 height 22
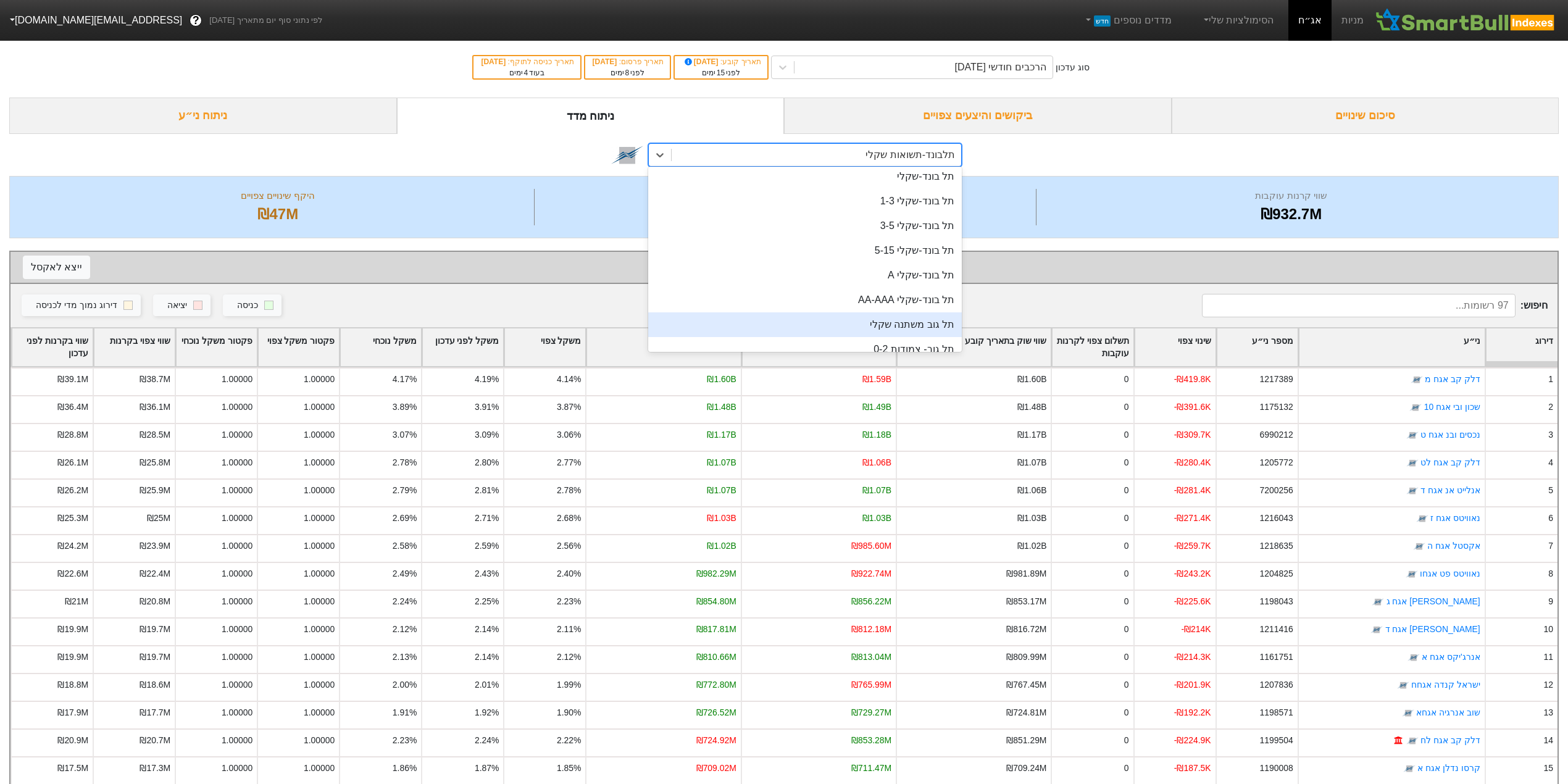
scroll to position [544, 0]
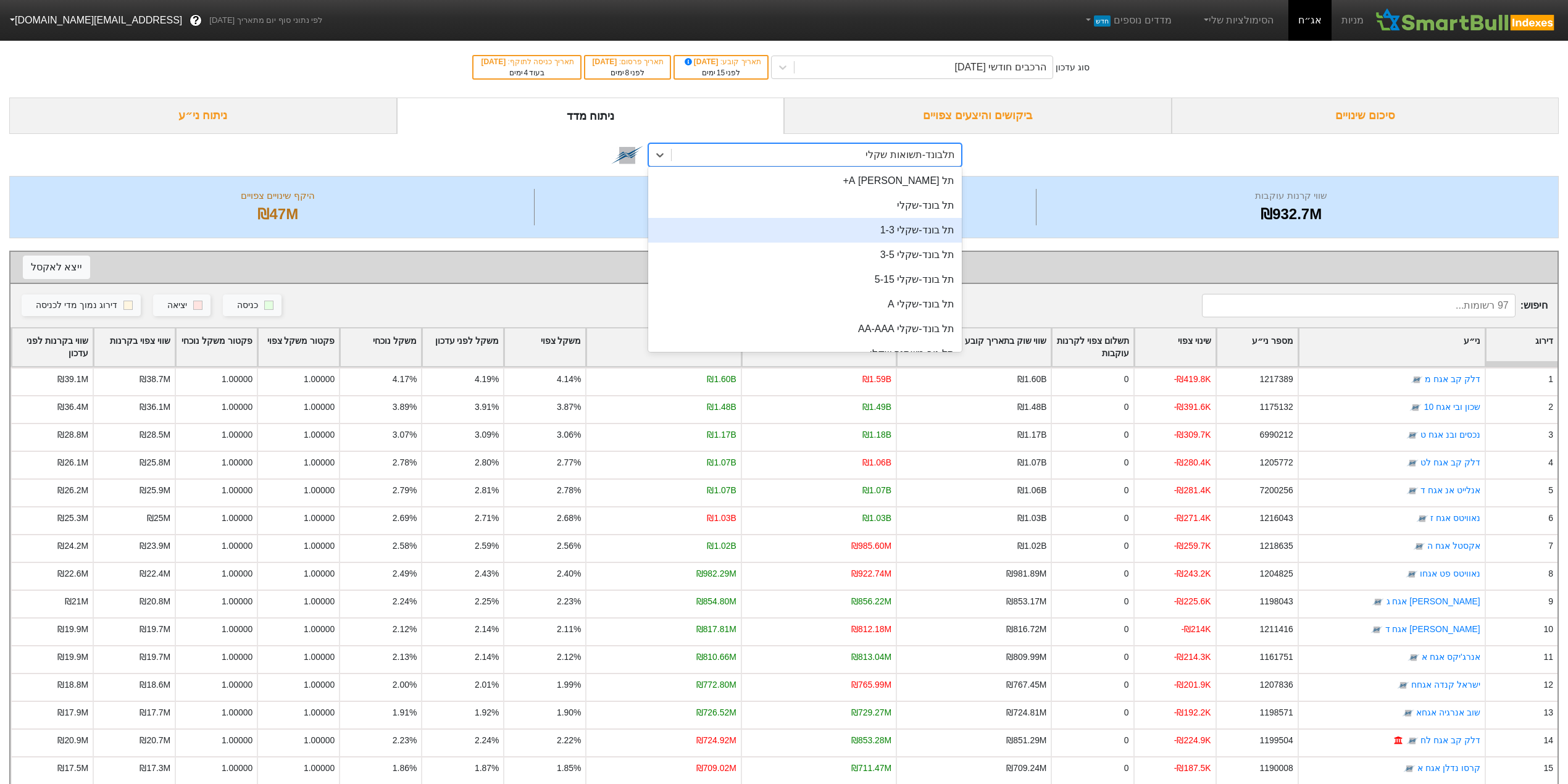
click at [836, 228] on div "תל בונד-שקלי 1-3" at bounding box center [805, 230] width 314 height 25
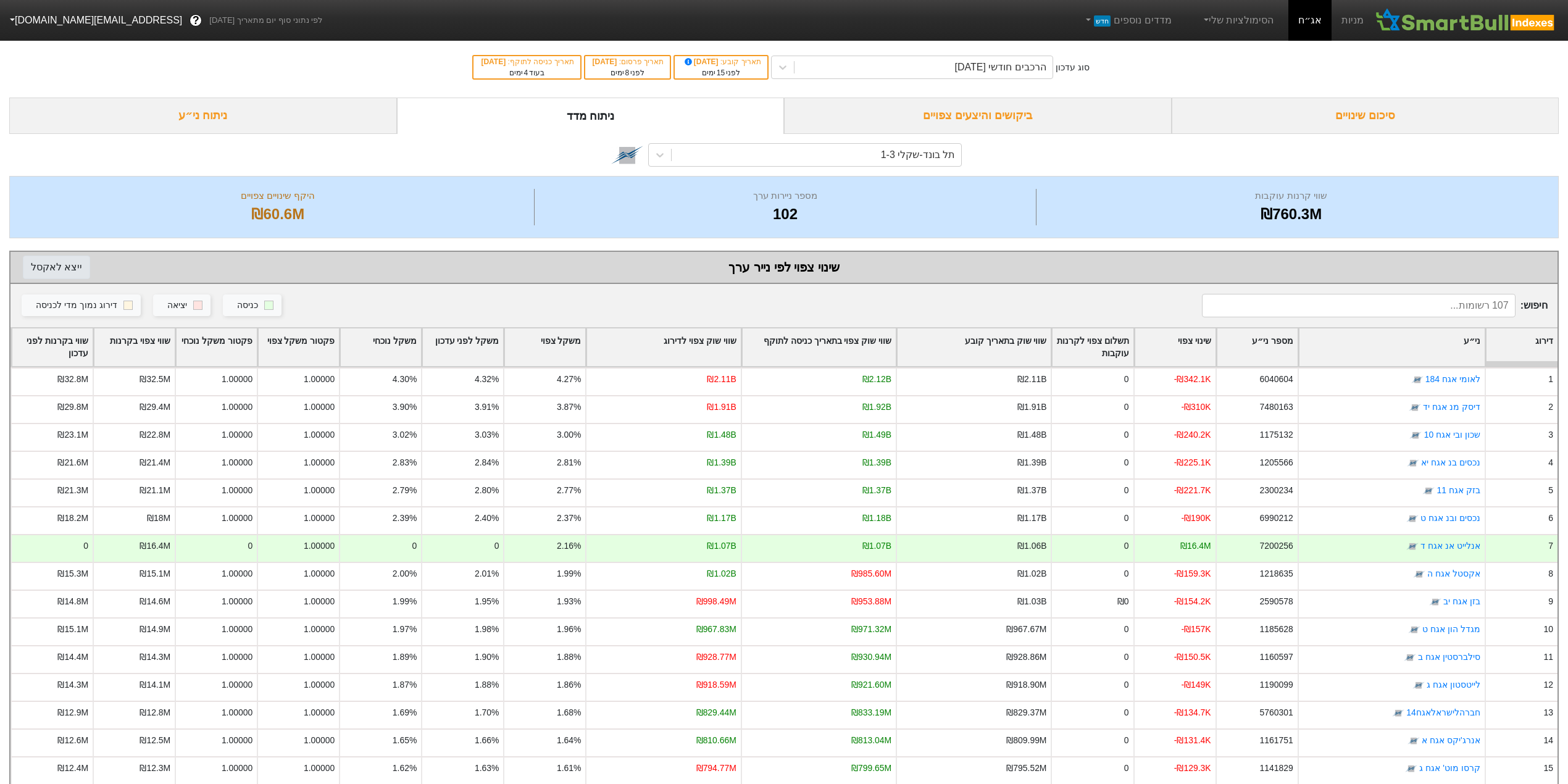
click at [33, 263] on button "ייצא ל אקסל" at bounding box center [57, 267] width 67 height 23
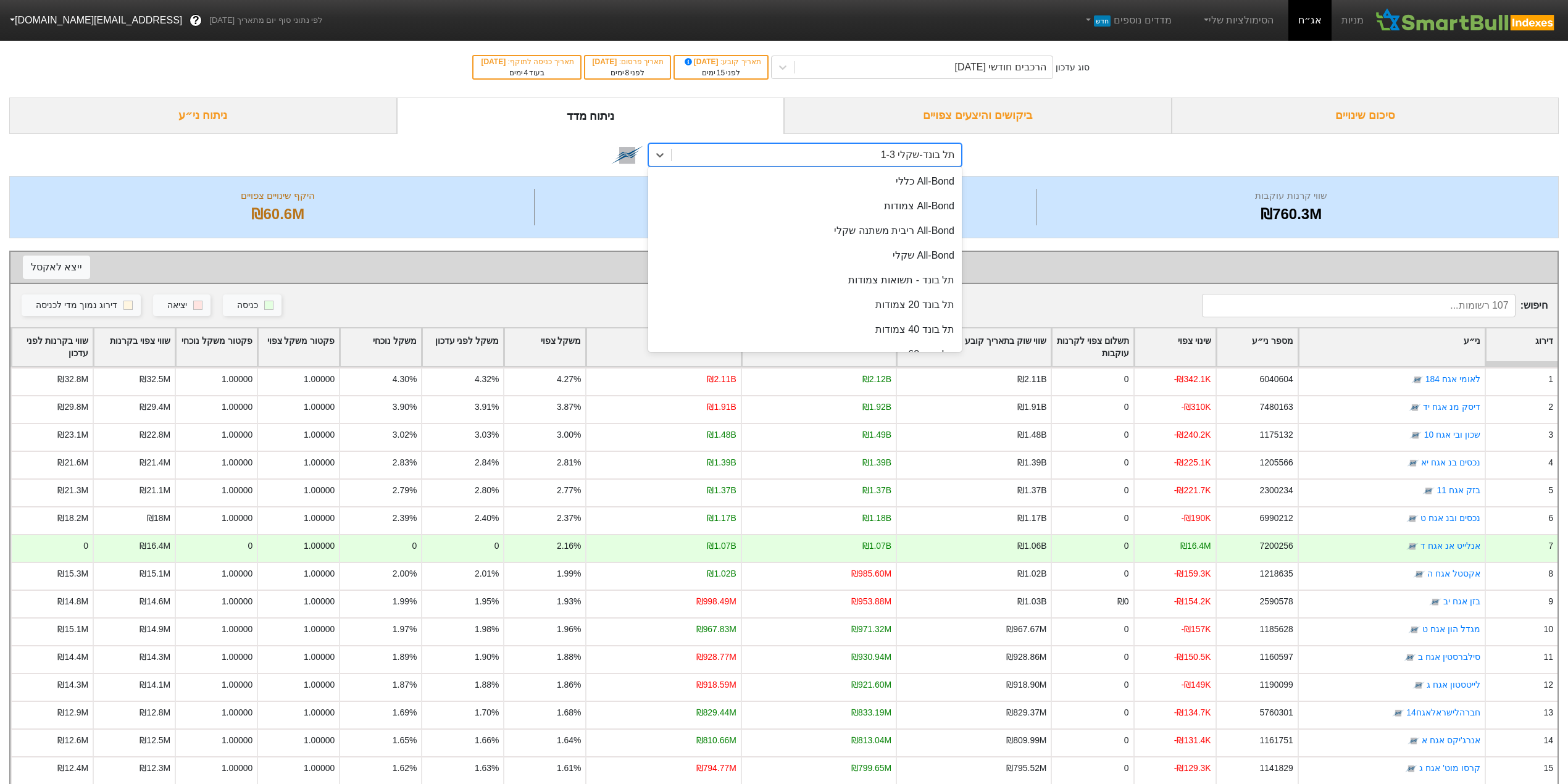
click at [930, 153] on div "תל בונד-שקלי 1-3" at bounding box center [918, 155] width 74 height 15
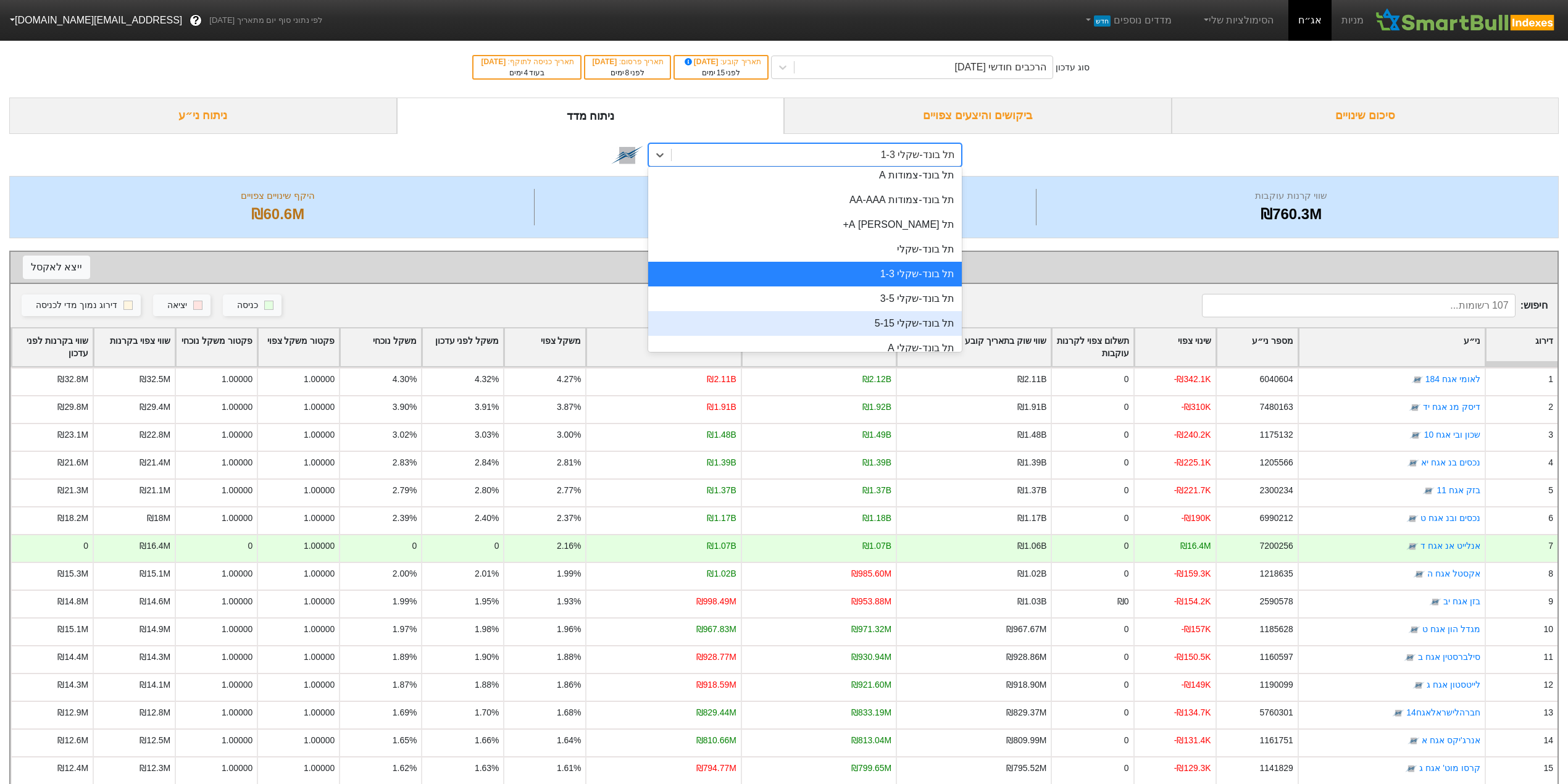
scroll to position [524, 0]
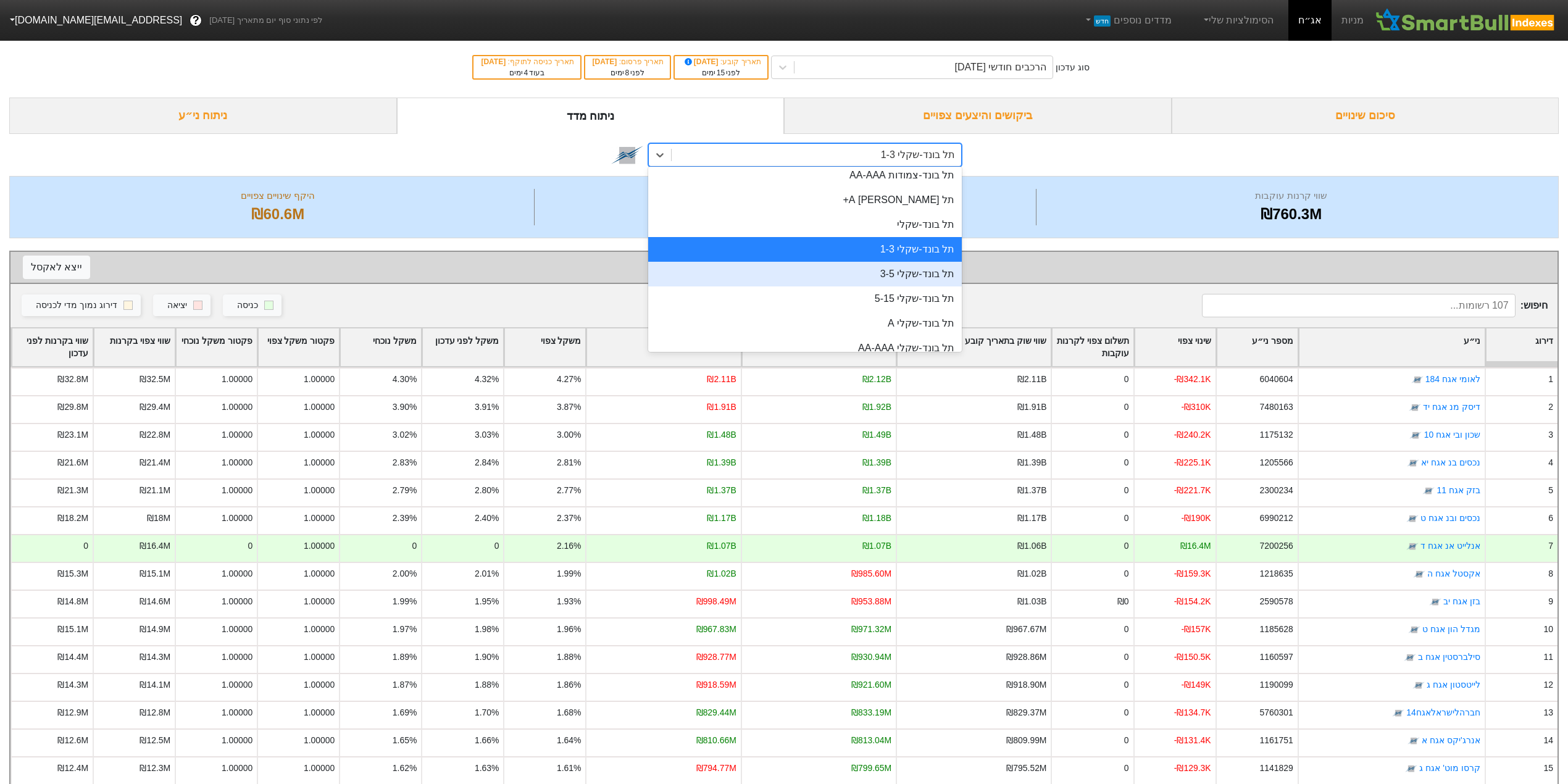
click at [879, 273] on div "תל בונד-שקלי 3-5" at bounding box center [805, 274] width 314 height 25
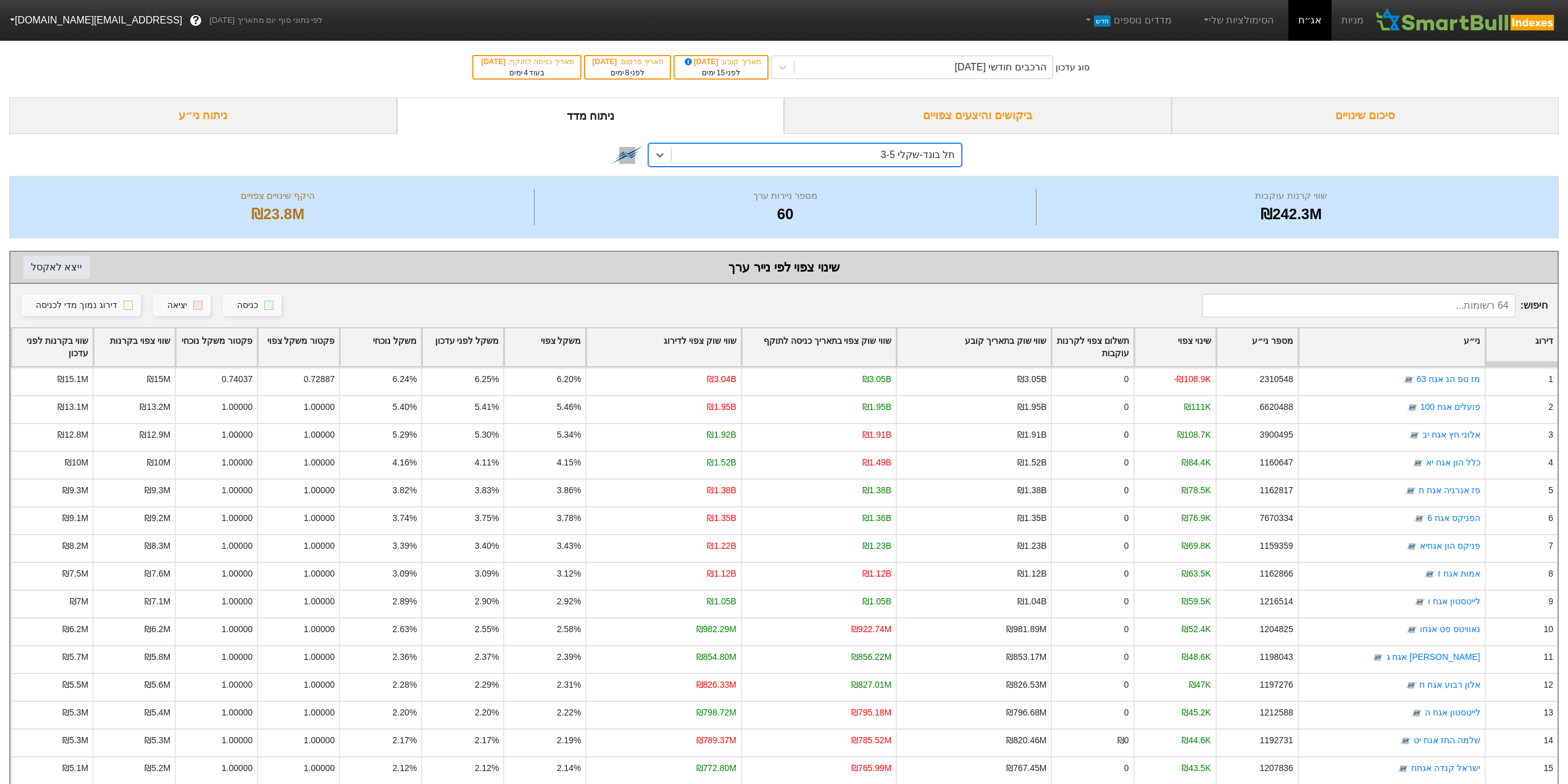
click at [49, 265] on button "ייצא ל אקסל" at bounding box center [57, 267] width 67 height 23
click at [889, 152] on div "תל בונד-שקלי 3-5" at bounding box center [918, 155] width 74 height 15
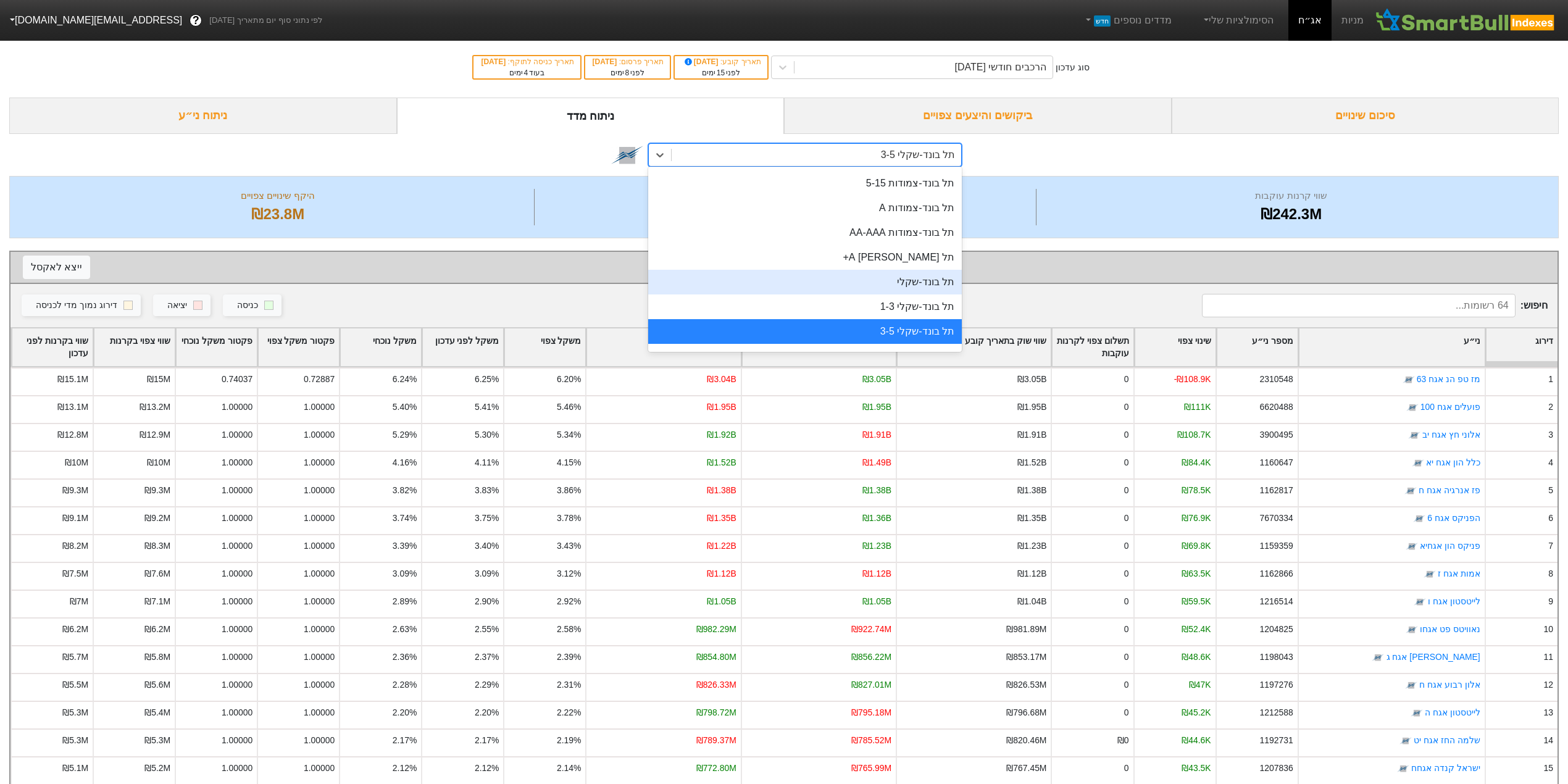
scroll to position [549, 0]
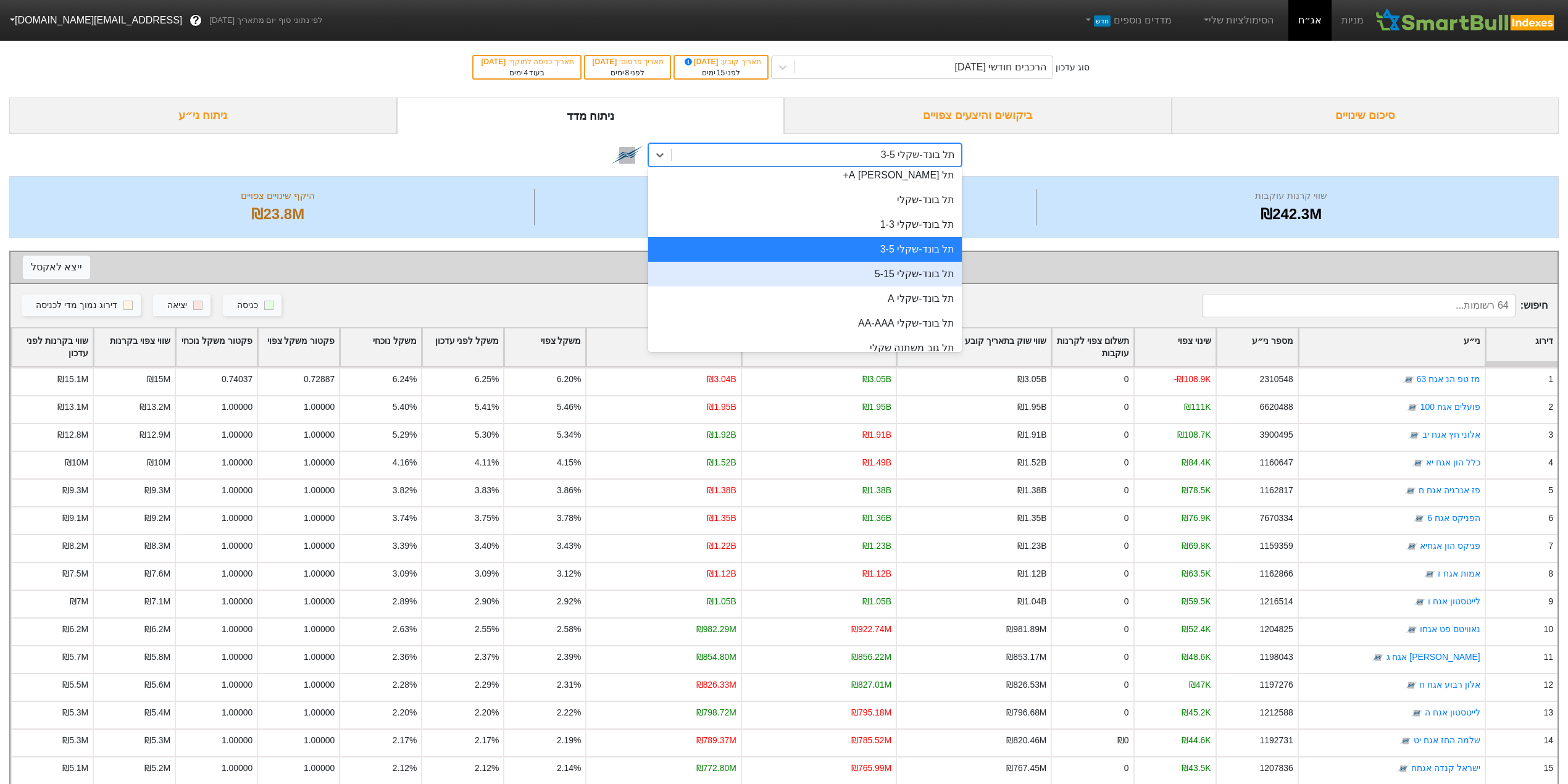
click at [897, 277] on div "תל בונד-שקלי 5-15" at bounding box center [805, 274] width 314 height 25
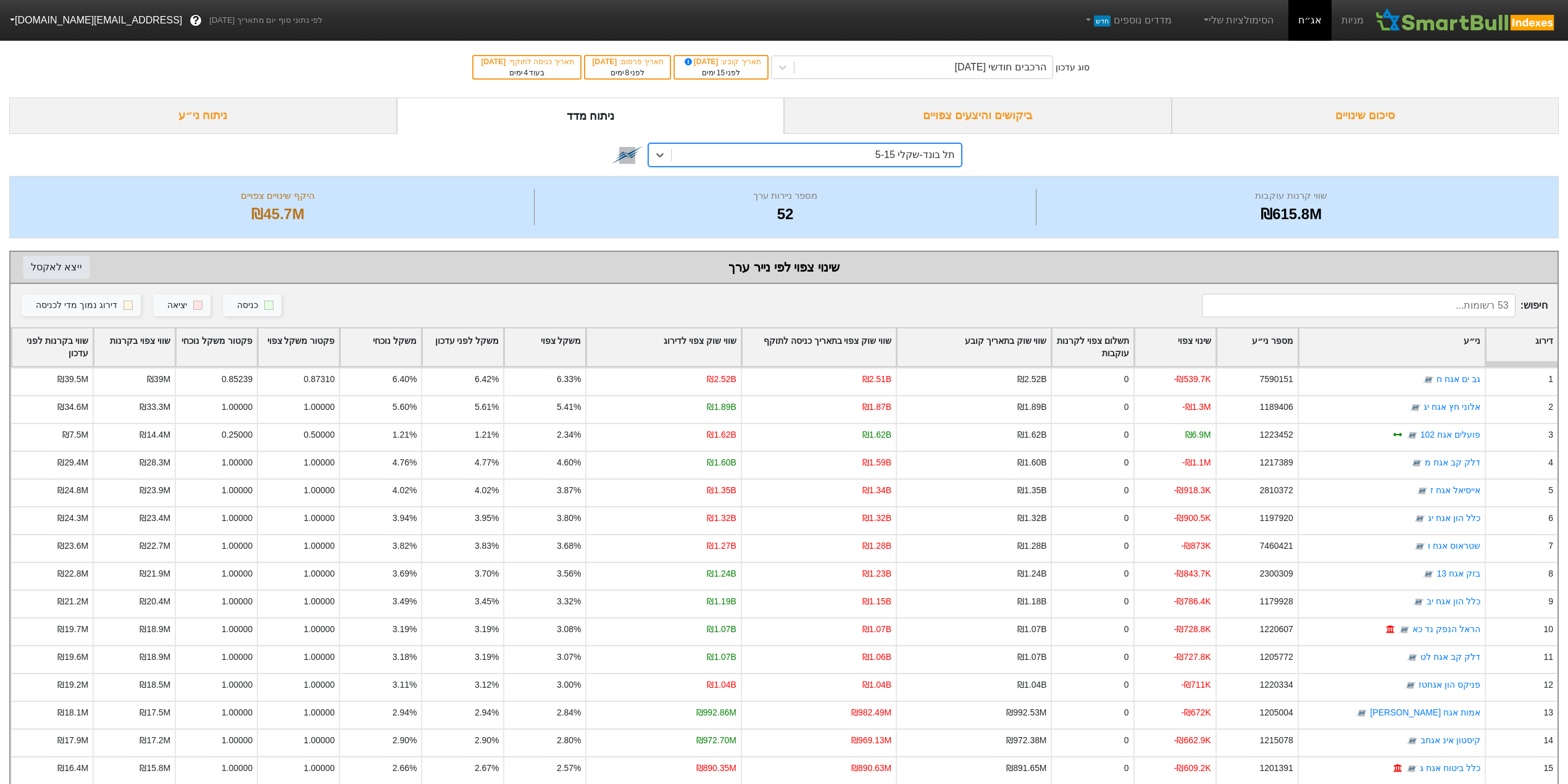
click at [60, 267] on button "ייצא ל אקסל" at bounding box center [57, 267] width 67 height 23
click at [848, 156] on div "תל בונד-שקלי 5-15" at bounding box center [816, 155] width 290 height 22
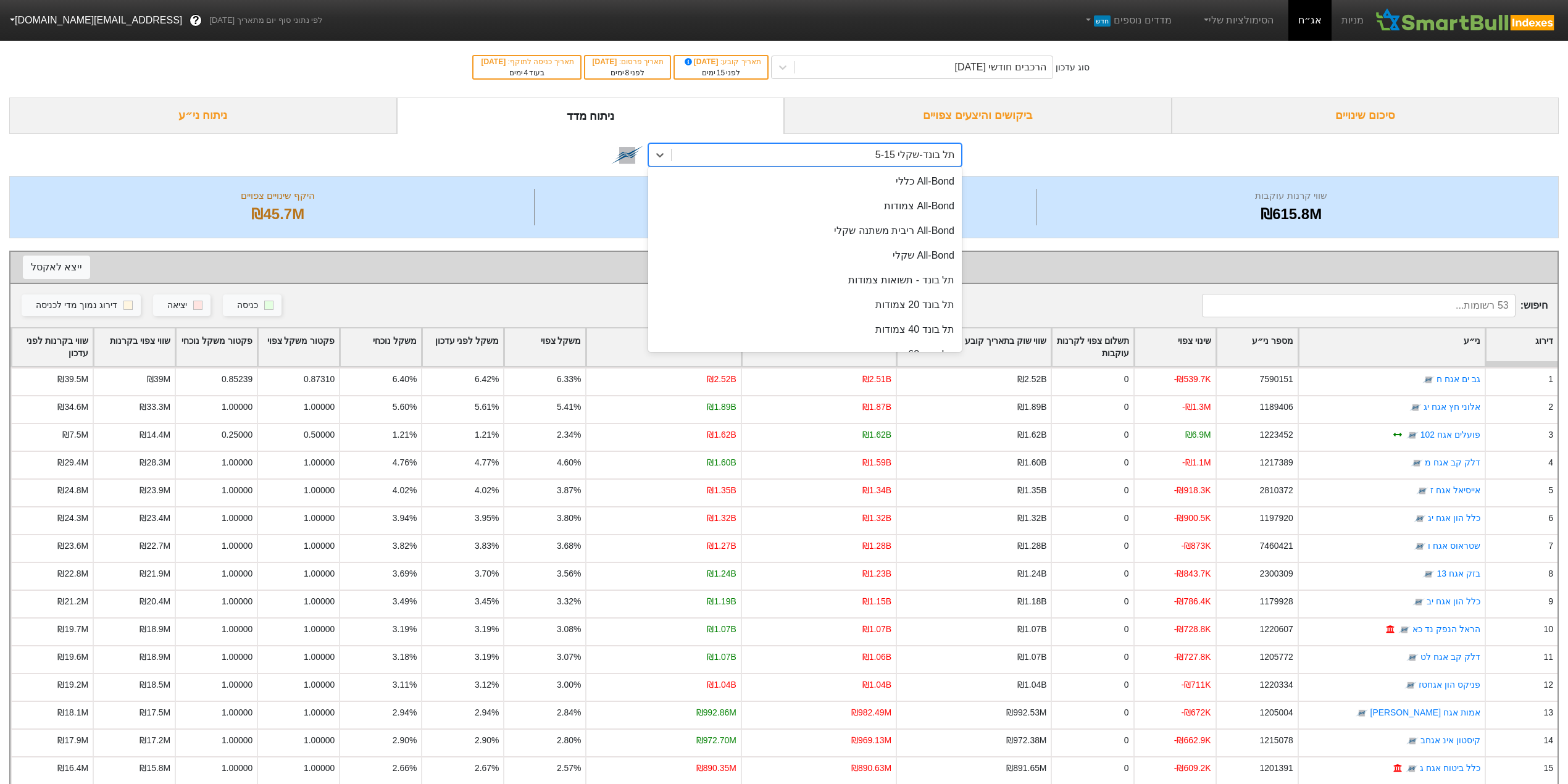
scroll to position [491, 0]
click at [897, 153] on div "תל בונד-שקלי 5-15" at bounding box center [915, 155] width 79 height 15
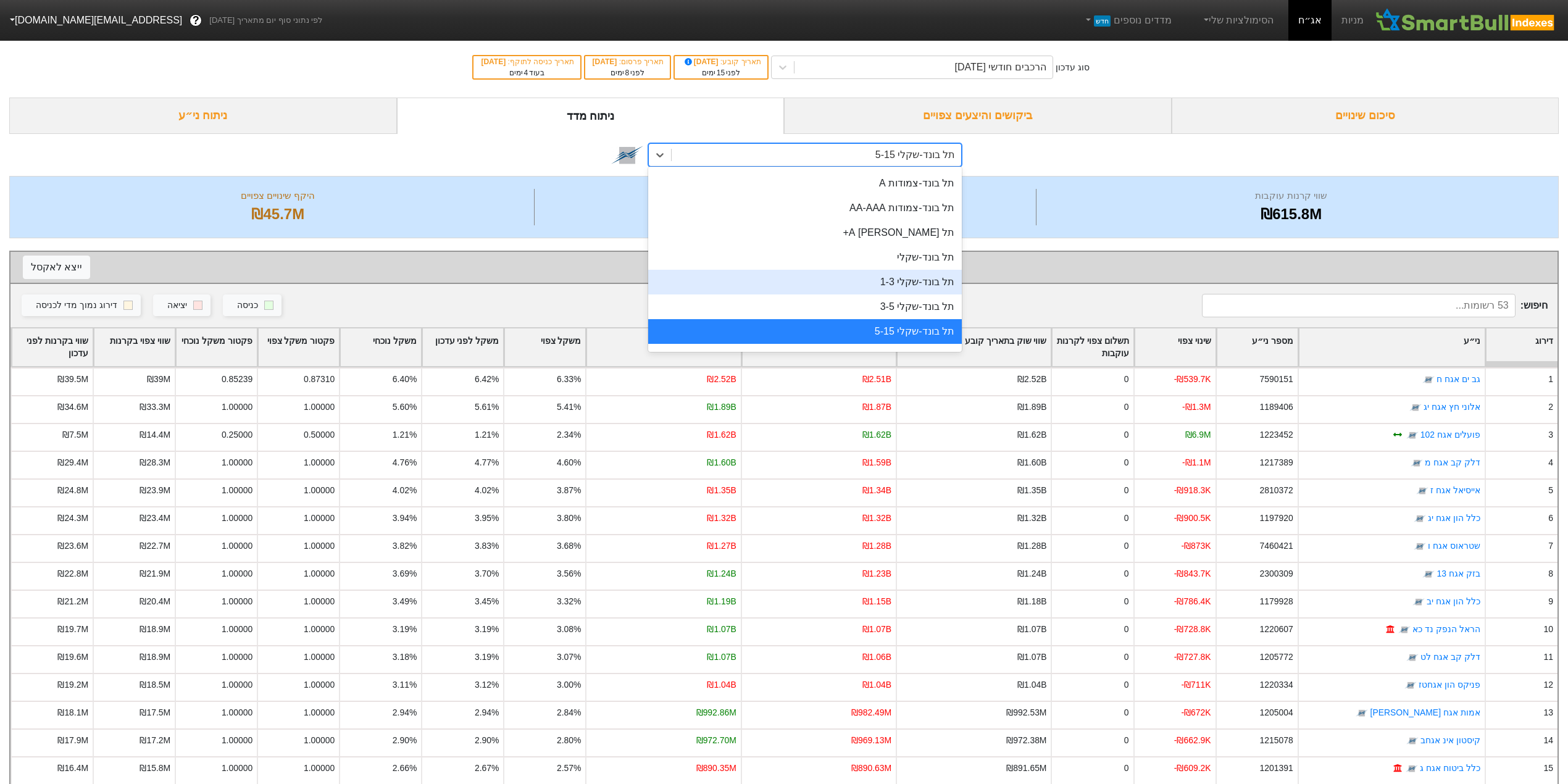
scroll to position [574, 0]
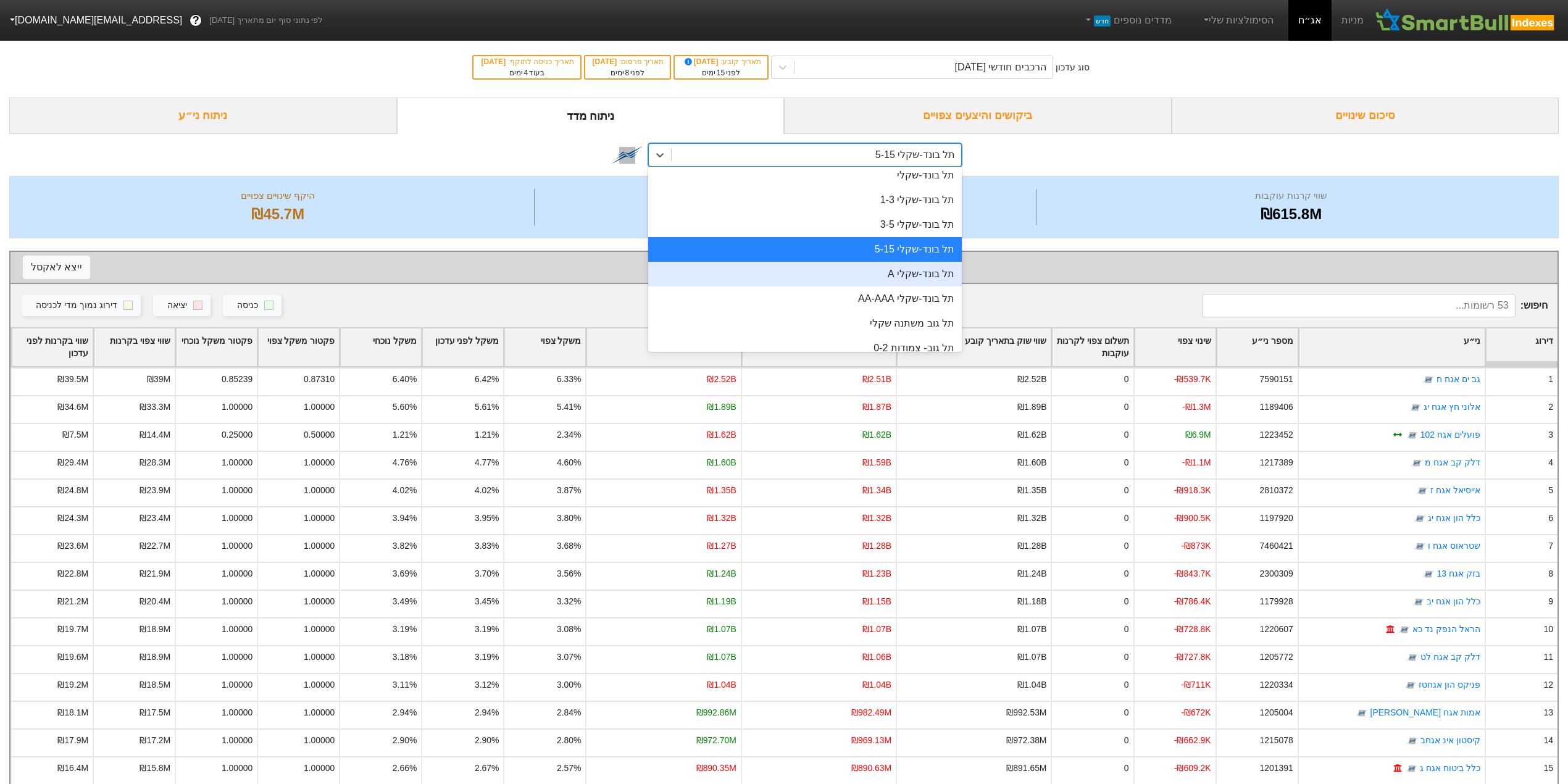
click at [873, 275] on div "תל בונד-שקלי A" at bounding box center [805, 274] width 314 height 25
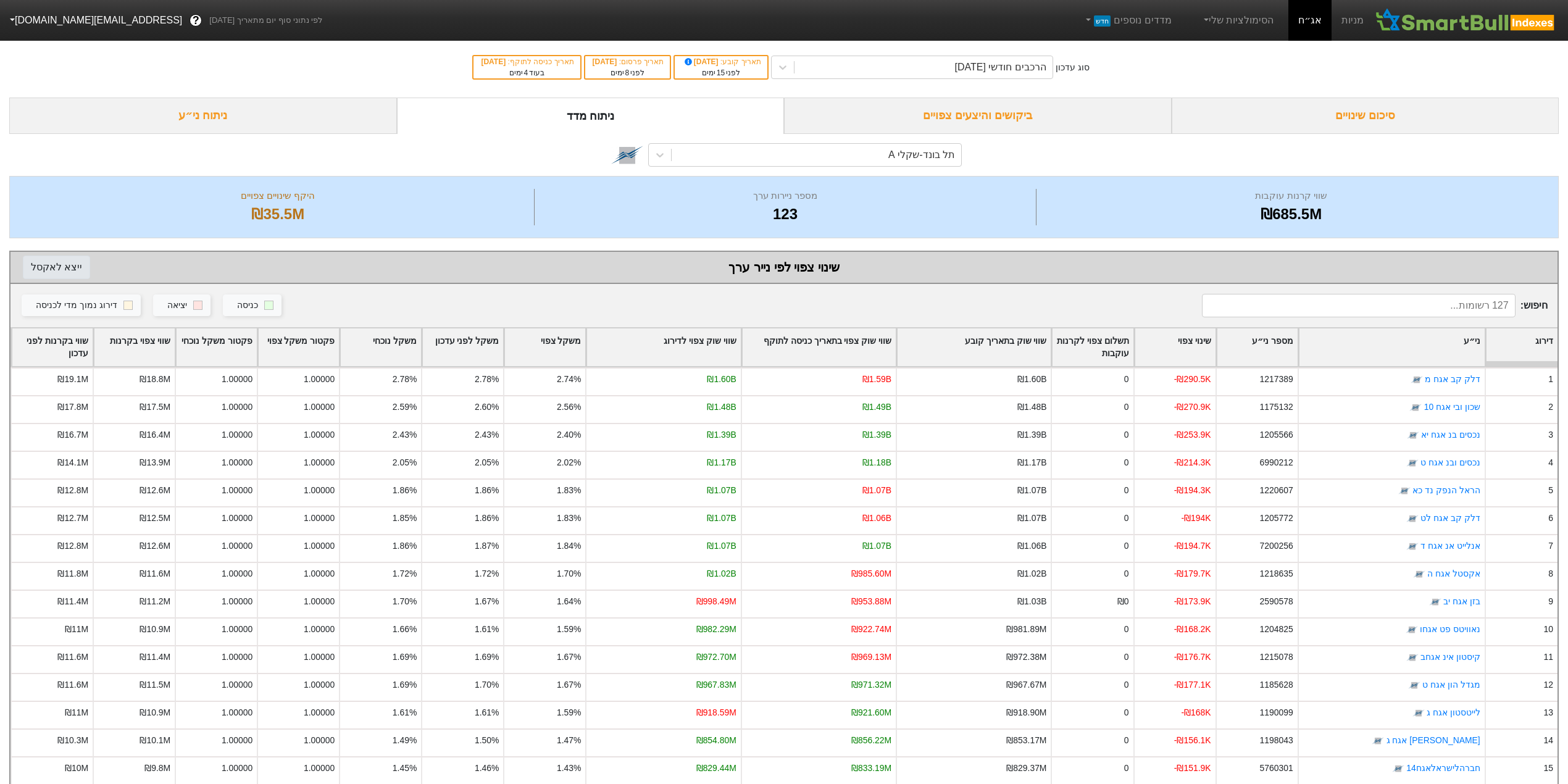
click at [67, 270] on button "ייצא ל אקסל" at bounding box center [57, 267] width 67 height 23
click at [788, 150] on div "תל בונד-שקלי A" at bounding box center [816, 155] width 290 height 22
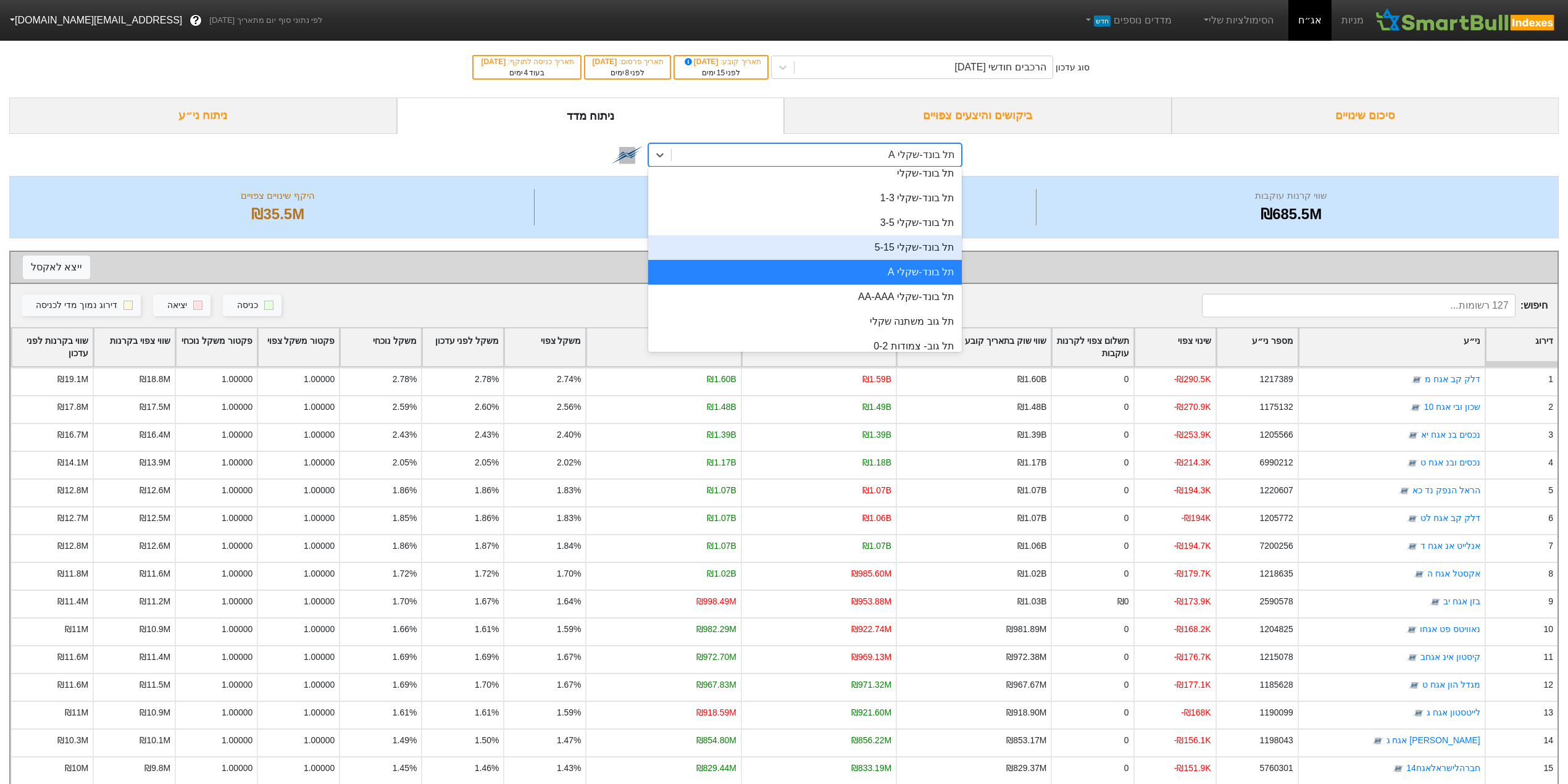
scroll to position [598, 0]
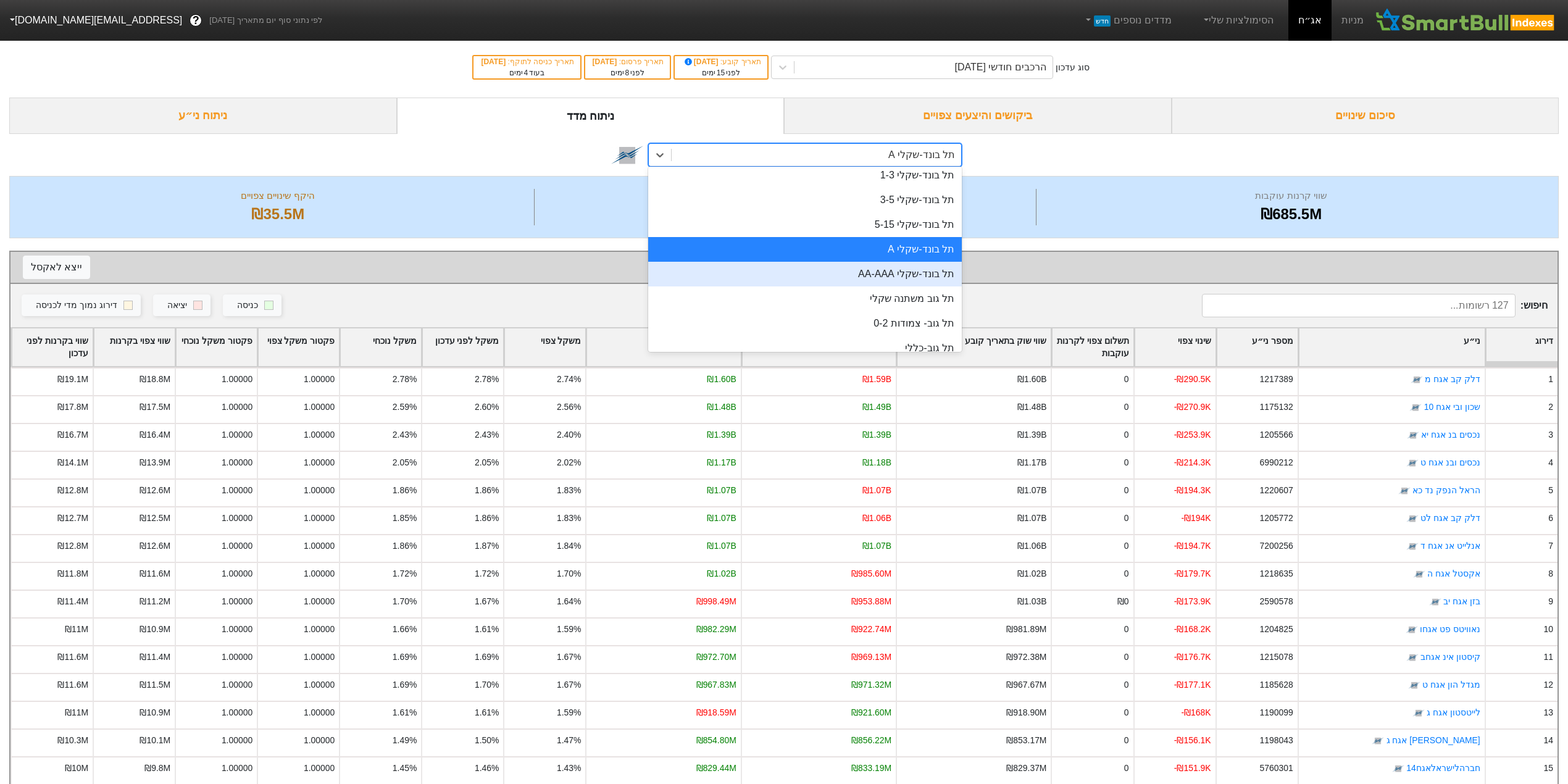
click at [860, 274] on div "תל בונד-שקלי AA-AAA" at bounding box center [805, 274] width 314 height 25
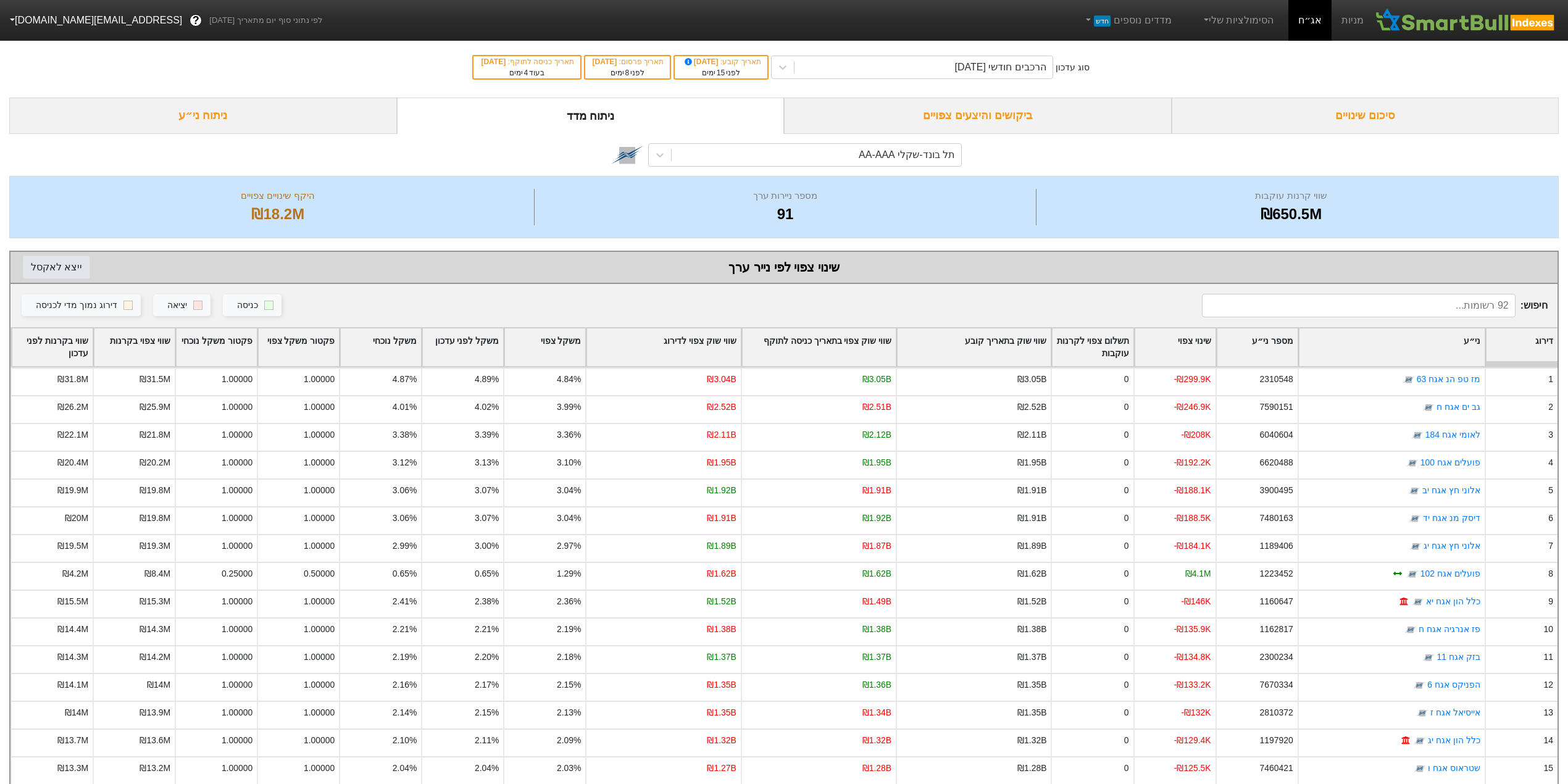
click at [59, 269] on button "ייצא ל אקסל" at bounding box center [57, 267] width 67 height 23
click at [899, 156] on div "תל בונד-שקלי AA-AAA" at bounding box center [906, 155] width 97 height 15
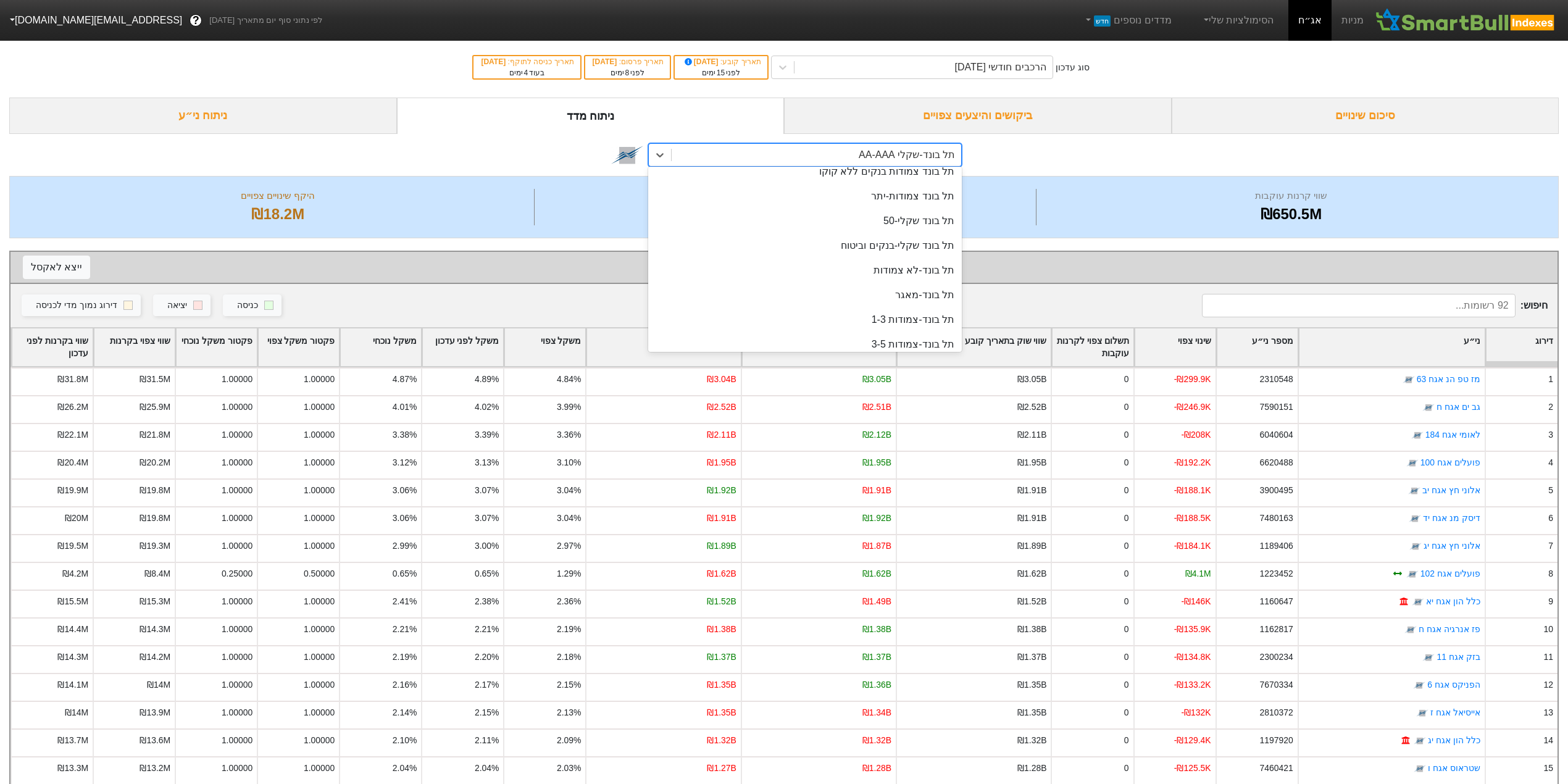
scroll to position [304, 0]
click at [905, 269] on div "תל בונד-מאגר" at bounding box center [805, 271] width 314 height 25
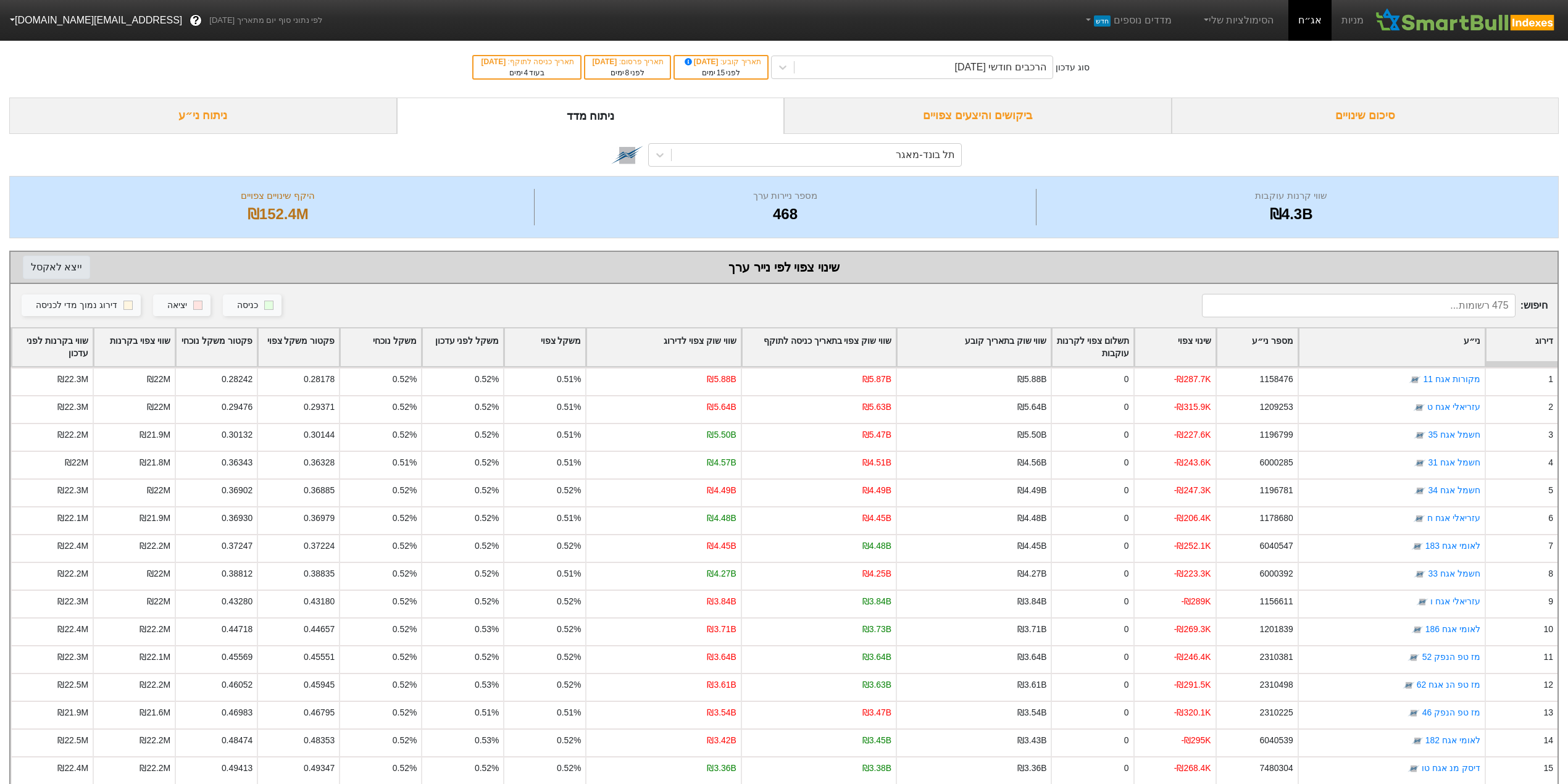
click at [40, 267] on button "ייצא ל אקסל" at bounding box center [57, 267] width 67 height 23
click at [51, 259] on button "ייצא ל אקסל" at bounding box center [57, 267] width 67 height 23
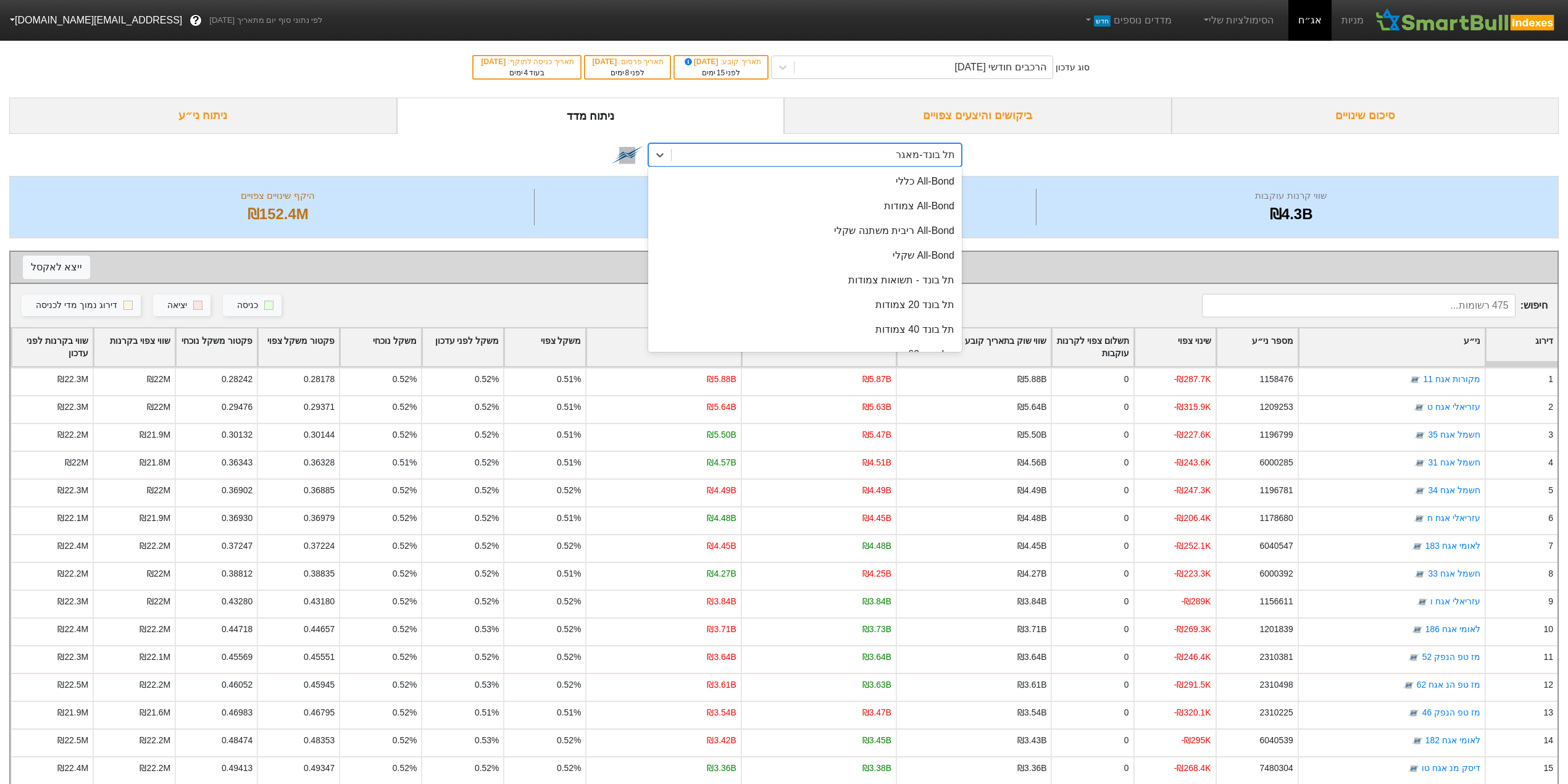
click at [788, 159] on div "תל בונד-מאגר" at bounding box center [816, 155] width 290 height 22
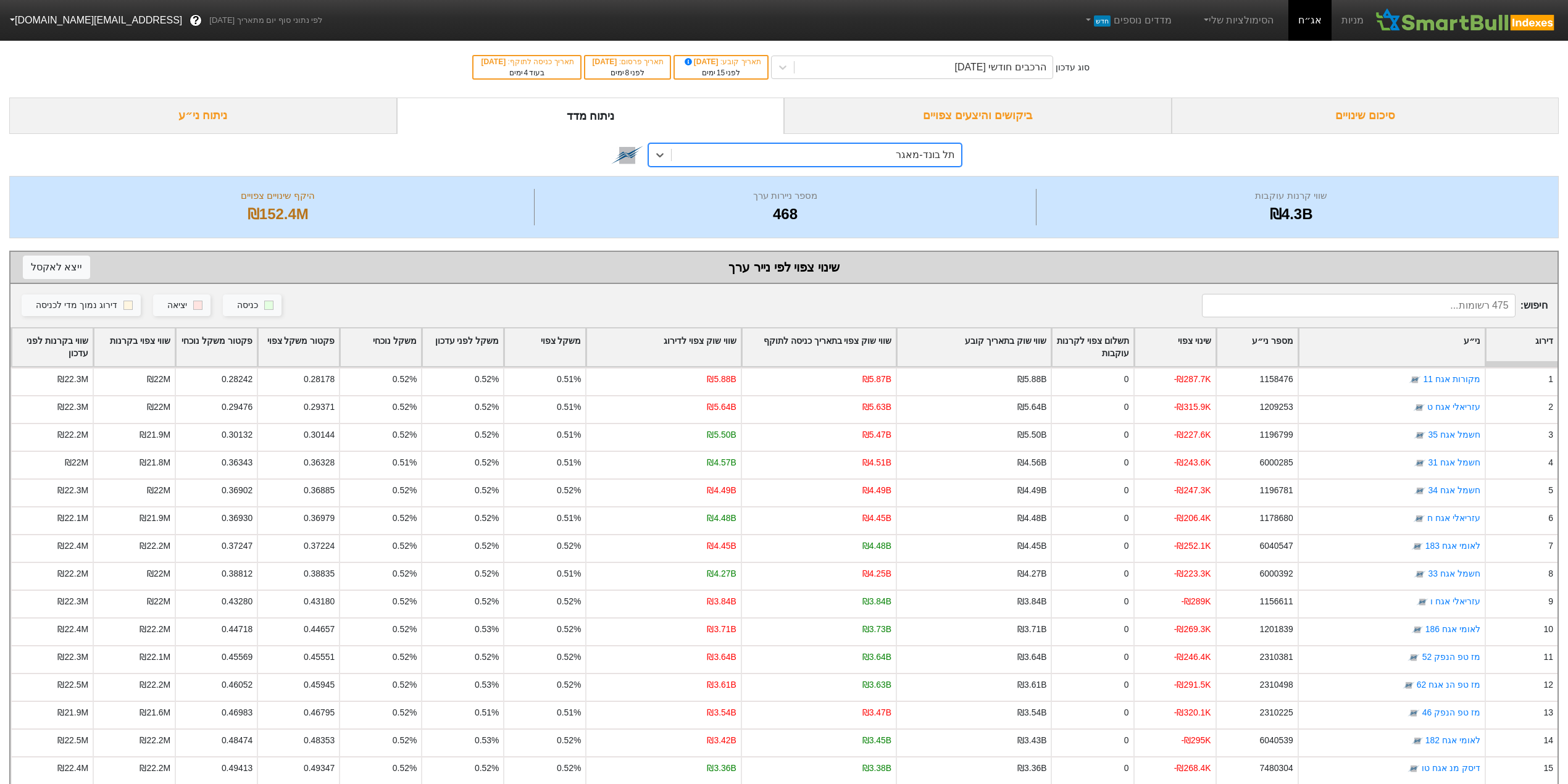
click at [788, 158] on div "תל בונד-מאגר" at bounding box center [816, 155] width 290 height 22
click at [207, 117] on div "ניתוח ני״ע" at bounding box center [203, 115] width 388 height 37
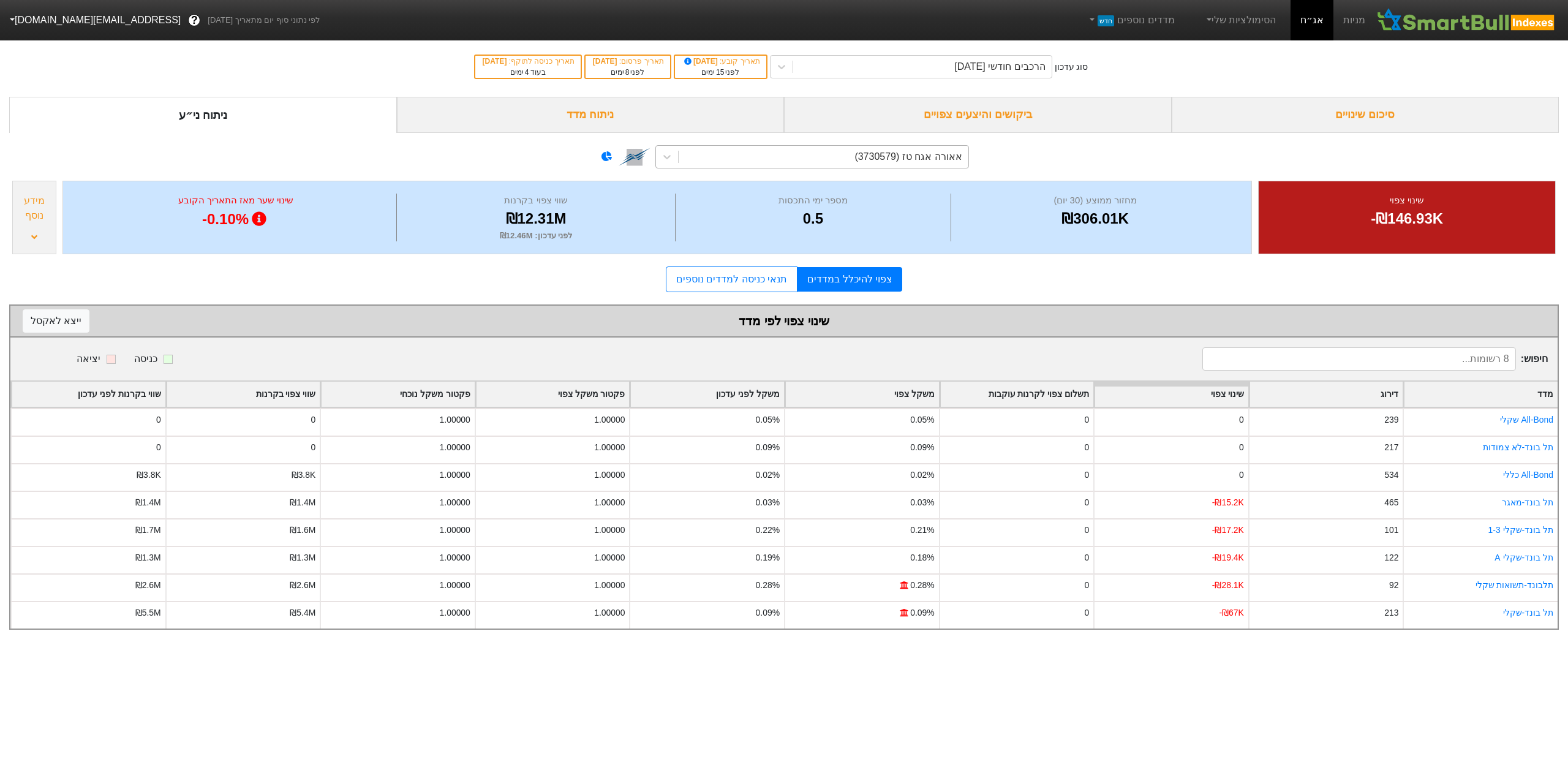
click at [812, 153] on div "אאורה אגח טז (3730579)" at bounding box center [823, 157] width 290 height 22
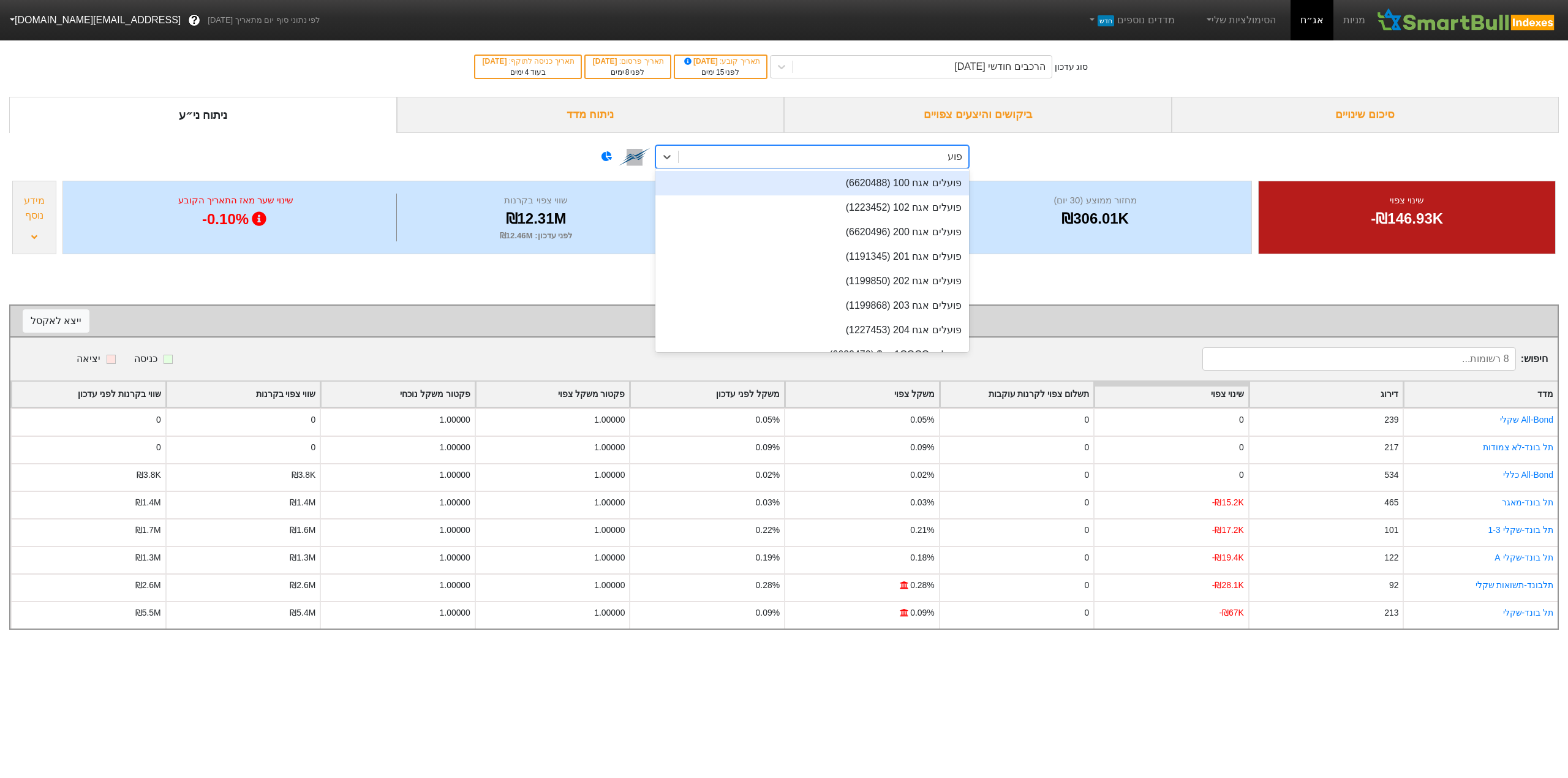
type input "פועל"
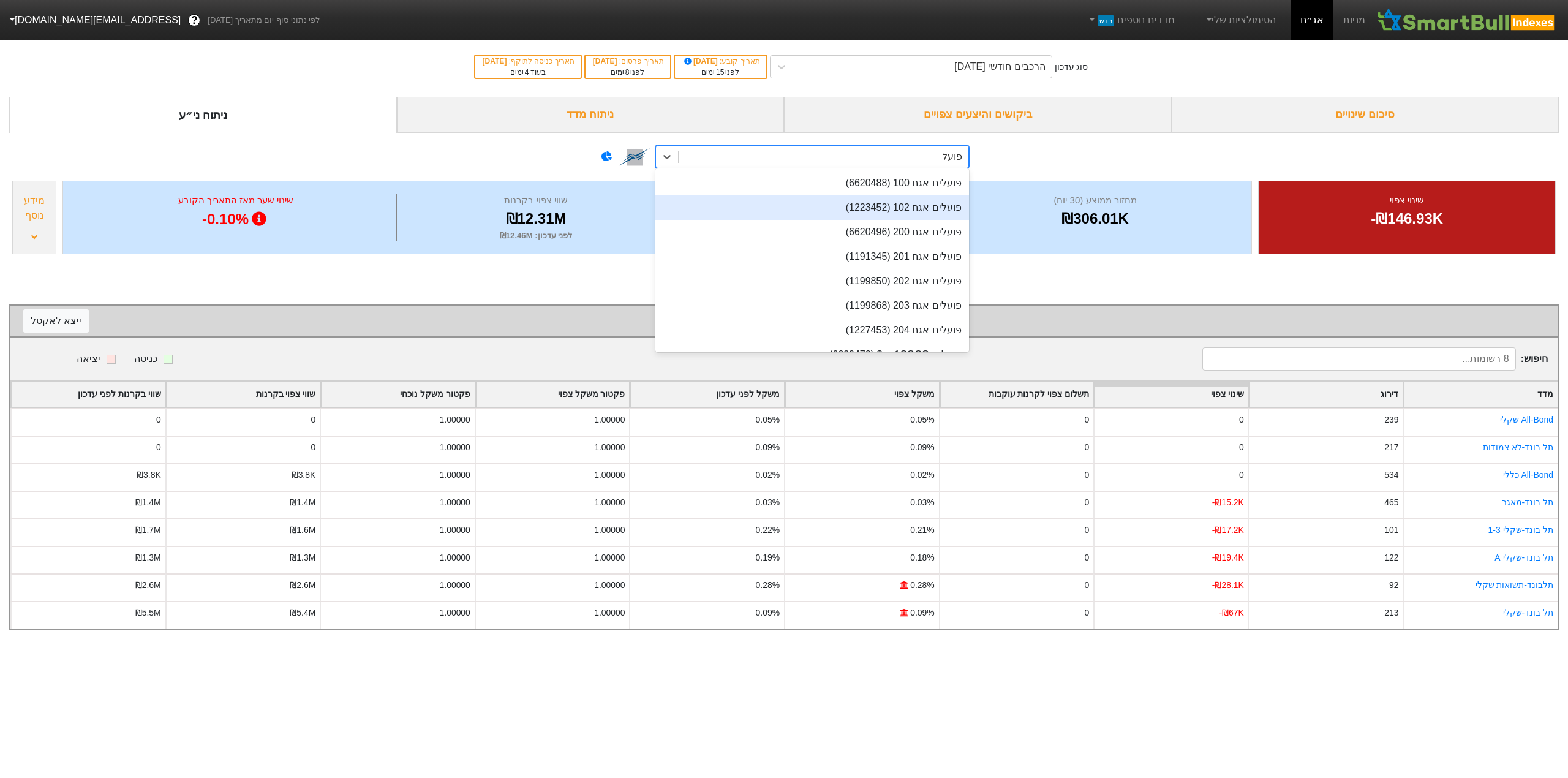
click at [883, 214] on div "פועלים אגח 102 (1223452)" at bounding box center [812, 207] width 313 height 24
